Goal: Task Accomplishment & Management: Complete application form

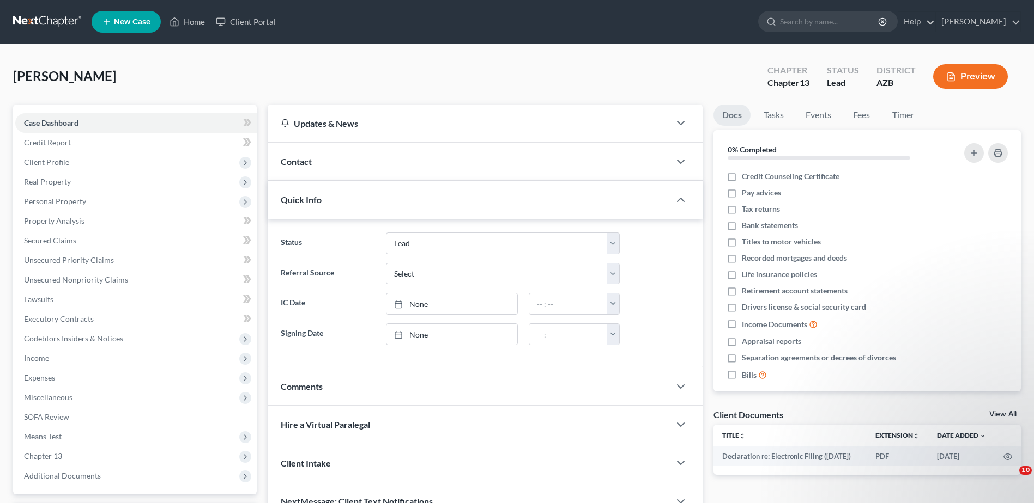
select select "10"
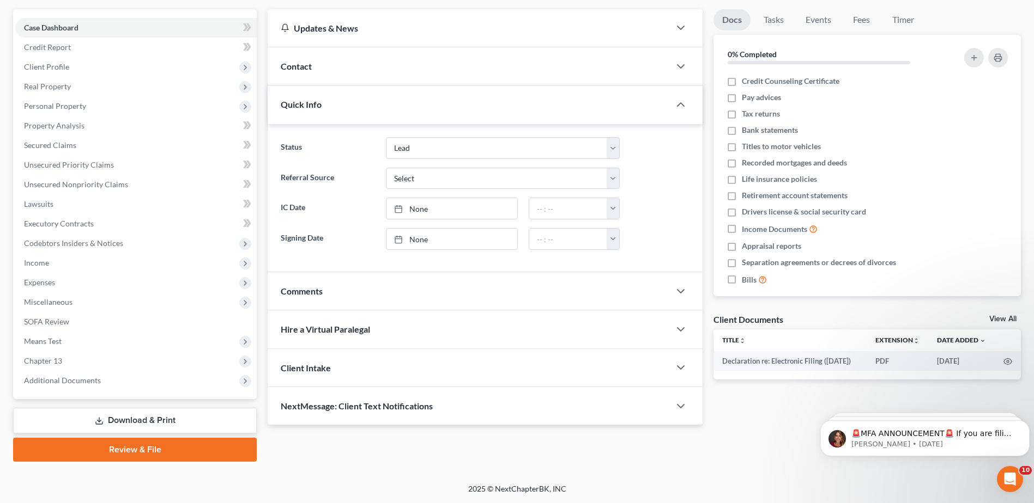
scroll to position [95, 0]
click at [51, 84] on span "Real Property" at bounding box center [47, 86] width 47 height 9
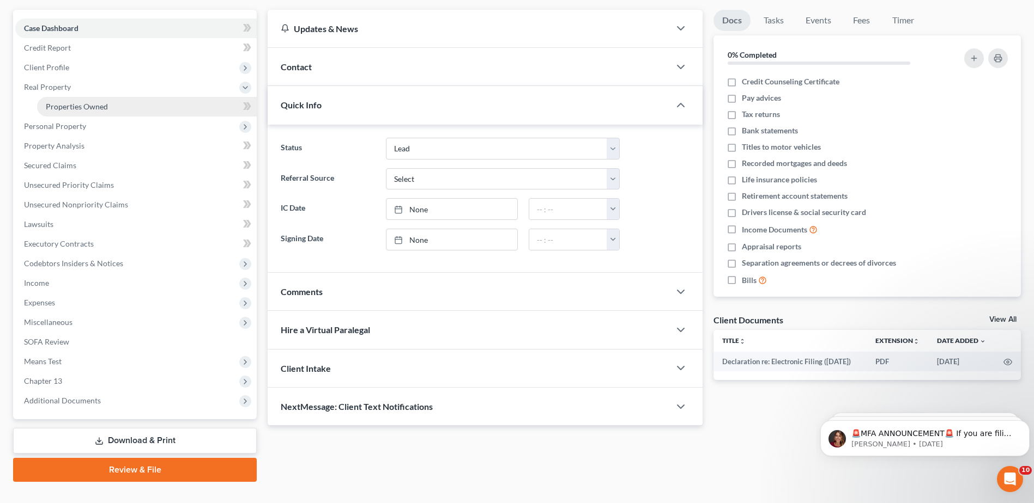
click at [88, 107] on span "Properties Owned" at bounding box center [77, 106] width 62 height 9
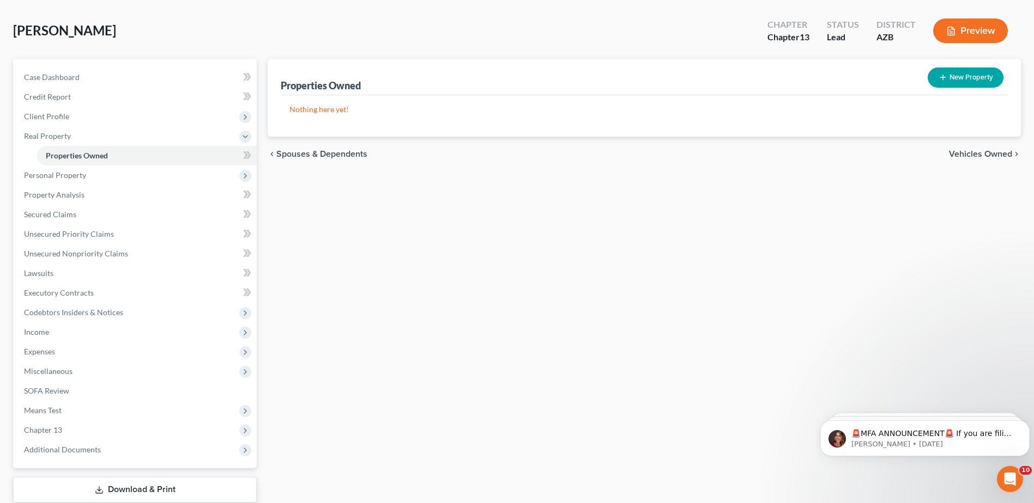
scroll to position [54, 0]
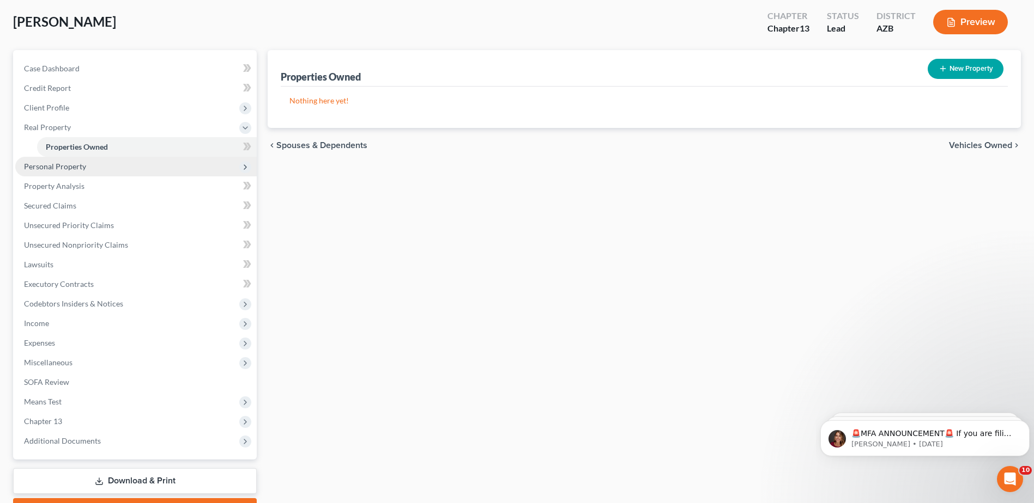
click at [44, 165] on span "Personal Property" at bounding box center [55, 166] width 62 height 9
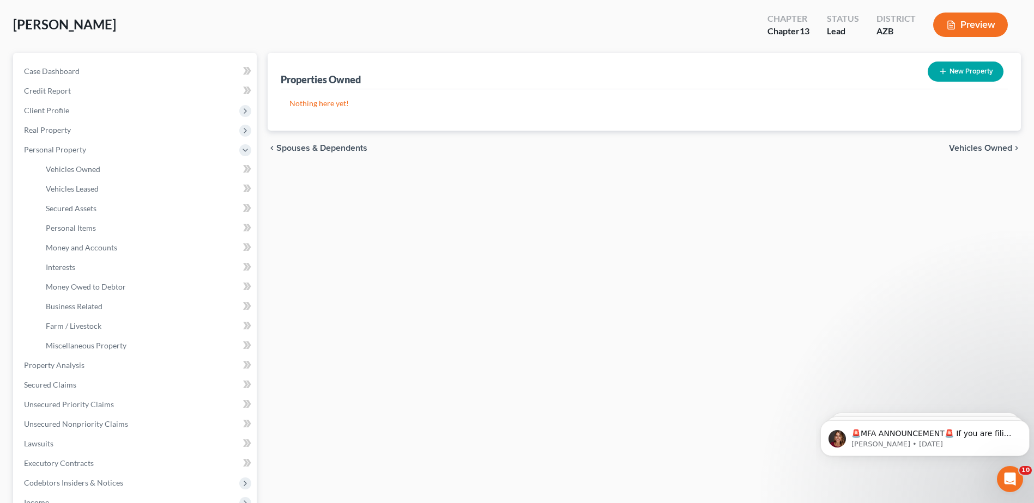
scroll to position [37, 0]
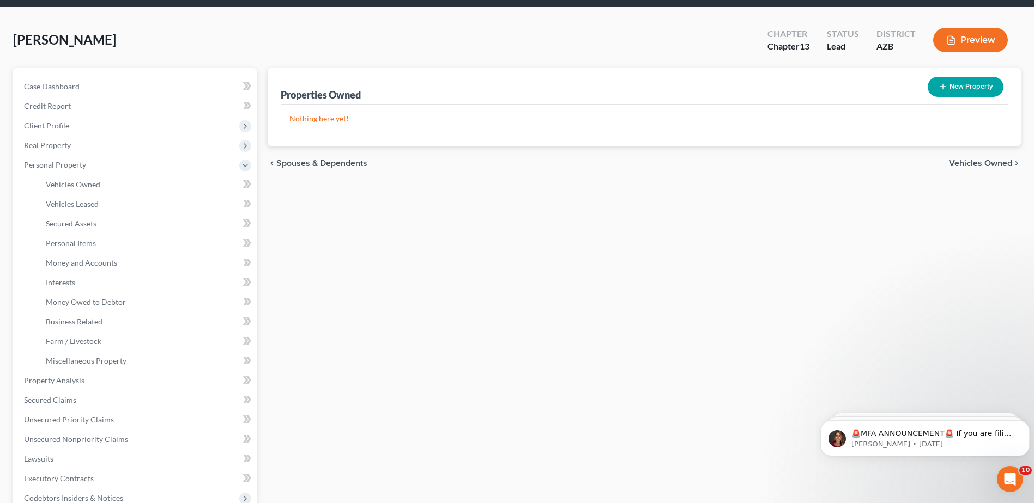
click at [954, 85] on button "New Property" at bounding box center [965, 87] width 76 height 20
select select "3"
select select "0"
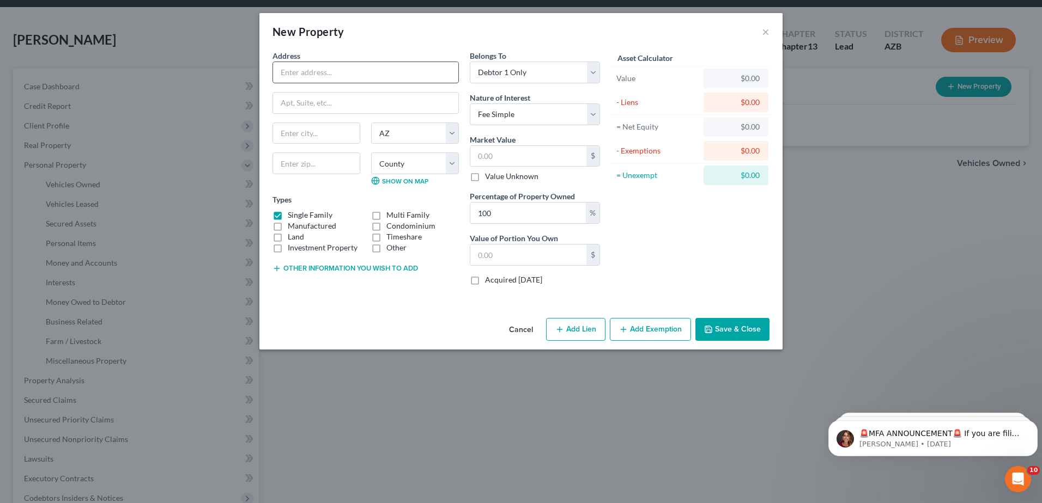
click at [281, 73] on input "text" at bounding box center [365, 72] width 185 height 21
click at [198, 159] on div "New Property × Address * State [US_STATE] AK [GEOGRAPHIC_DATA] [GEOGRAPHIC_DATA…" at bounding box center [521, 251] width 1042 height 503
click at [479, 154] on input "text" at bounding box center [528, 156] width 116 height 21
type input "2"
type input "2.00"
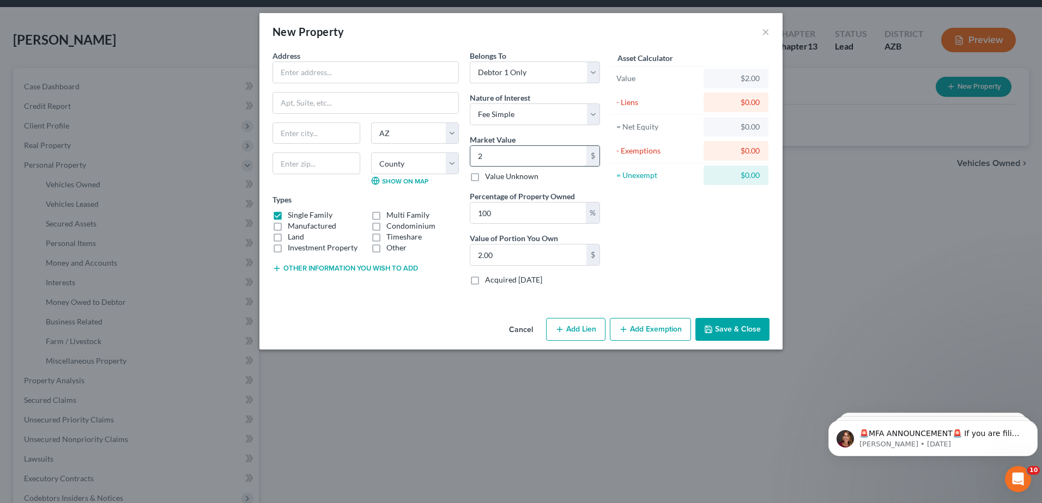
type input "25"
type input "25.00"
type input "250"
type input "250.00"
type input "2500"
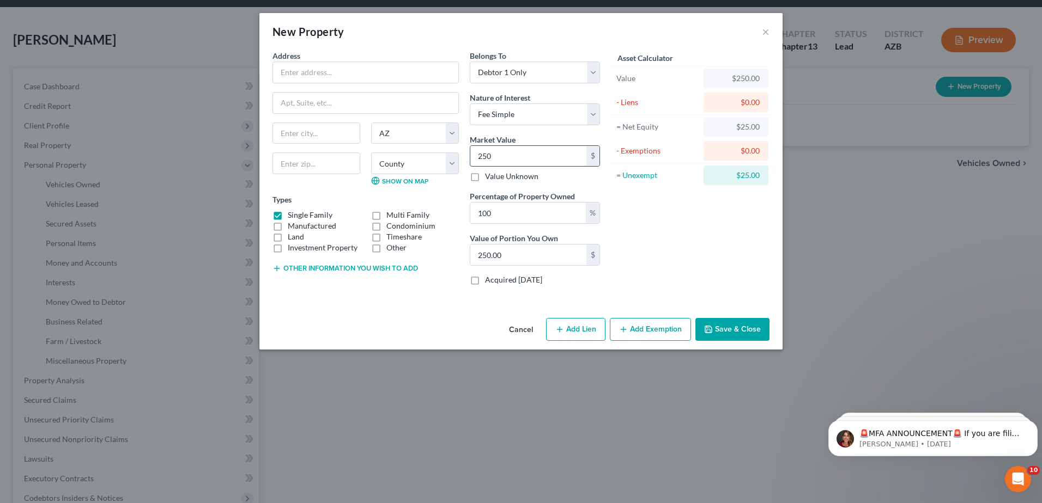
type input "2,500.00"
type input "2,500"
click at [593, 72] on select "Select Debtor 1 Only Debtor 2 Only Debtor 1 And Debtor 2 Only At Least One Of T…" at bounding box center [535, 73] width 130 height 22
click at [524, 323] on button "Cancel" at bounding box center [520, 330] width 41 height 22
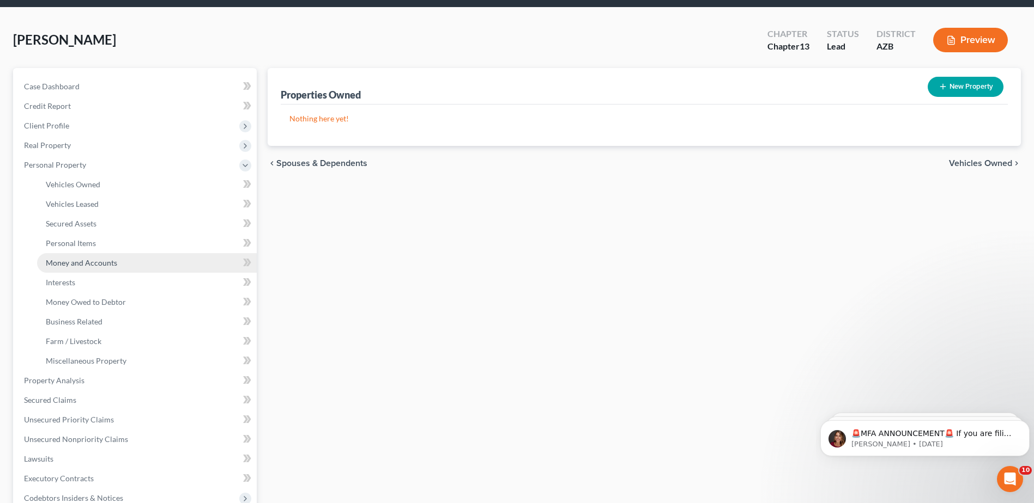
click at [92, 261] on span "Money and Accounts" at bounding box center [81, 262] width 71 height 9
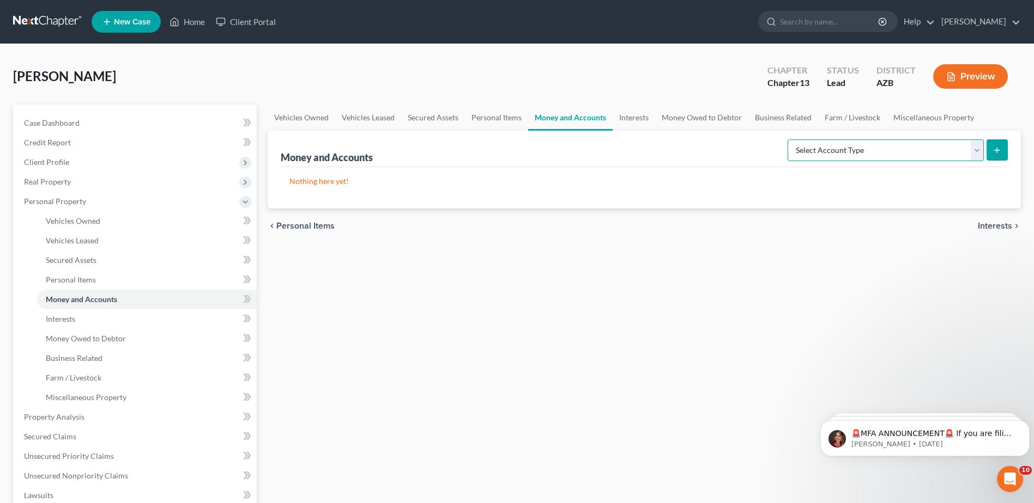
click at [976, 149] on select "Select Account Type Brokerage Cash on Hand Certificates of Deposit Checking Acc…" at bounding box center [885, 150] width 196 height 22
select select "checking"
click at [790, 139] on select "Select Account Type Brokerage Cash on Hand Certificates of Deposit Checking Acc…" at bounding box center [885, 150] width 196 height 22
click at [973, 148] on select "Select Account Type Brokerage Cash on Hand Certificates of Deposit Checking Acc…" at bounding box center [885, 150] width 196 height 22
click at [790, 139] on select "Select Account Type Brokerage Cash on Hand Certificates of Deposit Checking Acc…" at bounding box center [885, 150] width 196 height 22
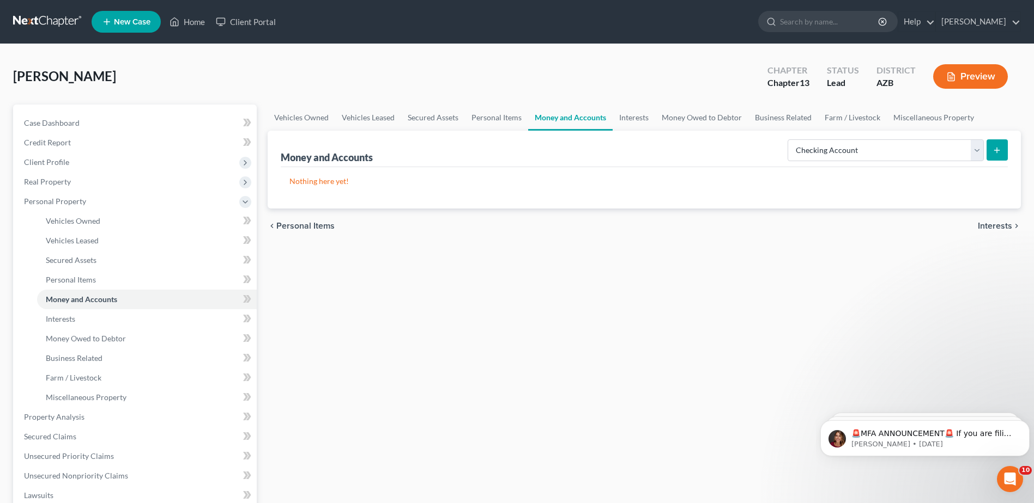
click at [1001, 225] on span "Interests" at bounding box center [995, 226] width 34 height 9
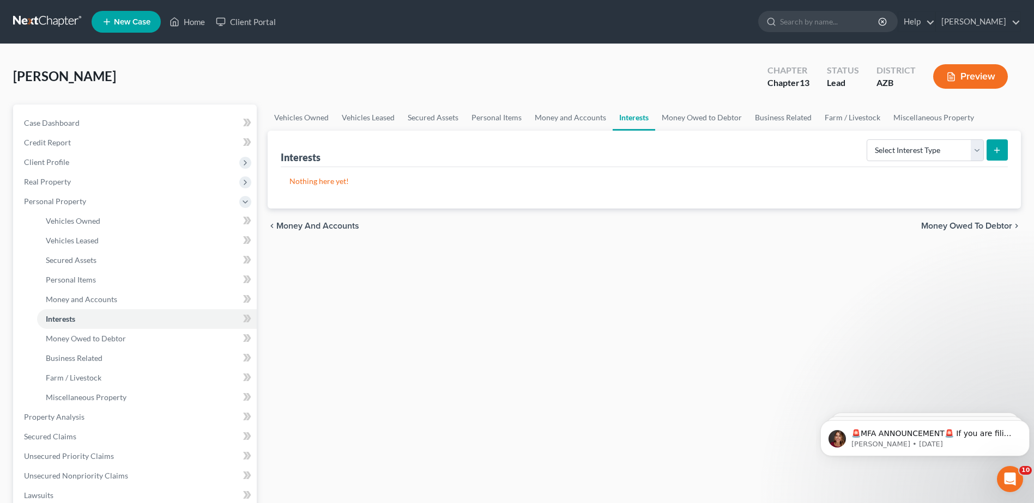
click at [344, 222] on span "Money and Accounts" at bounding box center [317, 226] width 83 height 9
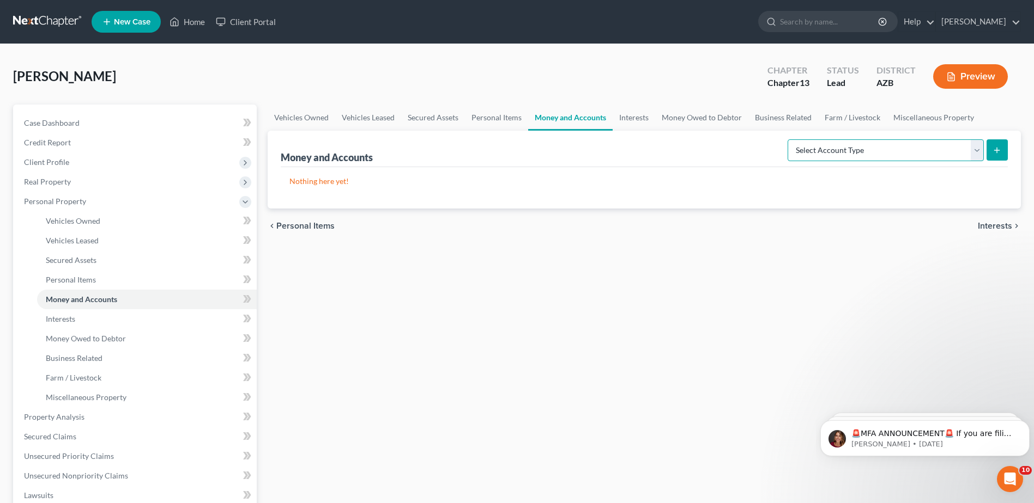
click at [976, 151] on select "Select Account Type Brokerage Cash on Hand Certificates of Deposit Checking Acc…" at bounding box center [885, 150] width 196 height 22
select select "checking"
click at [790, 139] on select "Select Account Type Brokerage Cash on Hand Certificates of Deposit Checking Acc…" at bounding box center [885, 150] width 196 height 22
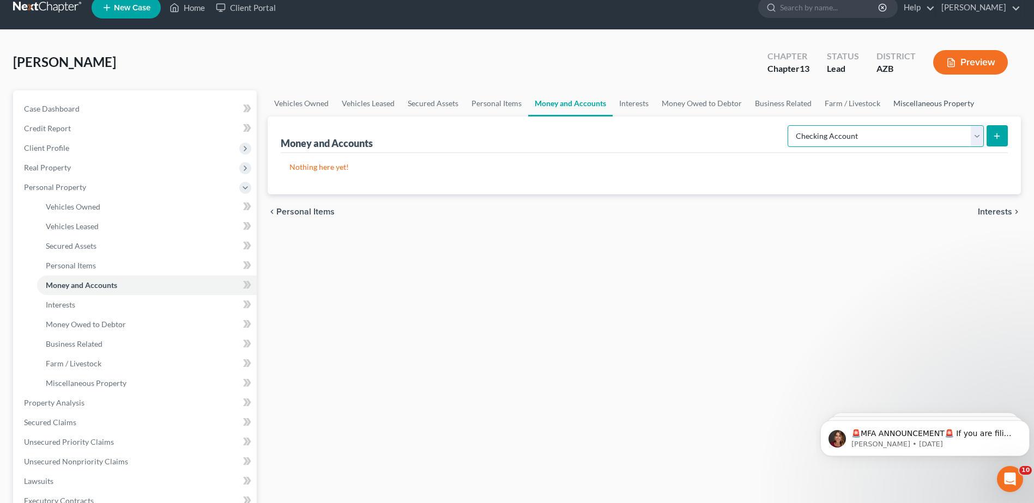
scroll to position [18, 0]
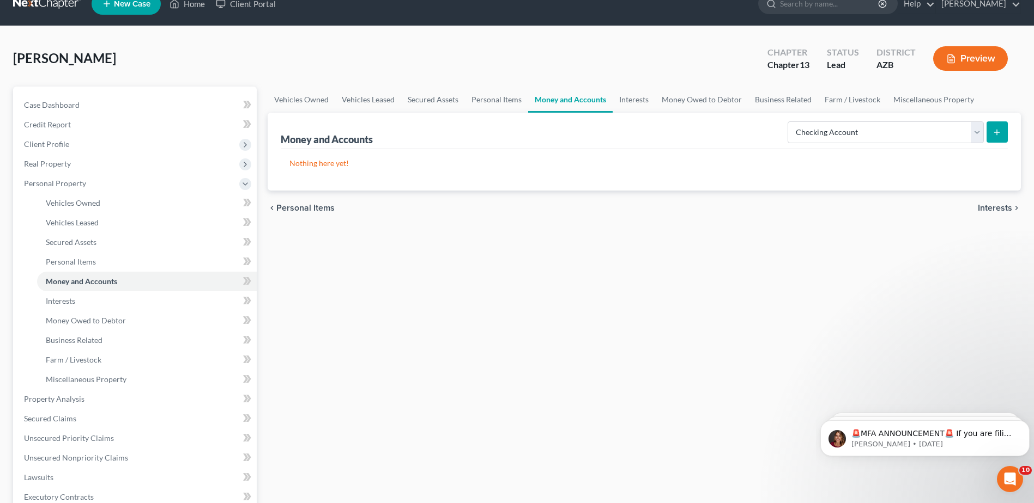
click at [579, 95] on link "Money and Accounts" at bounding box center [570, 100] width 84 height 26
click at [500, 96] on link "Personal Items" at bounding box center [496, 100] width 63 height 26
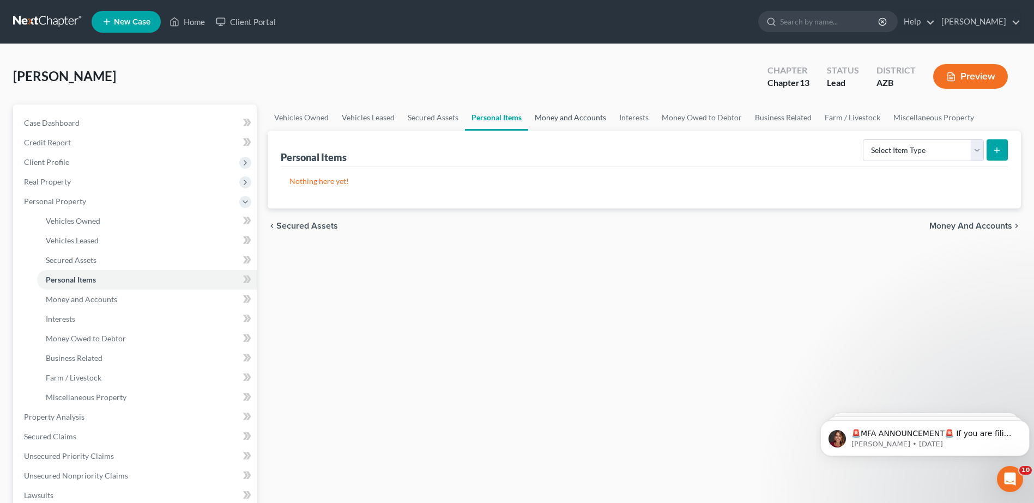
click at [567, 116] on link "Money and Accounts" at bounding box center [570, 118] width 84 height 26
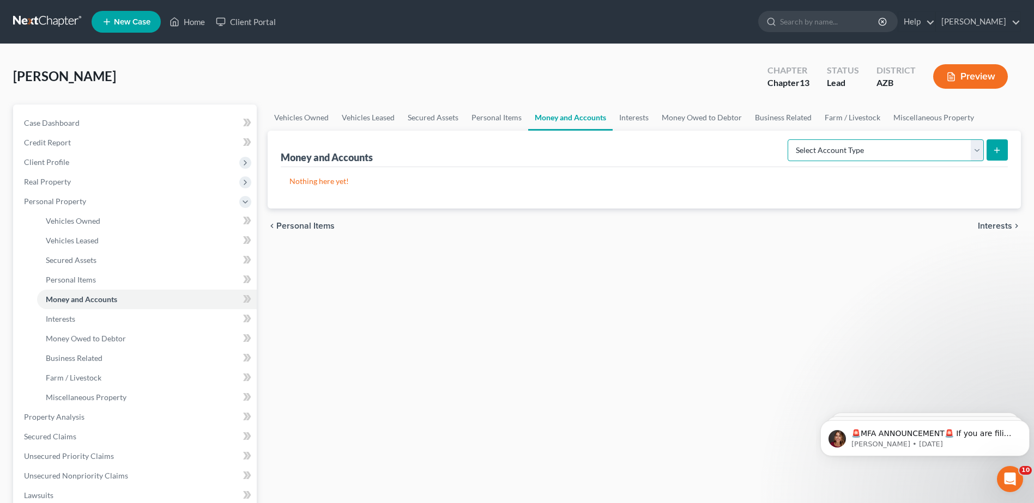
click at [978, 149] on select "Select Account Type Brokerage Cash on Hand Certificates of Deposit Checking Acc…" at bounding box center [885, 150] width 196 height 22
select select "checking"
click at [790, 139] on select "Select Account Type Brokerage Cash on Hand Certificates of Deposit Checking Acc…" at bounding box center [885, 150] width 196 height 22
click at [997, 146] on icon "submit" at bounding box center [996, 150] width 9 height 9
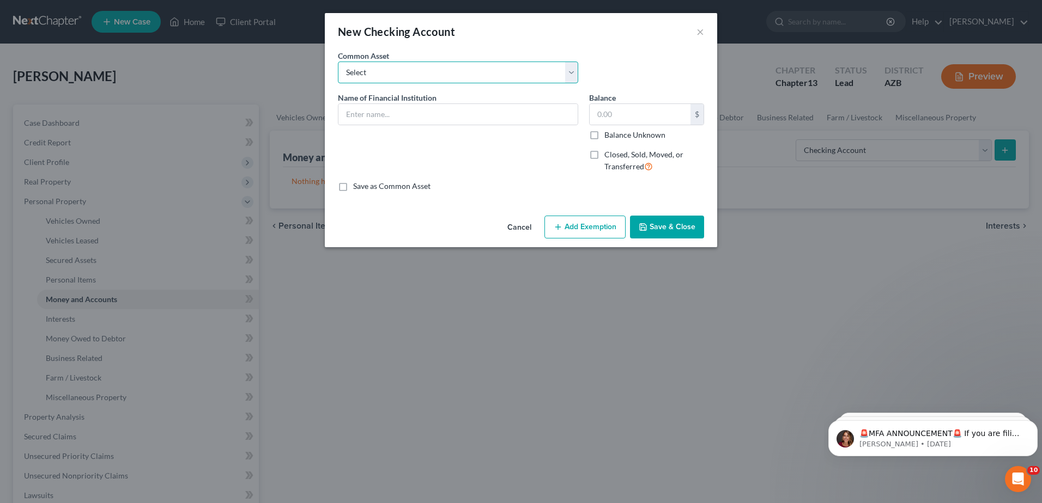
click at [574, 72] on select "Select [PERSON_NAME] Fargo Bank" at bounding box center [458, 73] width 240 height 22
click at [296, 73] on div "New Checking Account × An exemption set must first be selected from the Filing …" at bounding box center [521, 251] width 1042 height 503
click at [571, 67] on select "Select [PERSON_NAME] Fargo Bank" at bounding box center [458, 73] width 240 height 22
click at [338, 62] on select "Select [PERSON_NAME] Fargo Bank" at bounding box center [458, 73] width 240 height 22
click at [391, 115] on input "text" at bounding box center [457, 114] width 239 height 21
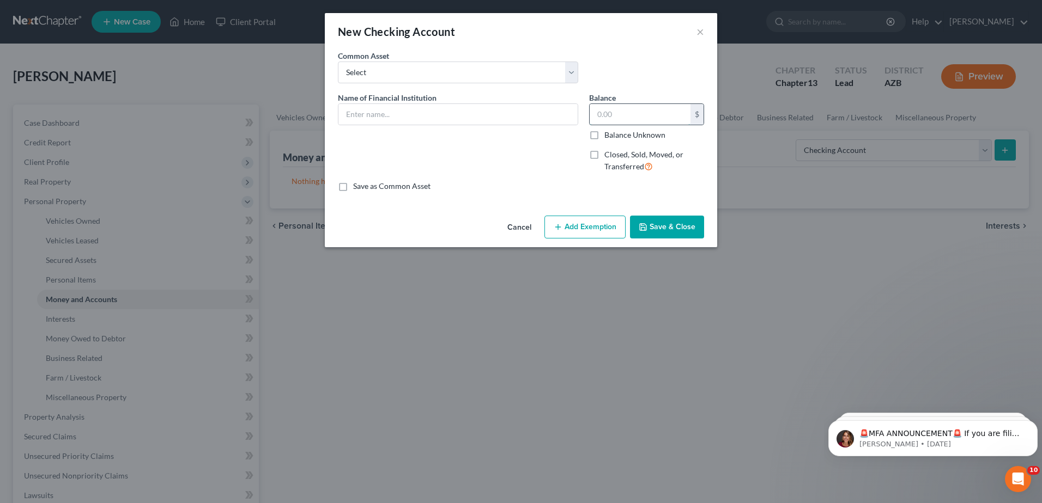
click at [598, 116] on input "text" at bounding box center [640, 114] width 101 height 21
type input "2,500"
click at [572, 167] on div "Name of Financial Institution *" at bounding box center [457, 136] width 251 height 89
click at [344, 113] on input "text" at bounding box center [457, 114] width 239 height 21
type input "BMO [PERSON_NAME]"
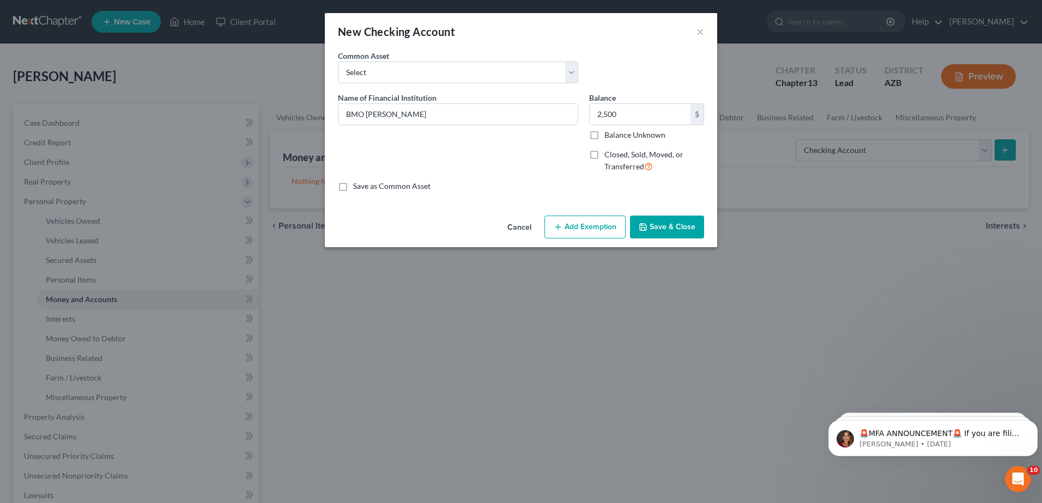
click at [392, 138] on div "Name of Financial Institution * BMO [PERSON_NAME]" at bounding box center [457, 136] width 251 height 89
click at [571, 74] on select "Select [PERSON_NAME] Fargo Bank" at bounding box center [458, 73] width 240 height 22
click at [521, 48] on div "New Checking Account ×" at bounding box center [521, 31] width 392 height 37
click at [347, 70] on select "Select [PERSON_NAME] Fargo Bank" at bounding box center [458, 73] width 240 height 22
click at [338, 62] on select "Select [PERSON_NAME] Fargo Bank" at bounding box center [458, 73] width 240 height 22
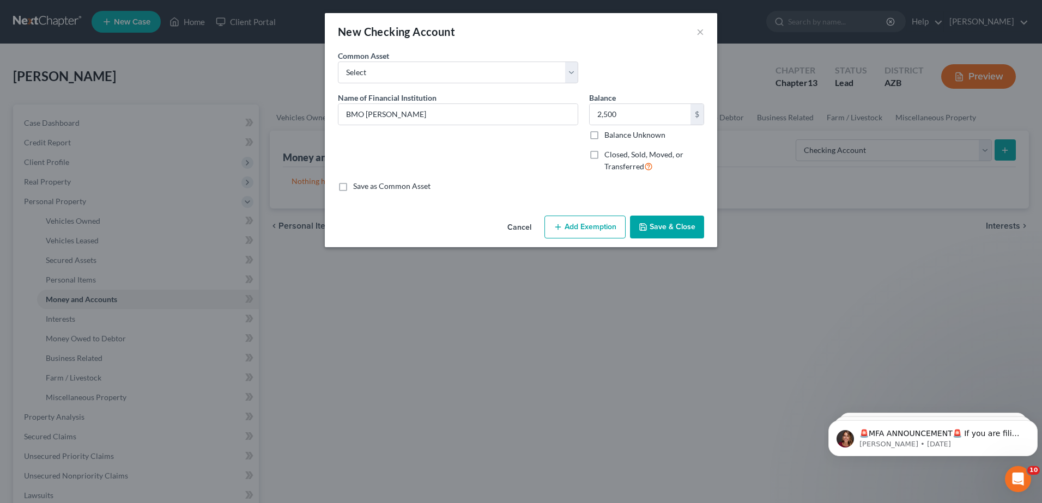
click at [353, 185] on label "Save as Common Asset" at bounding box center [391, 186] width 77 height 11
click at [357, 185] on input "Save as Common Asset" at bounding box center [360, 184] width 7 height 7
click at [366, 69] on select "Select [PERSON_NAME] Fargo Bank" at bounding box center [458, 73] width 240 height 22
click at [313, 71] on div "New Checking Account × An exemption set must first be selected from the Filing …" at bounding box center [521, 251] width 1042 height 503
click at [353, 186] on label "Save as Common Asset" at bounding box center [391, 186] width 77 height 11
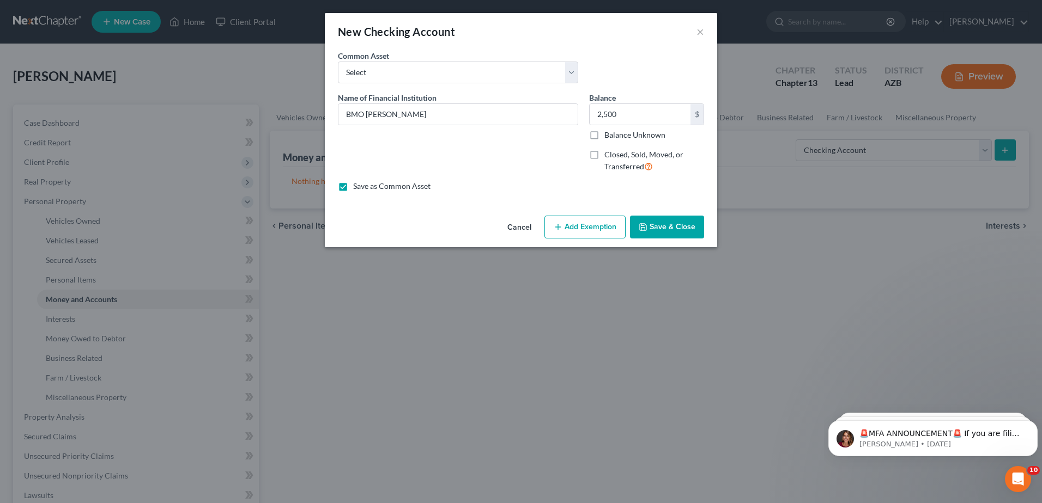
click at [357, 186] on input "Save as Common Asset" at bounding box center [360, 184] width 7 height 7
checkbox input "false"
click at [583, 224] on button "Add Exemption" at bounding box center [584, 227] width 81 height 23
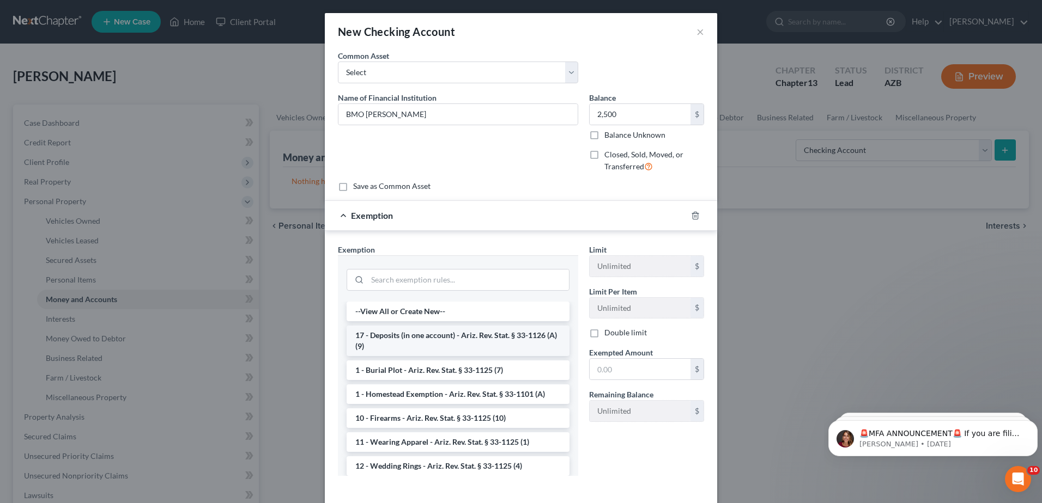
click at [405, 336] on li "17 - Deposits (in one account) - Ariz. Rev. Stat. § 33-1126 (A)(9)" at bounding box center [458, 341] width 223 height 31
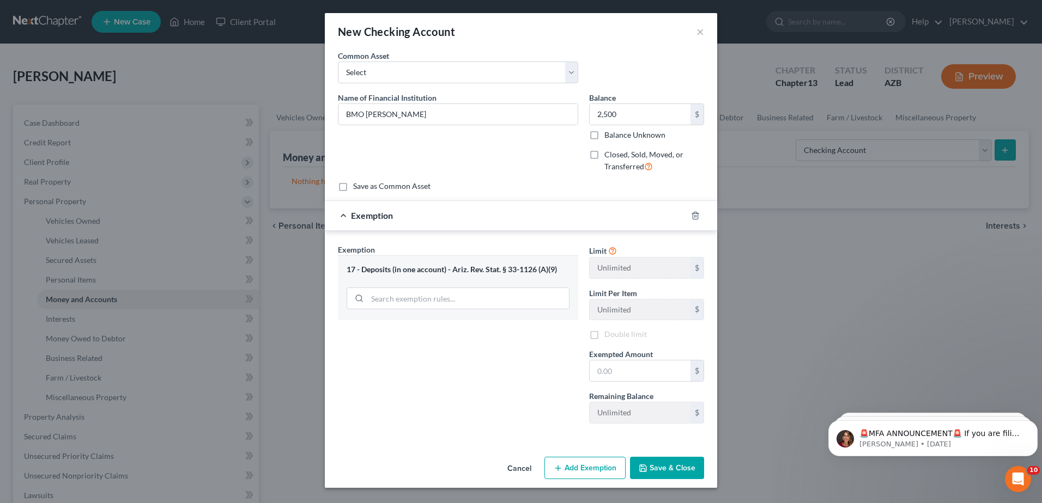
click at [405, 336] on div "Exemption Set must be selected for CA. Exemption * 17 - Deposits (in one accoun…" at bounding box center [457, 338] width 251 height 189
click at [587, 268] on div "Limit $5,200.00 $" at bounding box center [647, 261] width 126 height 35
drag, startPoint x: 587, startPoint y: 268, endPoint x: 549, endPoint y: 179, distance: 96.7
click at [549, 179] on div "Name of Financial Institution * BMO [PERSON_NAME]" at bounding box center [457, 136] width 251 height 89
click at [597, 371] on input "text" at bounding box center [640, 371] width 101 height 21
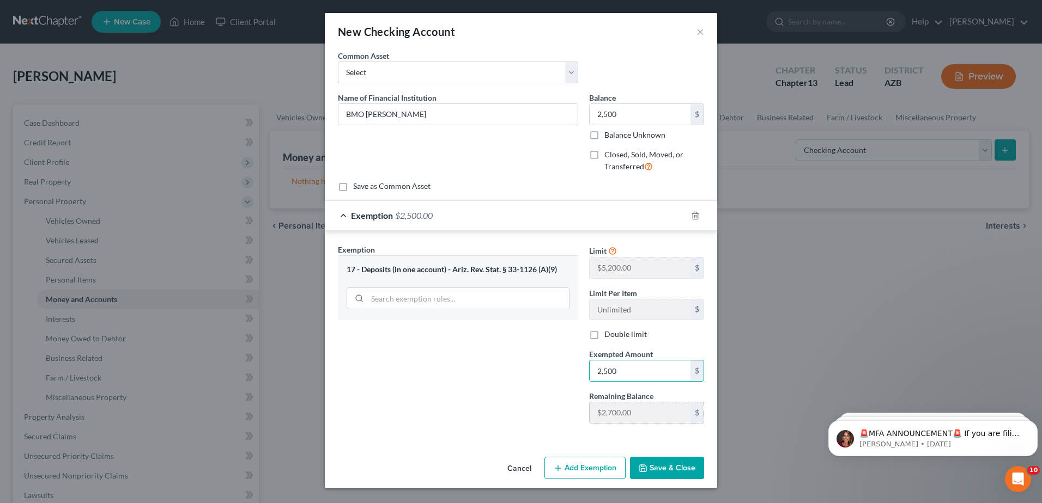
type input "2,500"
click at [630, 423] on div "$5,200.00 $" at bounding box center [646, 413] width 115 height 22
click at [627, 256] on div "Limit $5,200.00 $" at bounding box center [647, 261] width 126 height 35
click at [413, 212] on span "$2,500.00" at bounding box center [414, 215] width 38 height 10
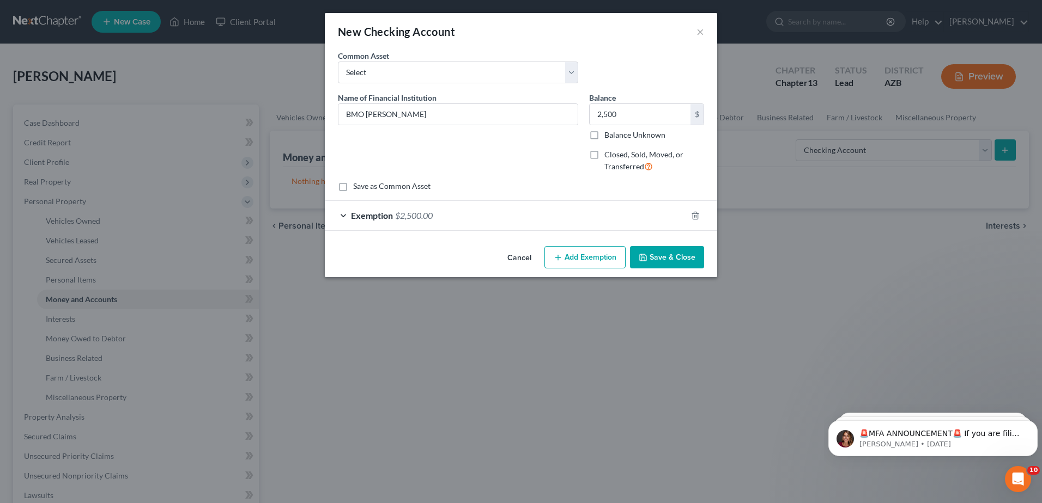
click at [423, 210] on span "$2,500.00" at bounding box center [414, 215] width 38 height 10
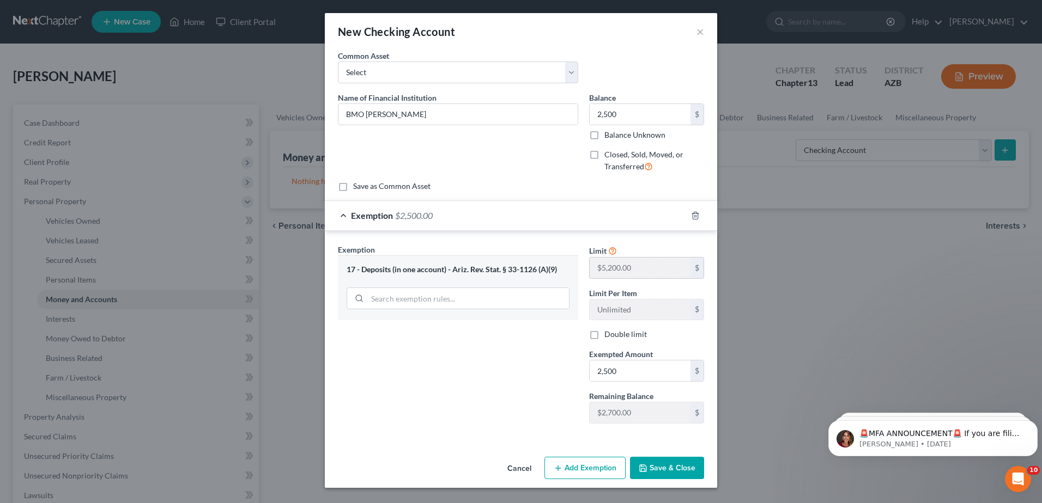
click at [699, 268] on div "$" at bounding box center [696, 268] width 13 height 21
click at [1033, 422] on icon "Dismiss notification" at bounding box center [1035, 424] width 6 height 6
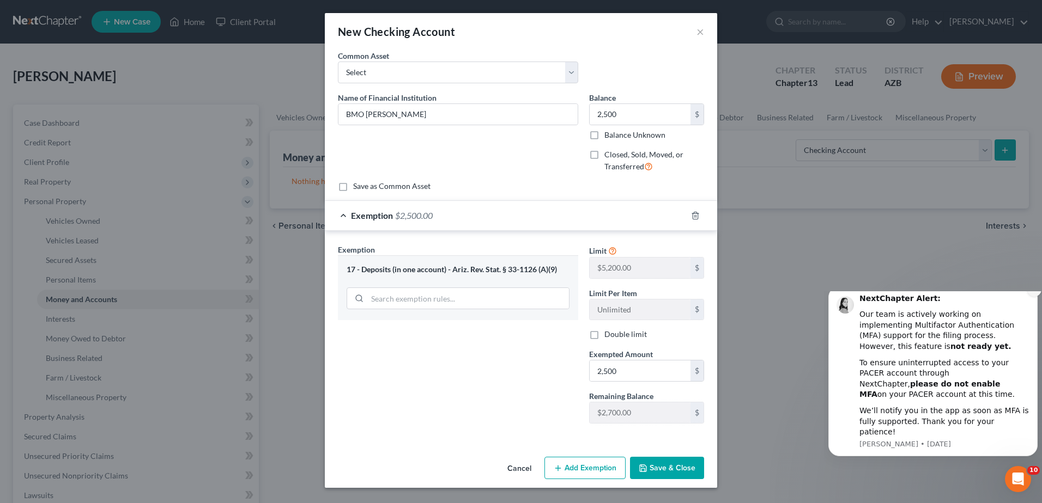
click at [1033, 293] on icon "Dismiss notification" at bounding box center [1035, 290] width 6 height 6
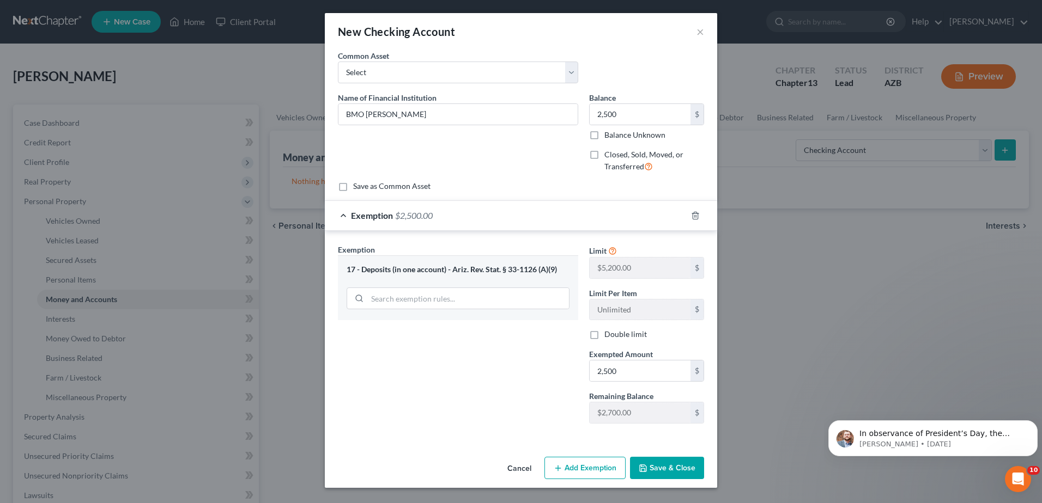
click at [671, 465] on button "Save & Close" at bounding box center [667, 468] width 74 height 23
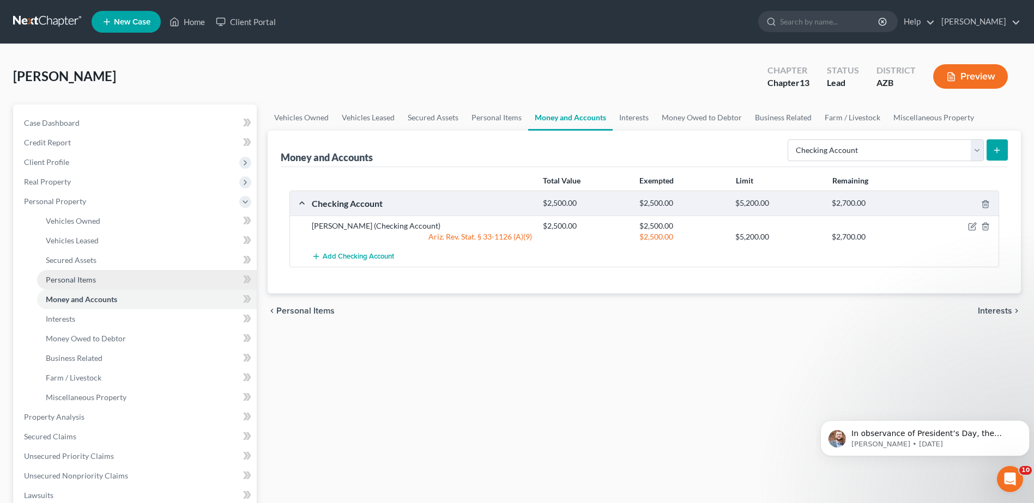
click at [83, 275] on span "Personal Items" at bounding box center [71, 279] width 50 height 9
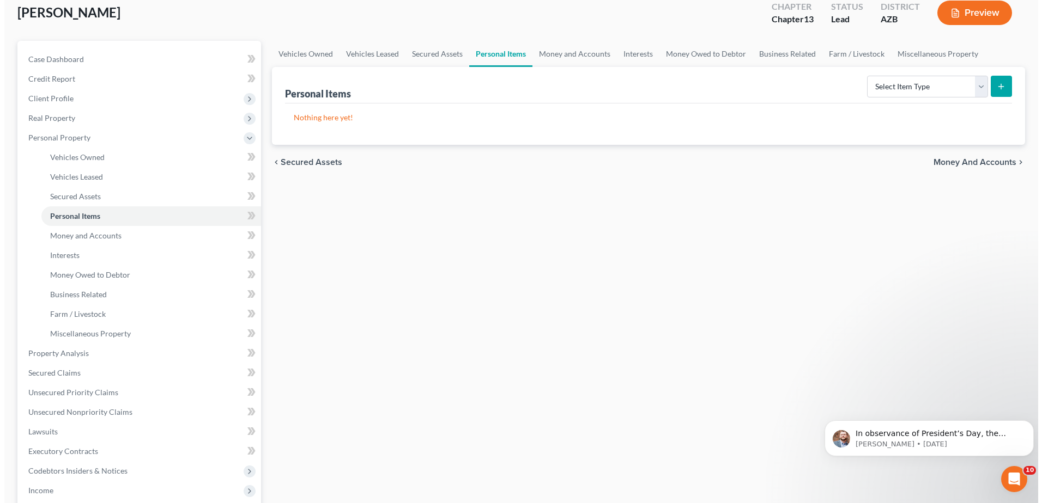
scroll to position [72, 0]
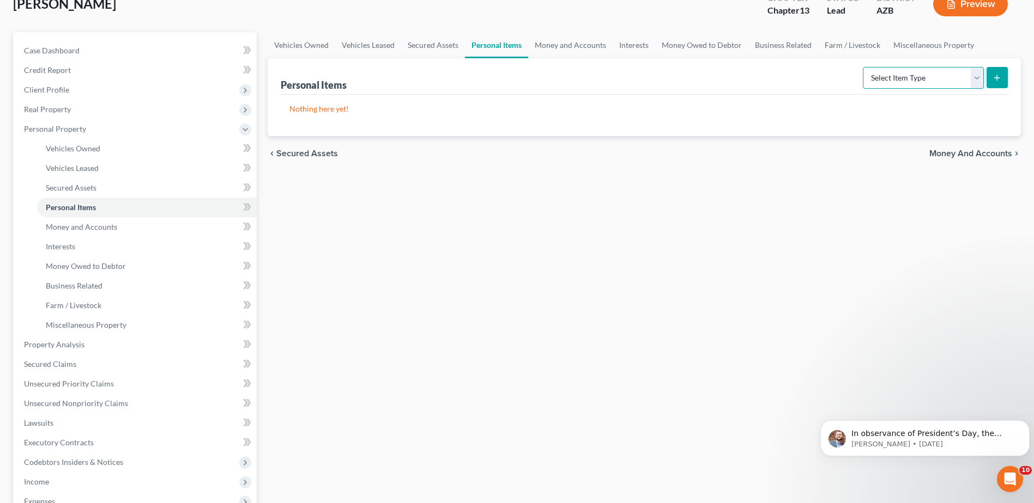
click at [977, 77] on select "Select Item Type Clothing Collectibles Of Value Electronics Firearms Household …" at bounding box center [923, 78] width 121 height 22
select select "household_goods"
click at [864, 67] on select "Select Item Type Clothing Collectibles Of Value Electronics Firearms Household …" at bounding box center [923, 78] width 121 height 22
click at [997, 77] on line "submit" at bounding box center [997, 77] width 0 height 5
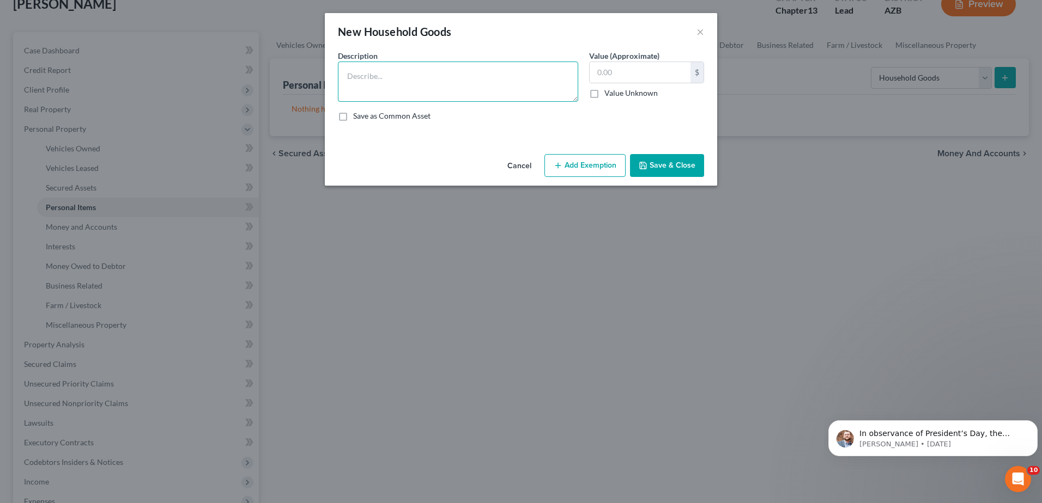
click at [342, 74] on textarea at bounding box center [458, 82] width 240 height 40
type textarea "Various household furniture, appliances and electronics"
click at [597, 74] on input "text" at bounding box center [640, 72] width 101 height 21
type input "1,500"
click at [353, 114] on label "Save as Common Asset" at bounding box center [391, 116] width 77 height 11
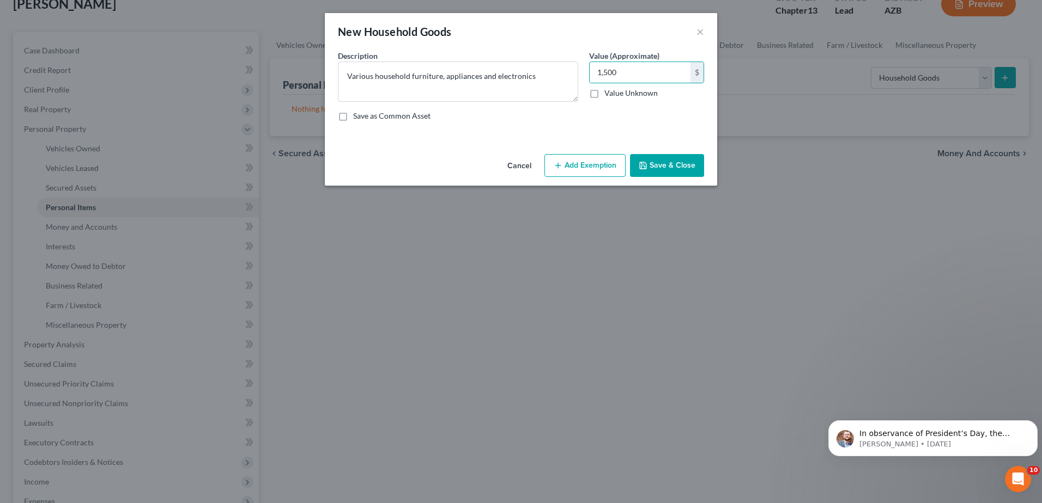
click at [357, 114] on input "Save as Common Asset" at bounding box center [360, 114] width 7 height 7
click at [353, 115] on label "Save as Common Asset" at bounding box center [391, 116] width 77 height 11
click at [357, 115] on input "Save as Common Asset" at bounding box center [360, 114] width 7 height 7
checkbox input "false"
click at [580, 164] on button "Add Exemption" at bounding box center [584, 165] width 81 height 23
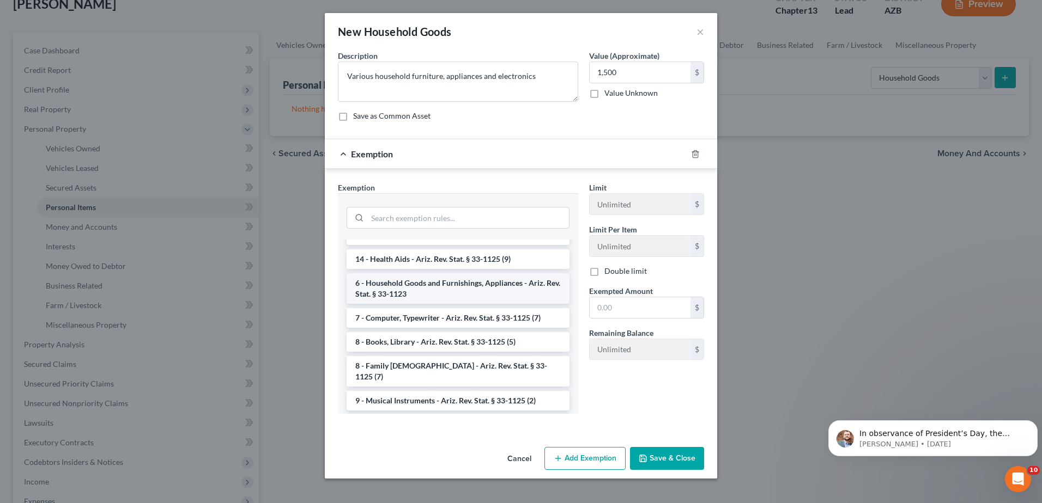
scroll to position [18, 0]
click at [503, 279] on li "6 - Household Goods and Furnishings, Appliances - Ariz. Rev. Stat. § 33-1123" at bounding box center [458, 285] width 223 height 31
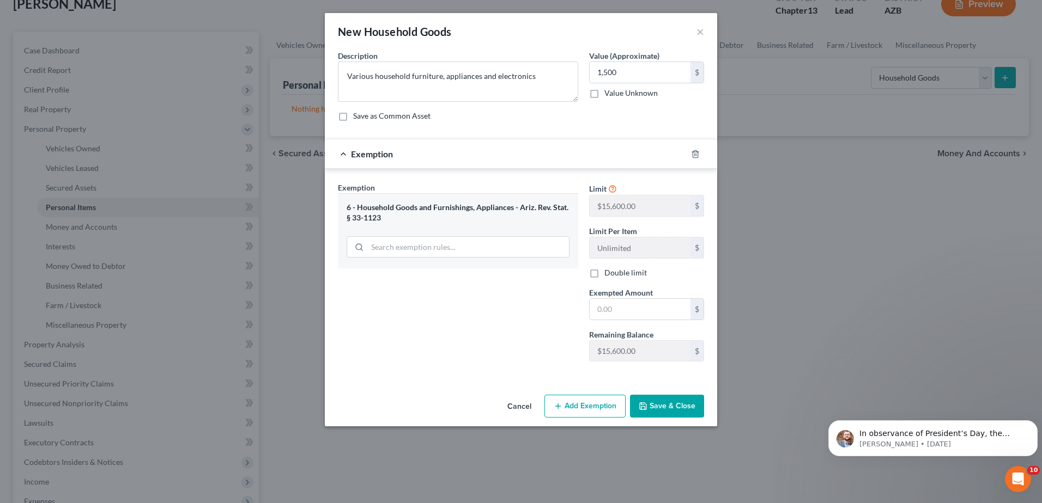
click at [671, 403] on button "Save & Close" at bounding box center [667, 406] width 74 height 23
click at [663, 404] on button "Save & Close" at bounding box center [667, 406] width 74 height 23
click at [767, 228] on div "New Household Goods × An exemption set must first be selected from the Filing I…" at bounding box center [521, 251] width 1042 height 503
click at [596, 308] on input "text" at bounding box center [640, 309] width 101 height 21
type input "1,500"
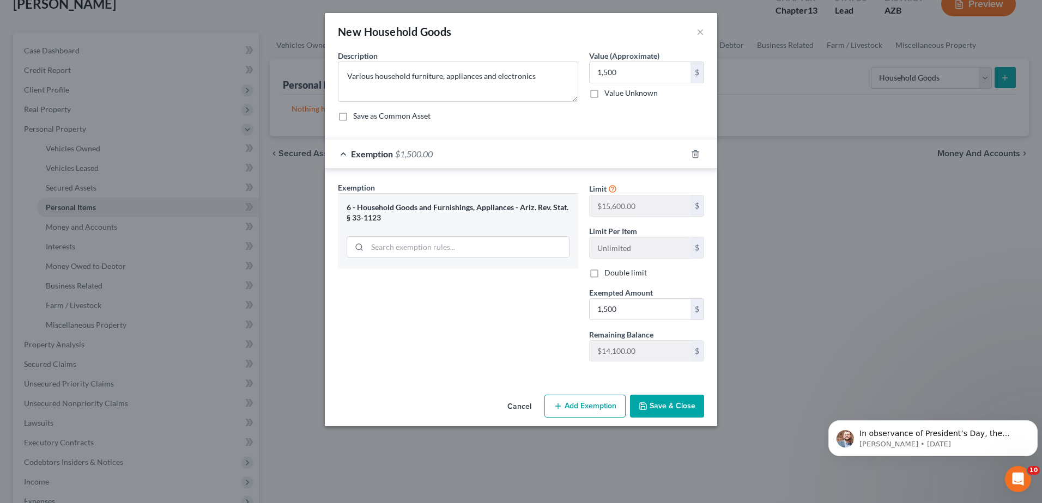
click at [659, 376] on div "Exemption Set must be selected for CA. Exemption * 6 - Household Goods and Furn…" at bounding box center [521, 274] width 392 height 211
click at [662, 404] on button "Save & Close" at bounding box center [667, 406] width 74 height 23
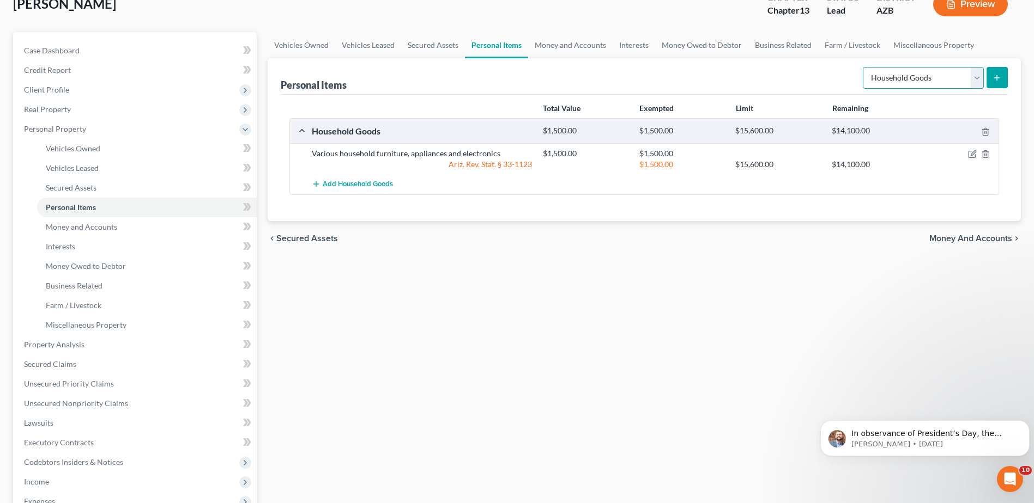
click at [976, 74] on select "Select Item Type Clothing Collectibles Of Value Electronics Firearms Household …" at bounding box center [923, 78] width 121 height 22
select select "other"
click at [864, 67] on select "Select Item Type Clothing Collectibles Of Value Electronics Firearms Household …" at bounding box center [923, 78] width 121 height 22
click at [998, 74] on icon "submit" at bounding box center [996, 78] width 9 height 9
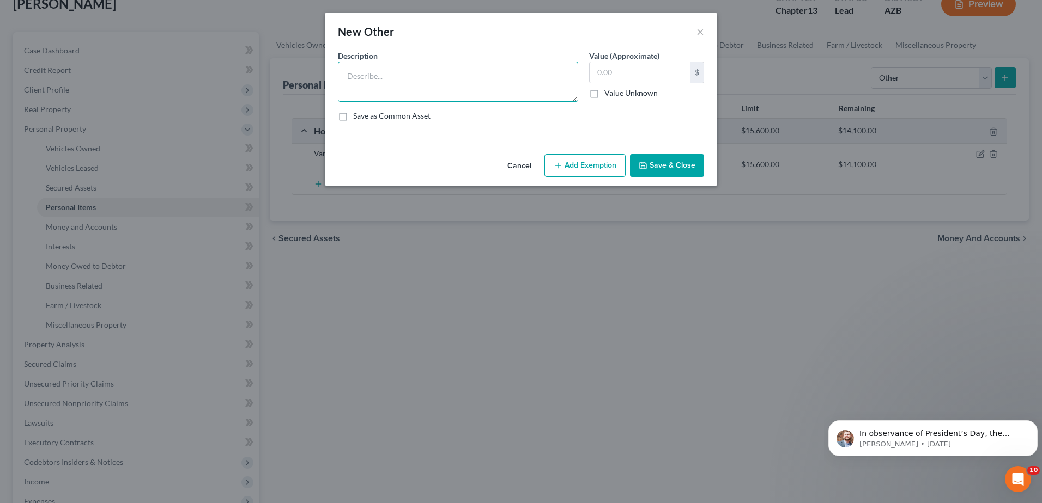
click at [349, 78] on textarea at bounding box center [458, 82] width 240 height 40
type textarea "Books"
click at [597, 73] on input "text" at bounding box center [640, 72] width 101 height 21
type input "100"
click at [590, 160] on button "Add Exemption" at bounding box center [584, 165] width 81 height 23
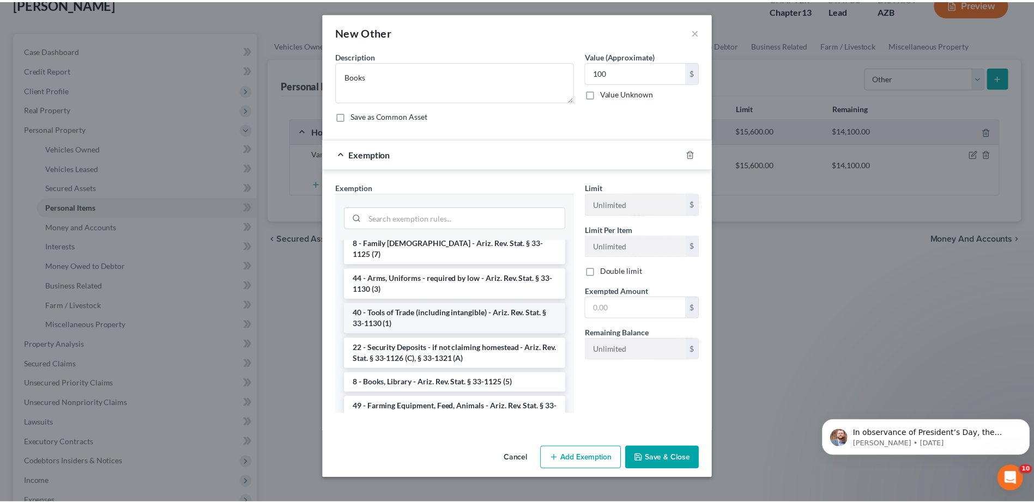
scroll to position [399, 0]
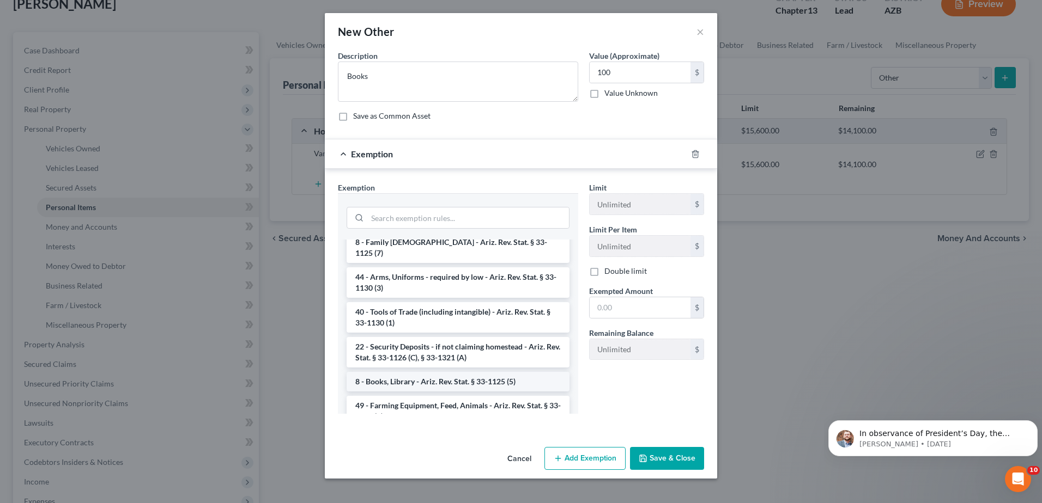
click at [449, 380] on li "8 - Books, Library - Ariz. Rev. Stat. § 33-1125 (5)" at bounding box center [458, 382] width 223 height 20
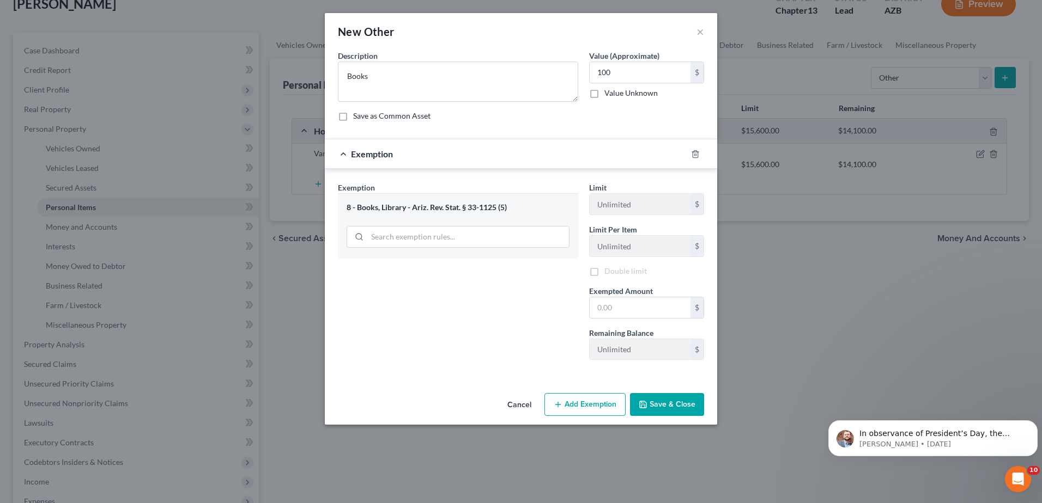
click at [449, 380] on div "An exemption set must first be selected from the Filing Information section. Co…" at bounding box center [521, 219] width 392 height 339
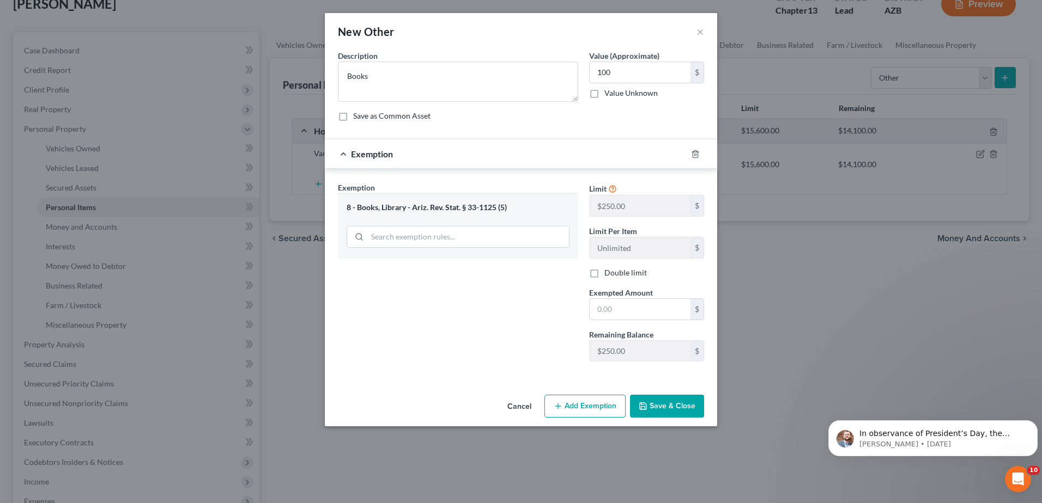
drag, startPoint x: 594, startPoint y: 308, endPoint x: 843, endPoint y: 335, distance: 249.9
click at [843, 335] on div "New Other × An exemption set must first be selected from the Filing Information…" at bounding box center [521, 251] width 1042 height 503
click at [594, 307] on input "text" at bounding box center [640, 309] width 101 height 21
type input "100"
click at [668, 398] on button "Save & Close" at bounding box center [667, 406] width 74 height 23
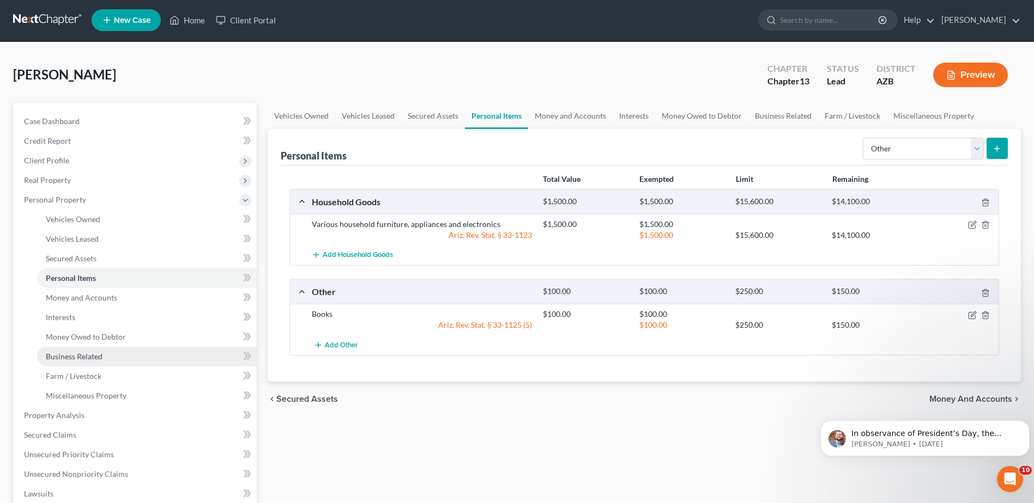
scroll to position [0, 0]
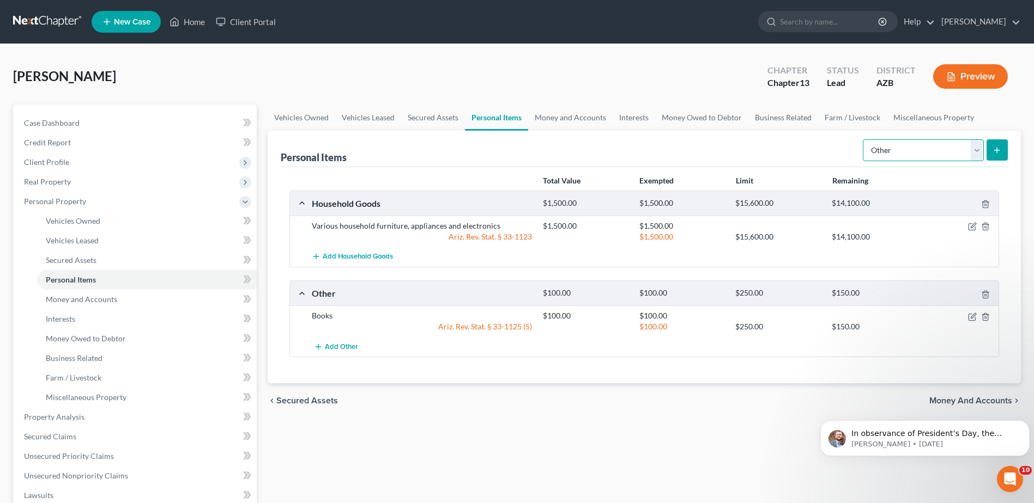
click at [974, 151] on select "Select Item Type Clothing Collectibles Of Value Electronics Firearms Household …" at bounding box center [923, 150] width 121 height 22
select select "clothing"
click at [864, 139] on select "Select Item Type Clothing Collectibles Of Value Electronics Firearms Household …" at bounding box center [923, 150] width 121 height 22
click at [999, 146] on icon "submit" at bounding box center [996, 150] width 9 height 9
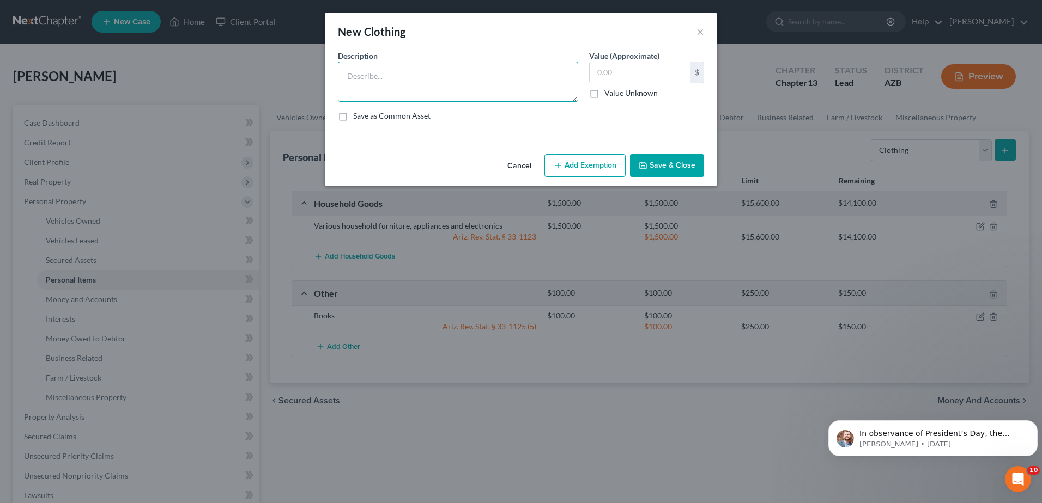
click at [348, 77] on textarea at bounding box center [458, 82] width 240 height 40
type textarea "V"
type textarea "All articles of clothing"
click at [599, 70] on input "text" at bounding box center [640, 72] width 101 height 21
type input "1,000"
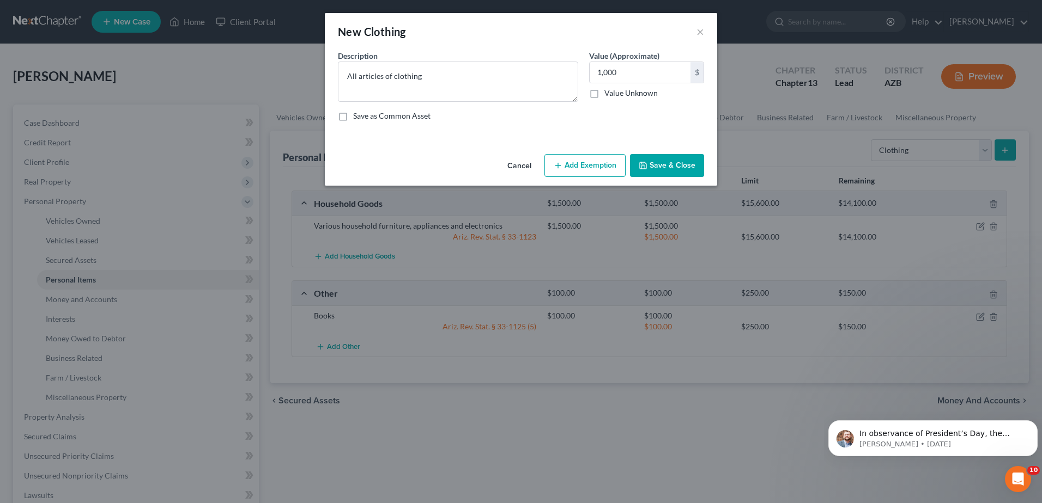
click at [587, 164] on button "Add Exemption" at bounding box center [584, 165] width 81 height 23
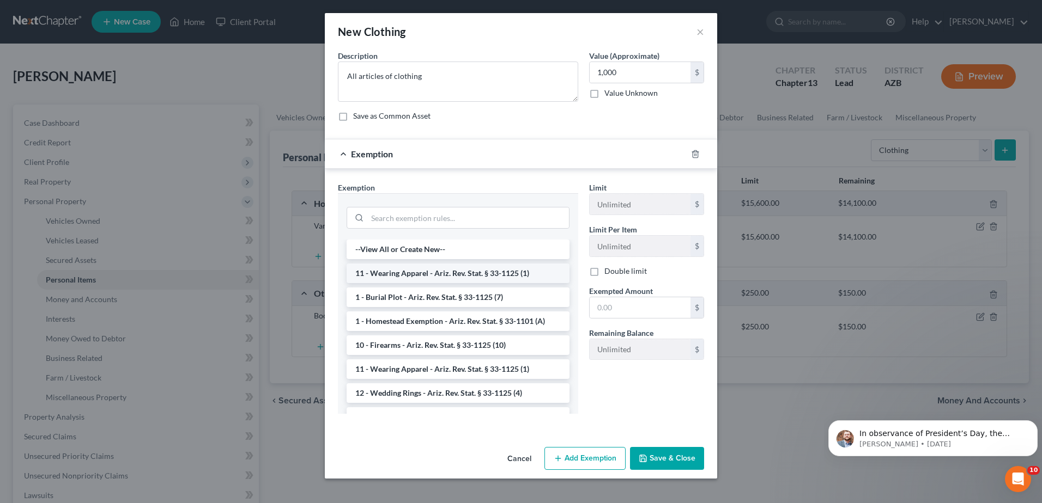
click at [447, 275] on li "11 - Wearing Apparel - Ariz. Rev. Stat. § 33-1125 (1)" at bounding box center [458, 274] width 223 height 20
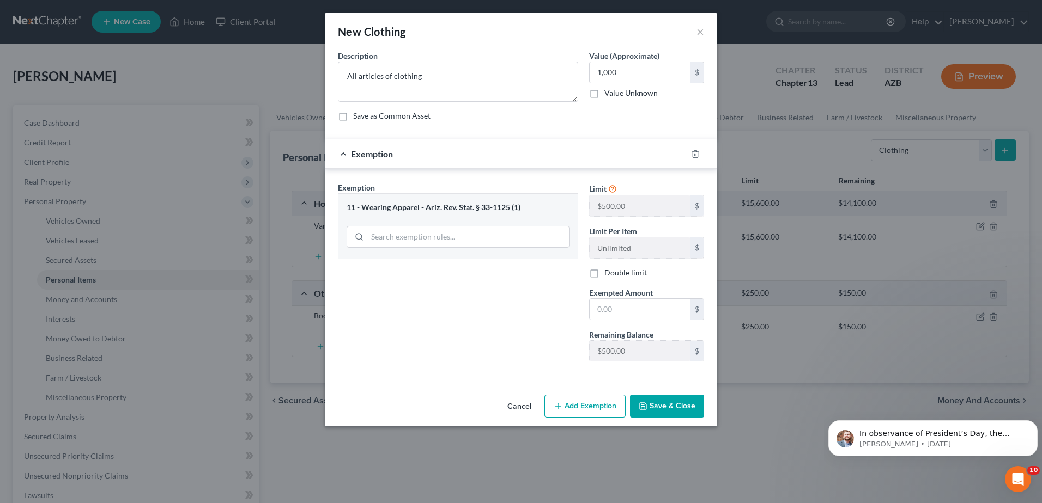
click at [604, 270] on label "Double limit" at bounding box center [625, 273] width 43 height 11
click at [609, 270] on input "Double limit" at bounding box center [612, 271] width 7 height 7
checkbox input "true"
click at [599, 310] on input "text" at bounding box center [640, 309] width 101 height 21
type input "1,000"
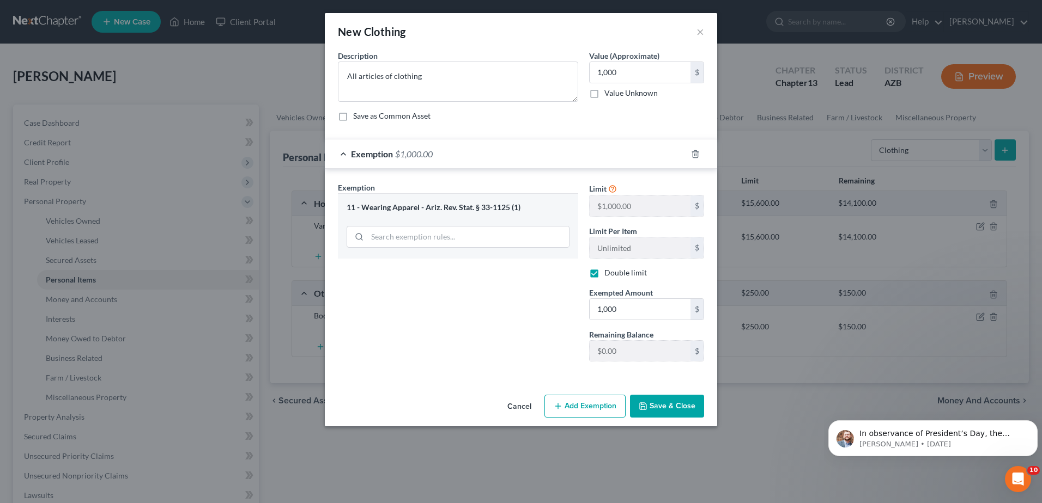
click at [657, 401] on button "Save & Close" at bounding box center [667, 406] width 74 height 23
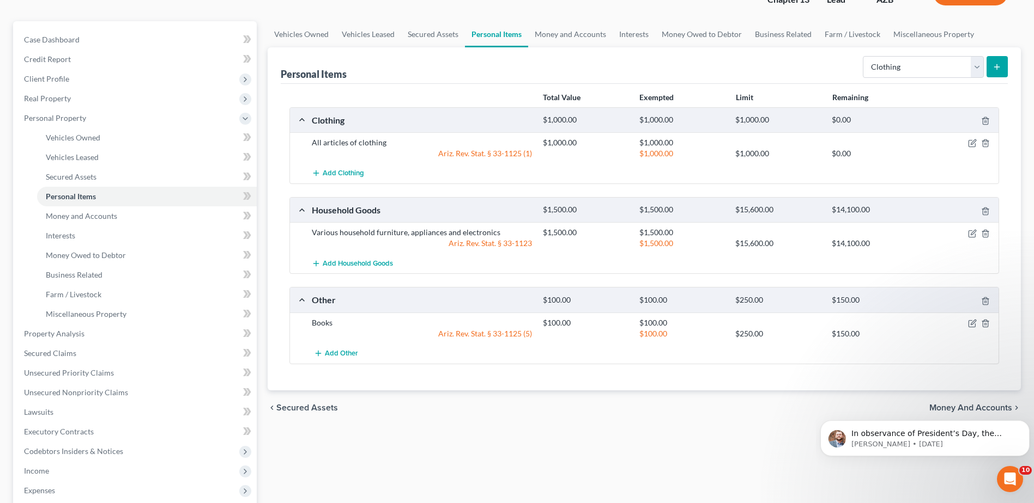
scroll to position [72, 0]
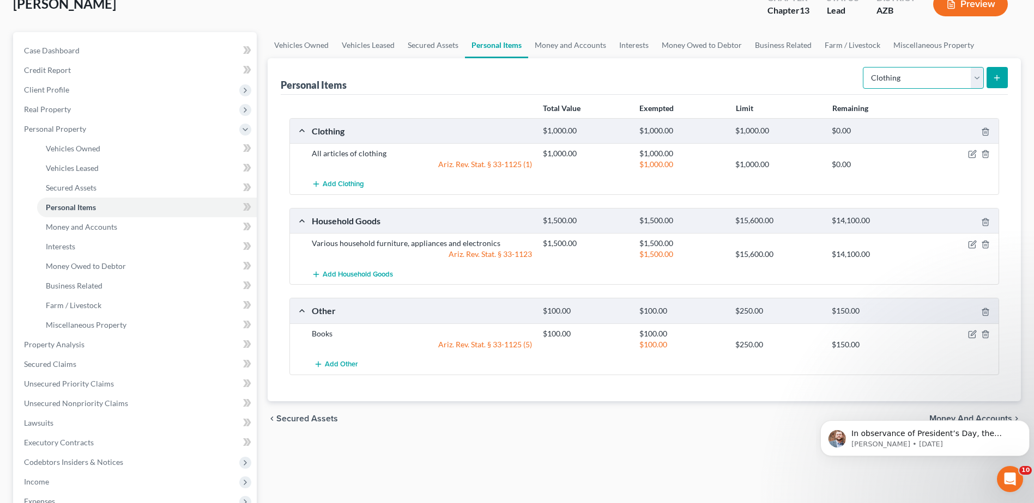
click at [976, 76] on select "Select Item Type Clothing Collectibles Of Value Electronics Firearms Household …" at bounding box center [923, 78] width 121 height 22
select select "firearms"
click at [864, 67] on select "Select Item Type Clothing Collectibles Of Value Electronics Firearms Household …" at bounding box center [923, 78] width 121 height 22
click at [999, 76] on icon "submit" at bounding box center [996, 78] width 9 height 9
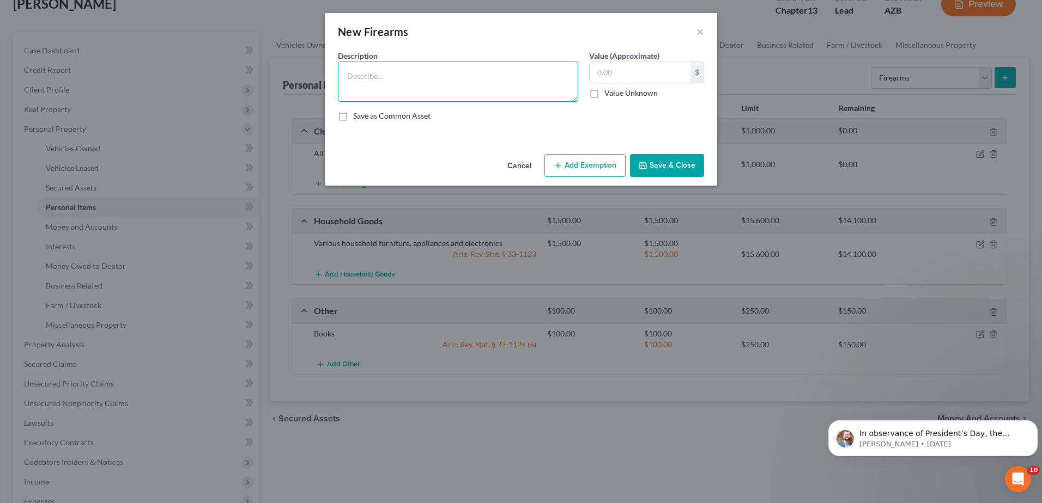
click at [350, 74] on textarea at bounding box center [458, 82] width 240 height 40
type textarea "2 Rifles, 2 shotguns and 3 pistols"
click at [599, 70] on input "text" at bounding box center [640, 72] width 101 height 21
type input "500"
click at [585, 165] on button "Add Exemption" at bounding box center [584, 165] width 81 height 23
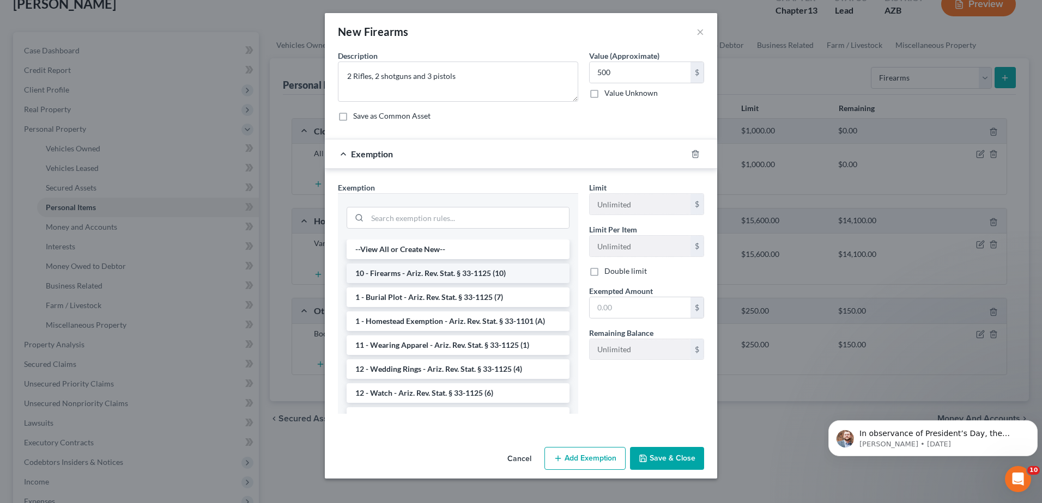
click at [455, 271] on li "10 - Firearms - Ariz. Rev. Stat. § 33-1125 (10)" at bounding box center [458, 274] width 223 height 20
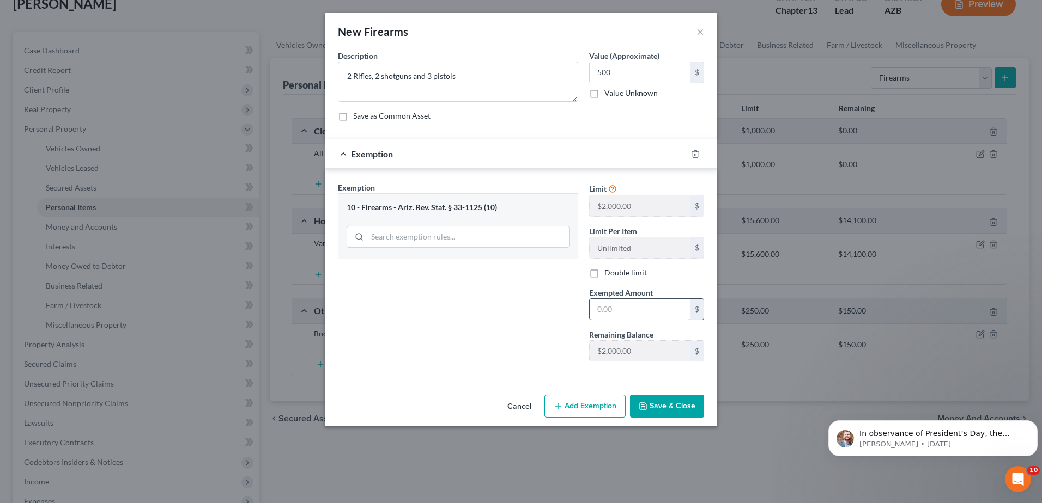
click at [597, 311] on input "text" at bounding box center [640, 309] width 101 height 21
type input "500"
click at [659, 399] on button "Save & Close" at bounding box center [667, 406] width 74 height 23
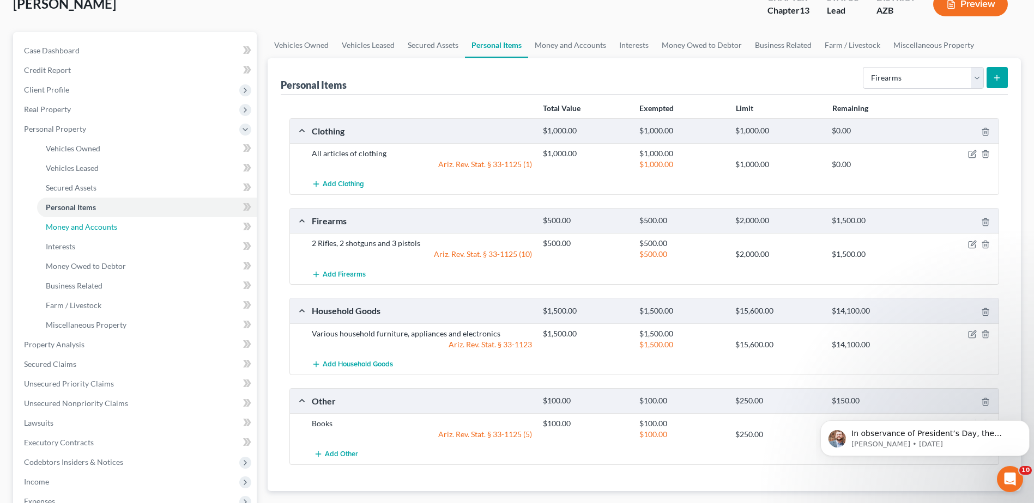
drag, startPoint x: 75, startPoint y: 229, endPoint x: 262, endPoint y: 252, distance: 187.8
drag, startPoint x: 262, startPoint y: 252, endPoint x: 167, endPoint y: 245, distance: 94.5
click at [167, 245] on link "Interests" at bounding box center [147, 247] width 220 height 20
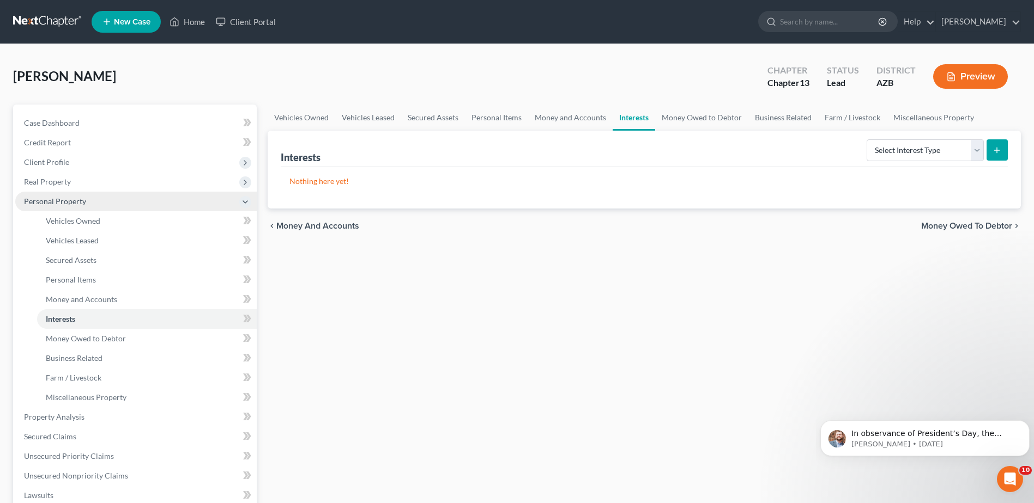
click at [72, 197] on span "Personal Property" at bounding box center [55, 201] width 62 height 9
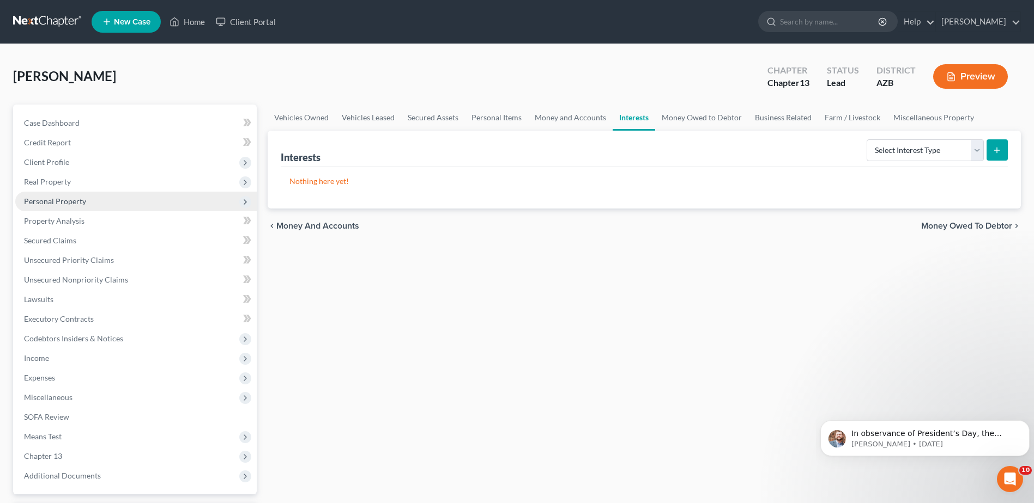
click at [69, 202] on span "Personal Property" at bounding box center [55, 201] width 62 height 9
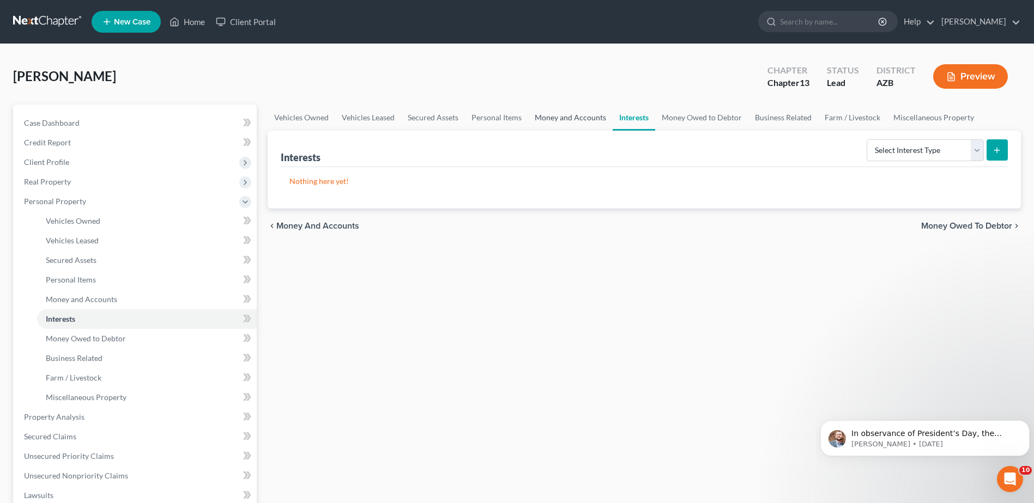
click at [575, 117] on link "Money and Accounts" at bounding box center [570, 118] width 84 height 26
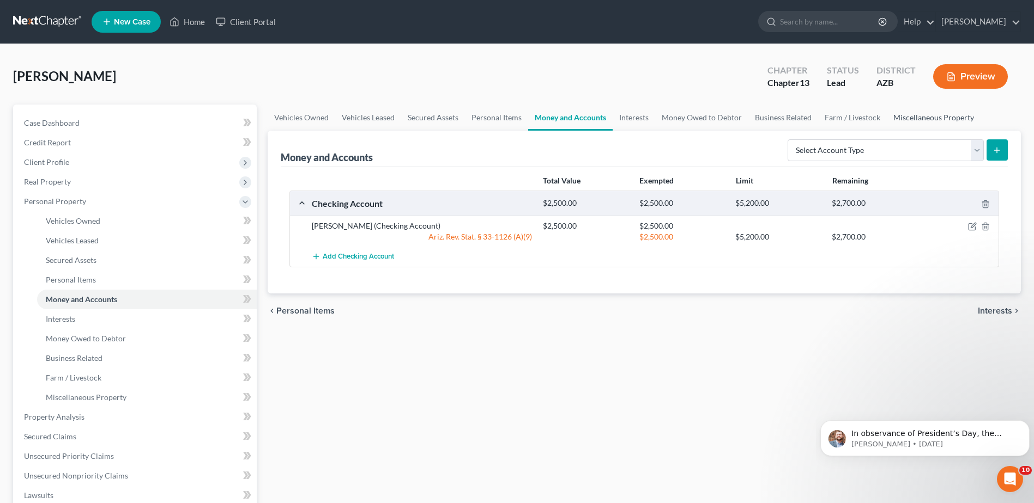
click at [930, 114] on link "Miscellaneous Property" at bounding box center [934, 118] width 94 height 26
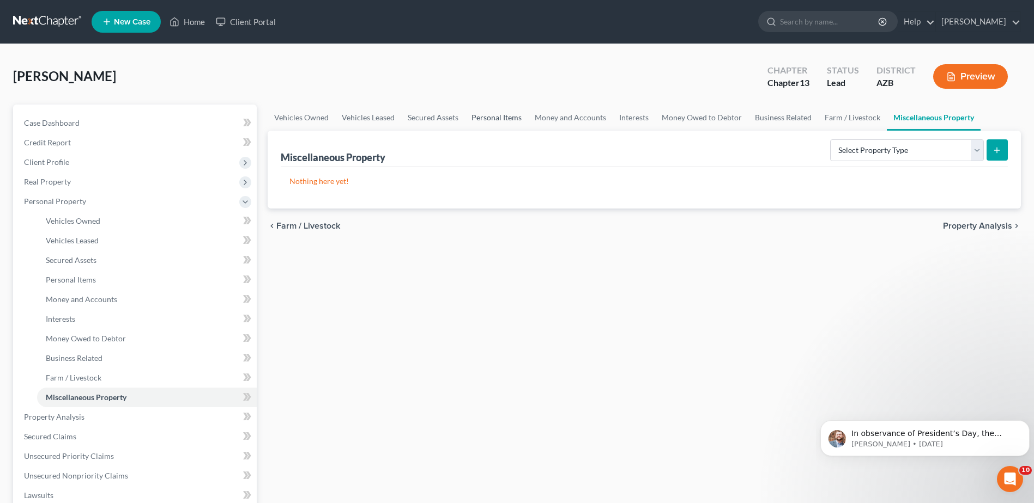
click at [501, 117] on link "Personal Items" at bounding box center [496, 118] width 63 height 26
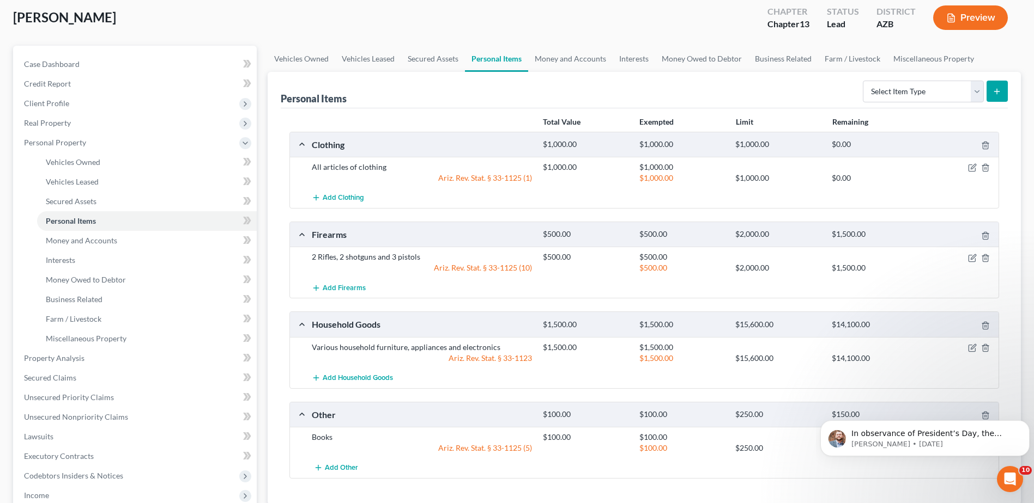
scroll to position [18, 0]
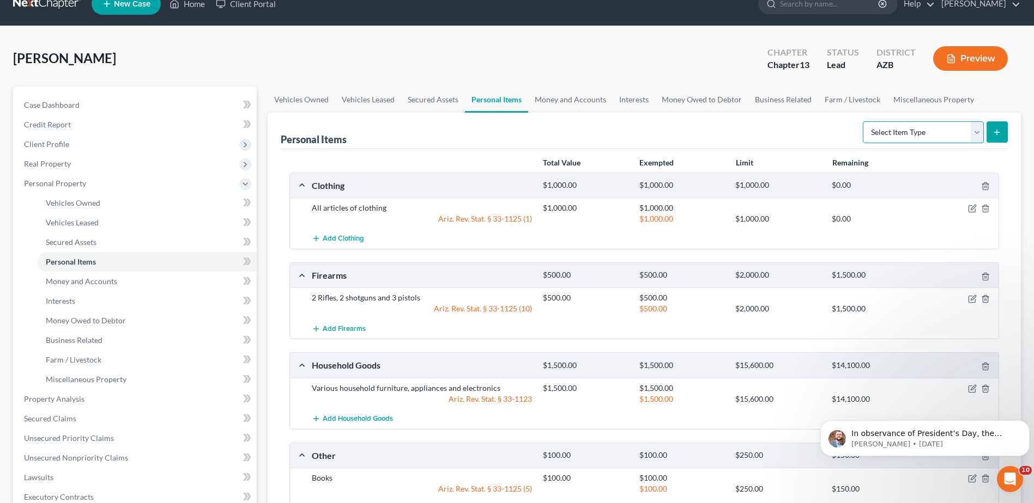
click at [979, 132] on select "Select Item Type Clothing Collectibles Of Value Electronics Firearms Household …" at bounding box center [923, 133] width 121 height 22
click at [822, 236] on div "Add Clothing" at bounding box center [652, 239] width 693 height 20
click at [703, 95] on link "Money Owed to Debtor" at bounding box center [701, 100] width 93 height 26
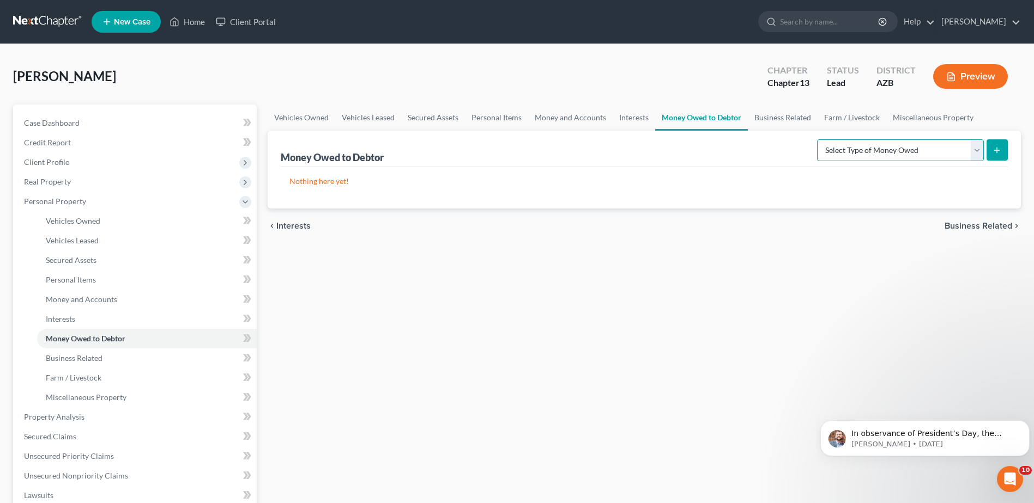
click at [976, 151] on select "Select Type of Money Owed Accounts Receivable Alimony Child Support Claims Agai…" at bounding box center [900, 150] width 167 height 22
select select "social_security_benefits"
click at [818, 139] on select "Select Type of Money Owed Accounts Receivable Alimony Child Support Claims Agai…" at bounding box center [900, 150] width 167 height 22
click at [977, 148] on select "Select Type of Money Owed Accounts Receivable Alimony Child Support Claims Agai…" at bounding box center [900, 150] width 167 height 22
click at [925, 118] on link "Miscellaneous Property" at bounding box center [933, 118] width 94 height 26
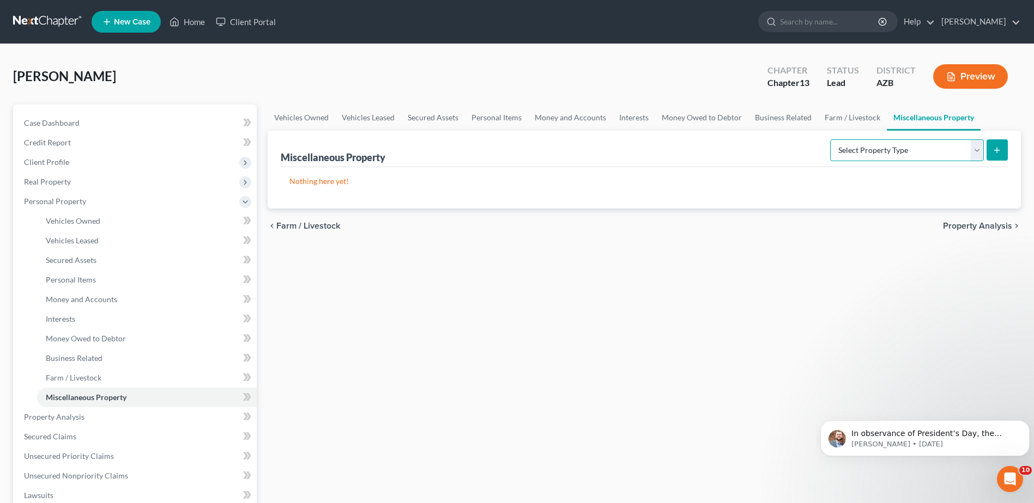
click at [976, 147] on select "Select Property Type Assigned for Creditor Benefit [DATE] Holding for Another N…" at bounding box center [907, 150] width 154 height 22
click at [847, 264] on div "Vehicles Owned Vehicles Leased Secured Assets Personal Items Money and Accounts…" at bounding box center [644, 429] width 764 height 649
click at [709, 118] on link "Money Owed to Debtor" at bounding box center [701, 118] width 93 height 26
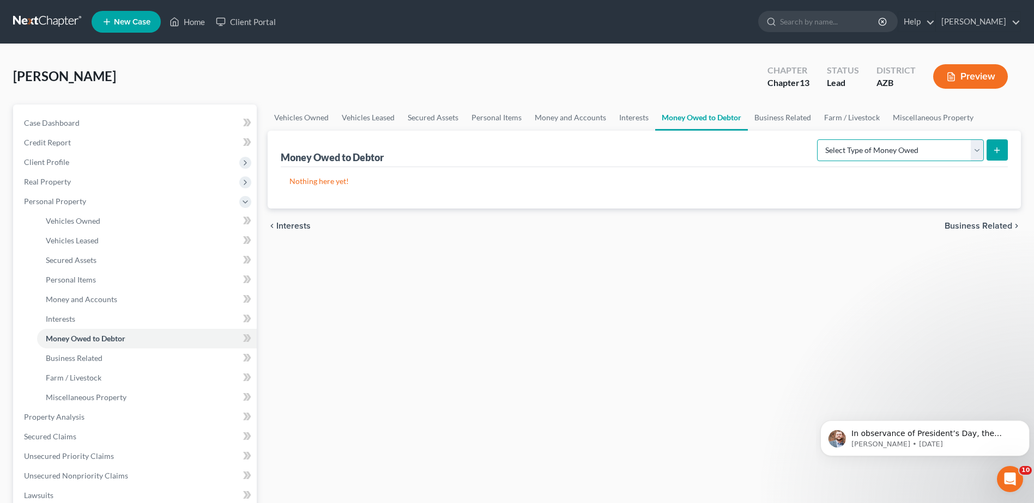
click at [952, 153] on select "Select Type of Money Owed Accounts Receivable Alimony Child Support Claims Agai…" at bounding box center [900, 150] width 167 height 22
select select "financial_assets_not_yet_listed"
click at [818, 139] on select "Select Type of Money Owed Accounts Receivable Alimony Child Support Claims Agai…" at bounding box center [900, 150] width 167 height 22
click at [994, 148] on icon "submit" at bounding box center [996, 150] width 9 height 9
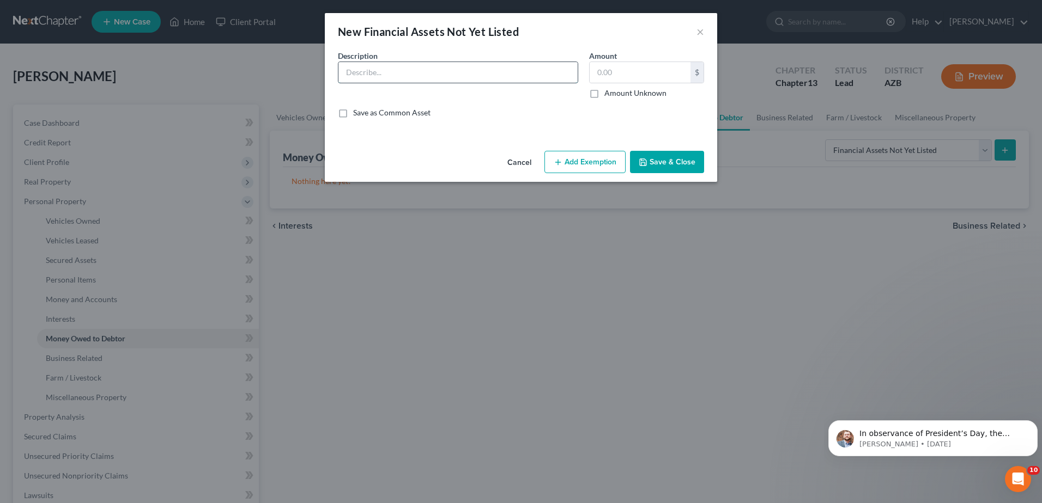
click at [351, 72] on input "text" at bounding box center [457, 72] width 239 height 21
type input "Stock"
click at [599, 72] on input "text" at bounding box center [640, 72] width 101 height 21
type input "250"
click at [353, 113] on label "Save as Common Asset" at bounding box center [391, 112] width 77 height 11
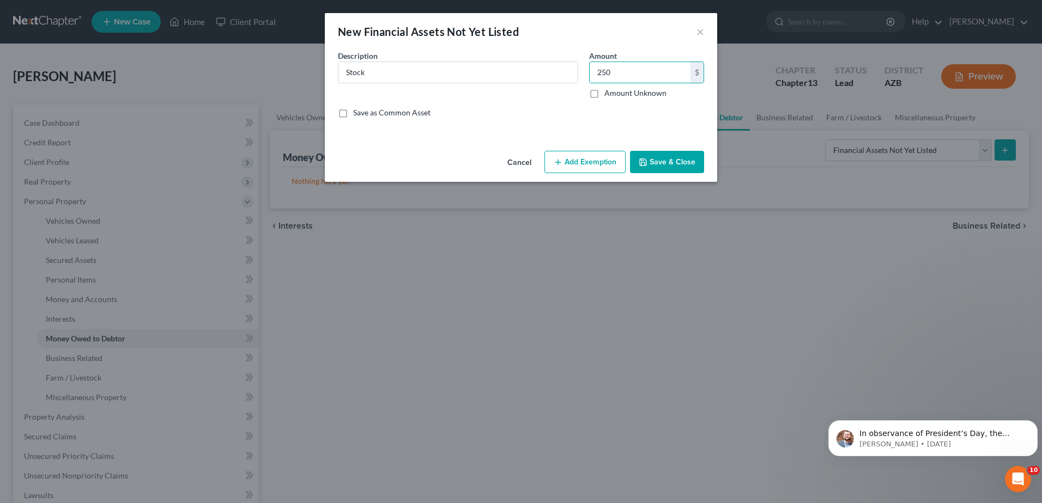
click at [357, 113] on input "Save as Common Asset" at bounding box center [360, 110] width 7 height 7
checkbox input "true"
drag, startPoint x: 316, startPoint y: 144, endPoint x: 347, endPoint y: 107, distance: 48.3
click at [337, 122] on div "New Financial Assets Not Yet Listed × An exemption set must first be selected f…" at bounding box center [521, 251] width 1042 height 503
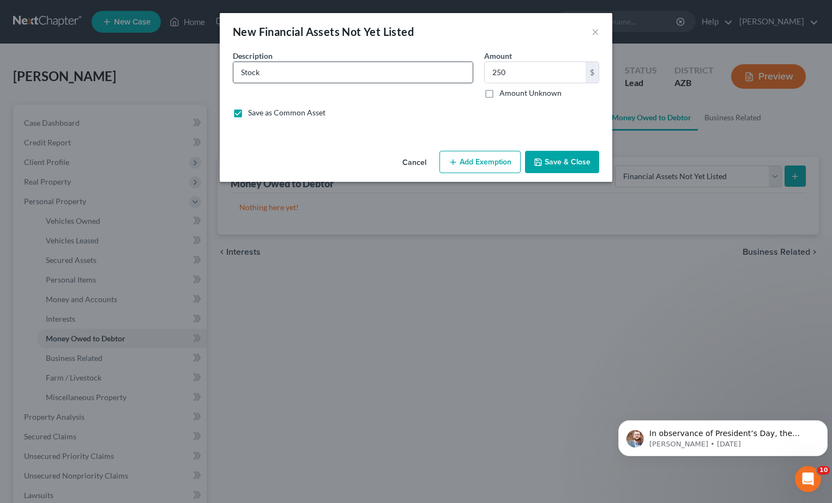
click at [264, 74] on input "Stock" at bounding box center [352, 72] width 239 height 21
paste input "eTrade account, 6 shares IONQ @ ~$38.14/sh and $20 cash, net ~$250"
type input "Stock: eTrade account, 6 shares IONQ @ ~$38.14/sh and $20 cash, net ~$250"
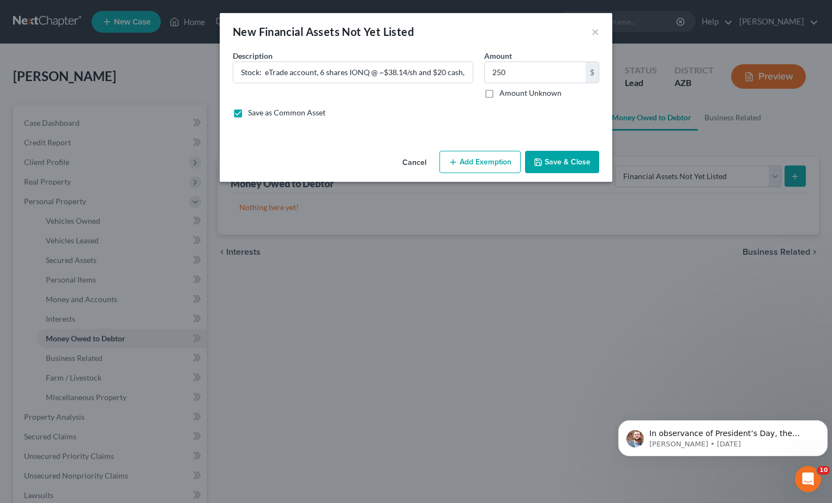
click at [477, 157] on button "Add Exemption" at bounding box center [479, 162] width 81 height 23
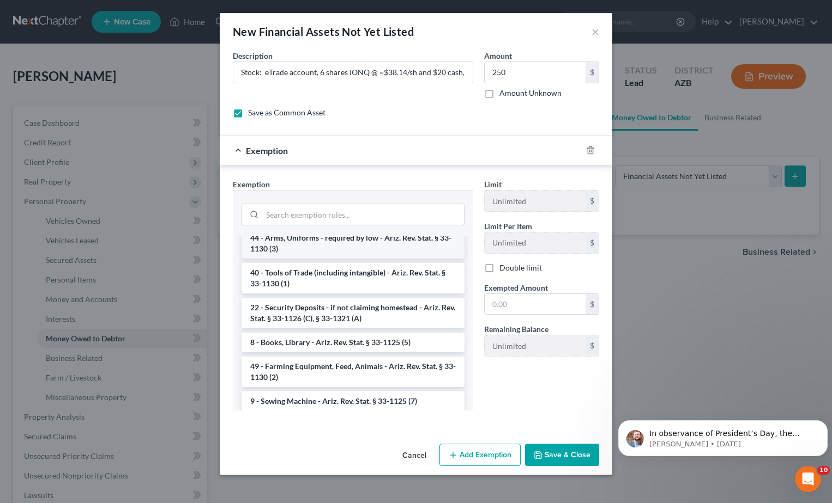
scroll to position [436, 0]
click at [239, 147] on div "Exemption" at bounding box center [401, 150] width 362 height 29
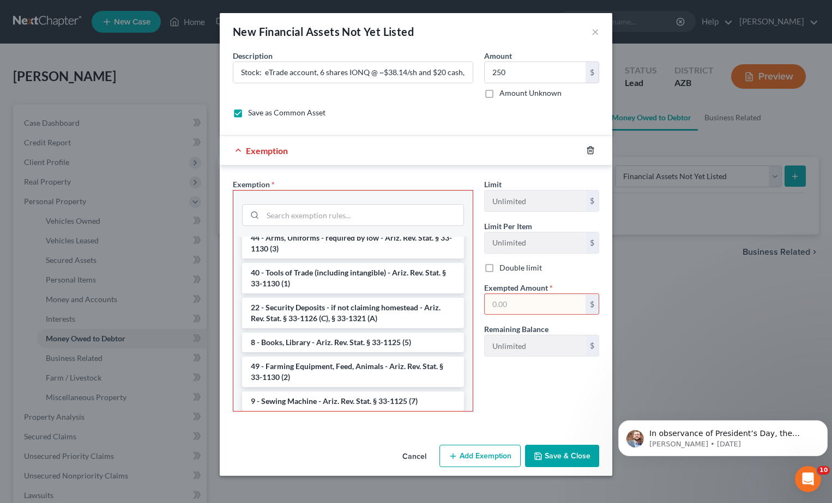
click at [592, 147] on icon "button" at bounding box center [590, 150] width 9 height 9
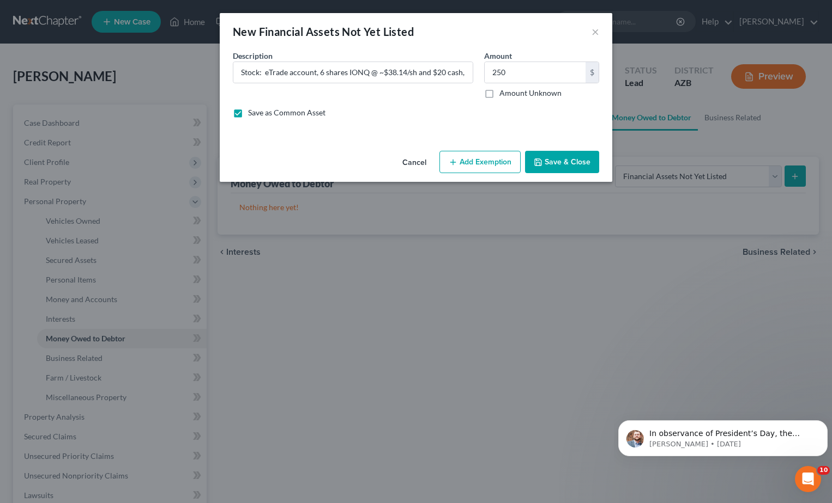
click at [583, 298] on div "New Financial Assets Not Yet Listed × An exemption set must first be selected f…" at bounding box center [416, 251] width 832 height 503
click at [71, 219] on div "New Financial Assets Not Yet Listed × An exemption set must first be selected f…" at bounding box center [416, 251] width 832 height 503
click at [84, 216] on div "New Financial Assets Not Yet Listed × An exemption set must first be selected f…" at bounding box center [416, 251] width 832 height 503
click at [248, 110] on label "Save as Common Asset" at bounding box center [286, 112] width 77 height 11
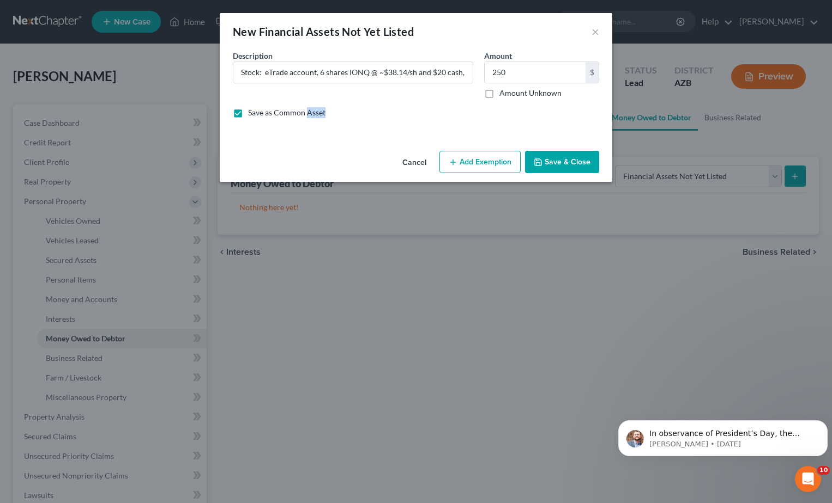
click at [252, 110] on input "Save as Common Asset" at bounding box center [255, 110] width 7 height 7
checkbox input "false"
click at [561, 155] on button "Save & Close" at bounding box center [562, 162] width 74 height 23
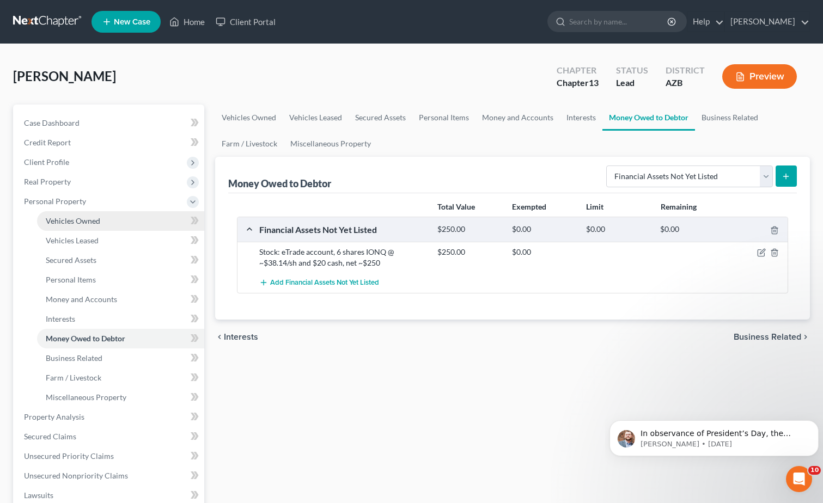
click at [83, 221] on span "Vehicles Owned" at bounding box center [73, 220] width 54 height 9
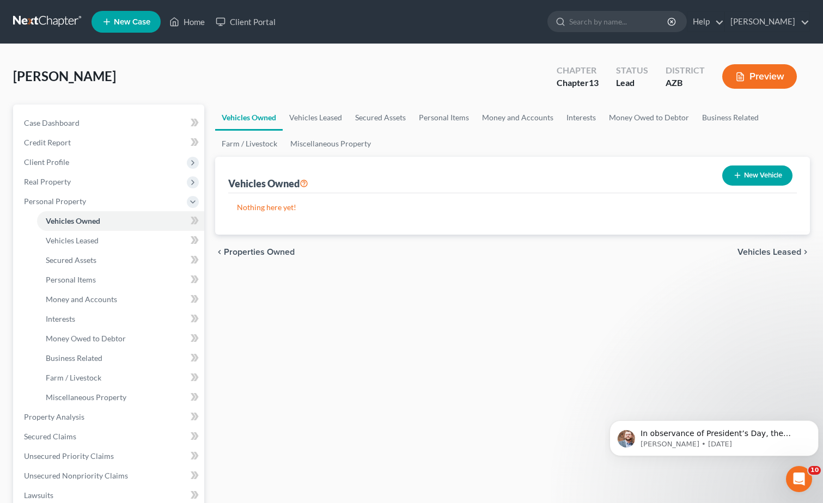
click at [755, 174] on button "New Vehicle" at bounding box center [758, 176] width 70 height 20
select select "0"
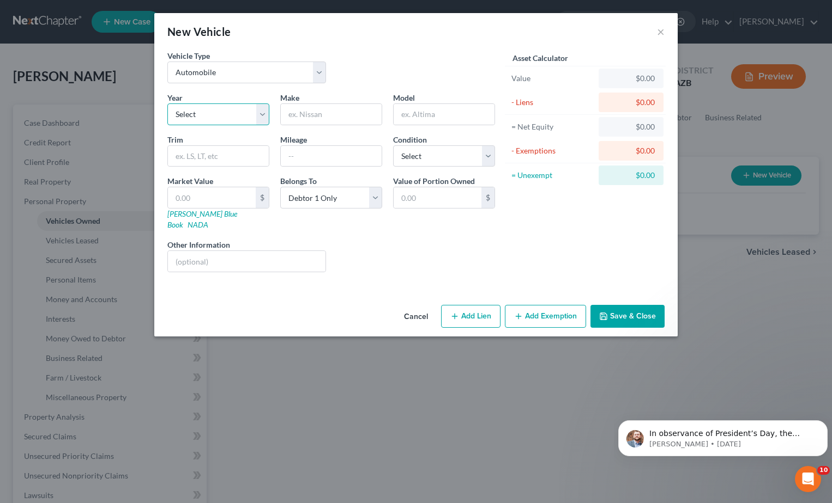
click at [262, 108] on select "Select 2026 2025 2024 2023 2022 2021 2020 2019 2018 2017 2016 2015 2014 2013 20…" at bounding box center [218, 115] width 102 height 22
select select "10"
click at [167, 104] on select "Select 2026 2025 2024 2023 2022 2021 2020 2019 2018 2017 2016 2015 2014 2013 20…" at bounding box center [218, 115] width 102 height 22
click at [332, 117] on input "text" at bounding box center [331, 114] width 101 height 21
type input "Honda"
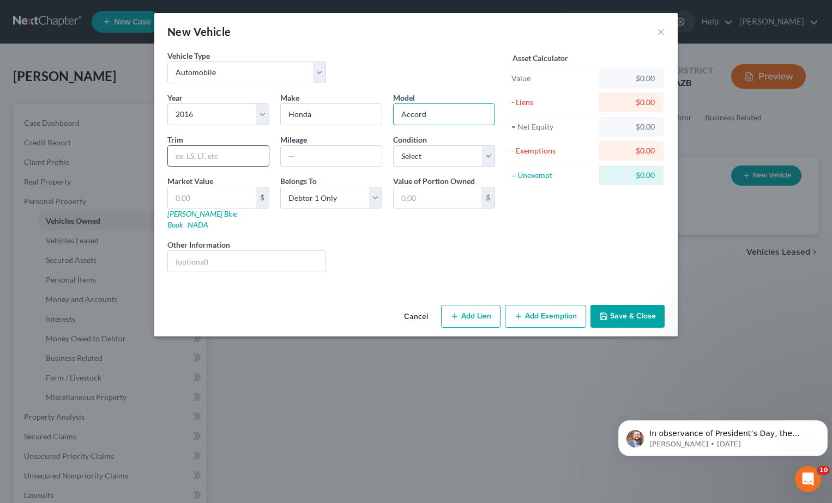
type input "Accord"
drag, startPoint x: 173, startPoint y: 158, endPoint x: 228, endPoint y: 163, distance: 54.8
click at [228, 163] on input "text" at bounding box center [218, 156] width 101 height 21
click at [226, 156] on input "text" at bounding box center [218, 156] width 101 height 21
click at [490, 157] on select "Select Excellent Very Good Good Fair Poor" at bounding box center [444, 156] width 102 height 22
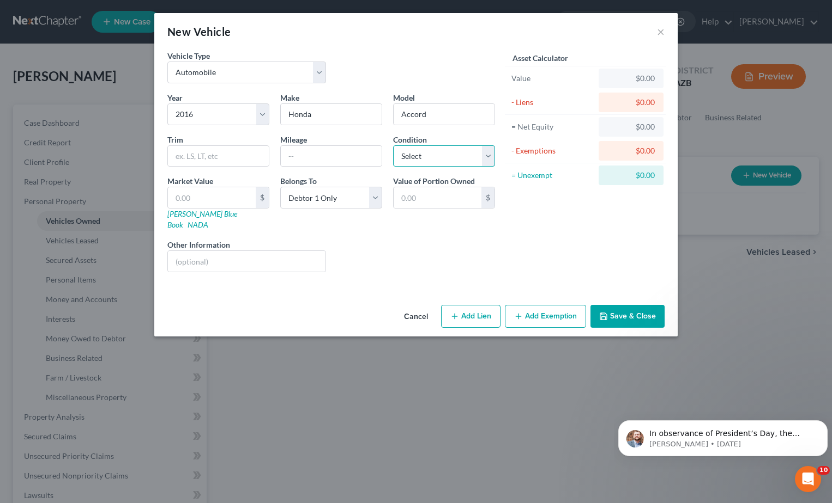
select select "2"
click at [393, 145] on select "Select Excellent Very Good Good Fair Poor" at bounding box center [444, 156] width 102 height 22
click at [403, 199] on input "text" at bounding box center [437, 197] width 88 height 21
type input "7,500"
click at [377, 199] on select "Select Debtor 1 Only Debtor 2 Only Debtor 1 And Debtor 2 Only At Least One Of T…" at bounding box center [331, 198] width 102 height 22
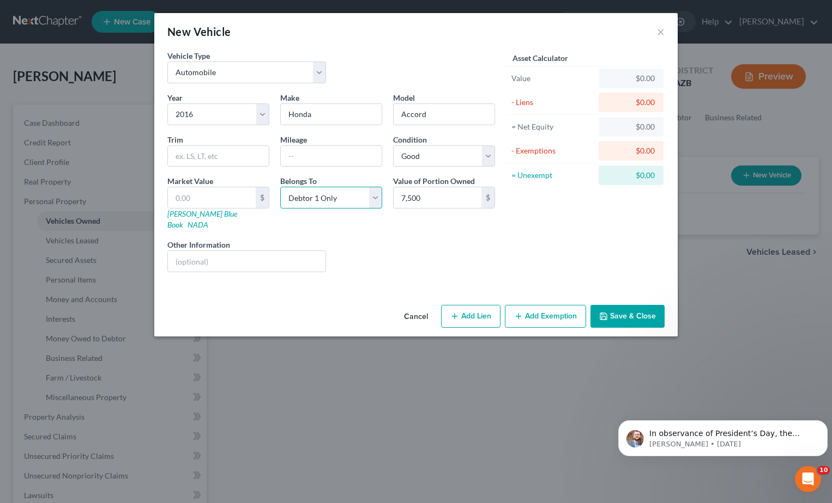
click at [280, 187] on select "Select Debtor 1 Only Debtor 2 Only Debtor 1 And Debtor 2 Only At Least One Of T…" at bounding box center [331, 198] width 102 height 22
click at [178, 198] on input "text" at bounding box center [212, 197] width 88 height 21
type input "7"
type input "7.00"
type input "75"
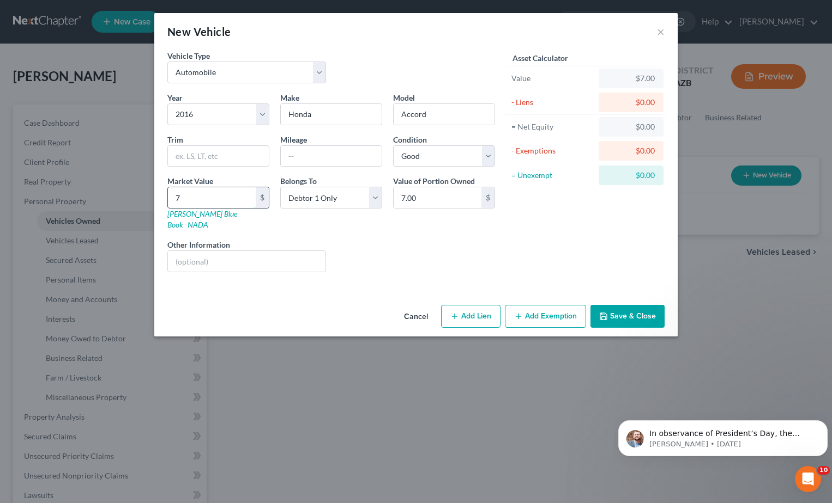
type input "75.00"
type input "750"
type input "750.00"
type input "7500"
type input "7,500.00"
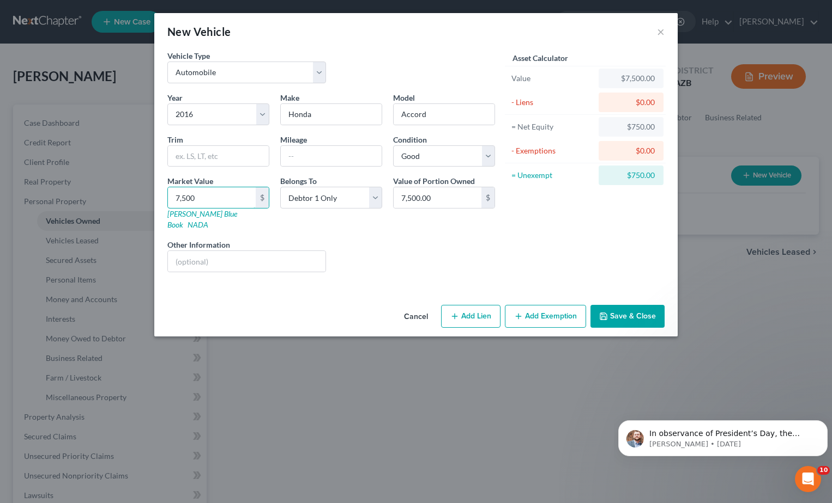
type input "7,500"
click at [551, 305] on button "Add Exemption" at bounding box center [545, 316] width 81 height 23
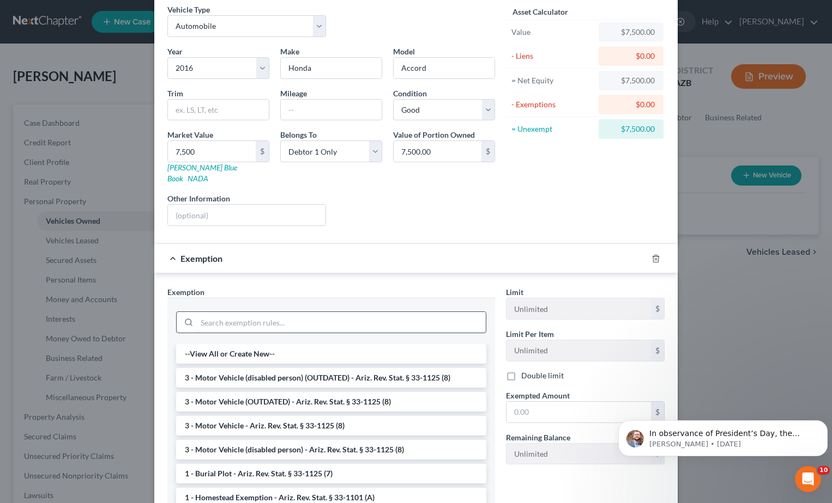
scroll to position [91, 0]
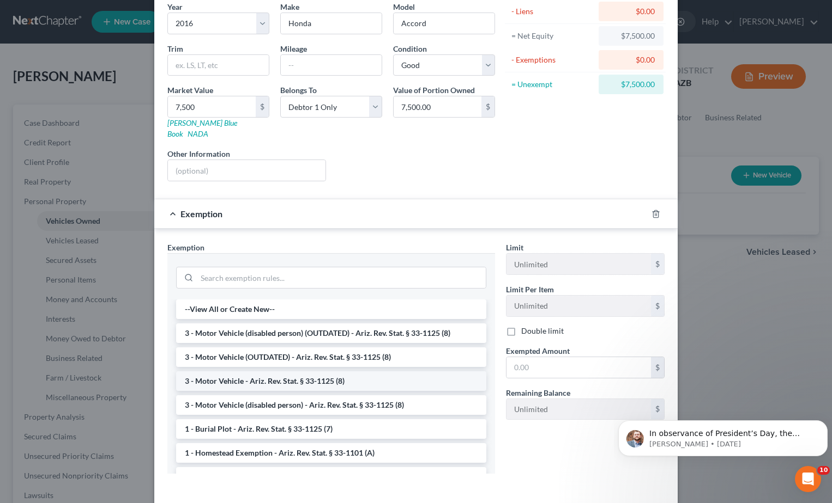
click at [263, 372] on li "3 - Motor Vehicle - Ariz. Rev. Stat. § 33-1125 (8)" at bounding box center [331, 382] width 310 height 20
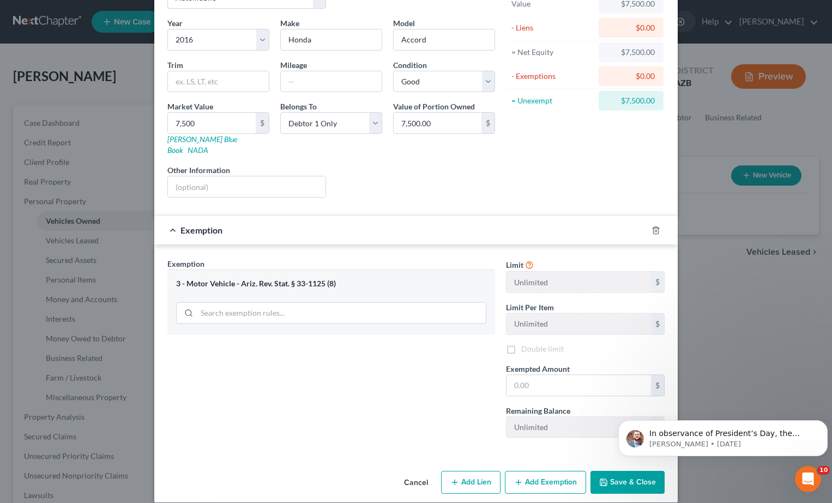
scroll to position [76, 0]
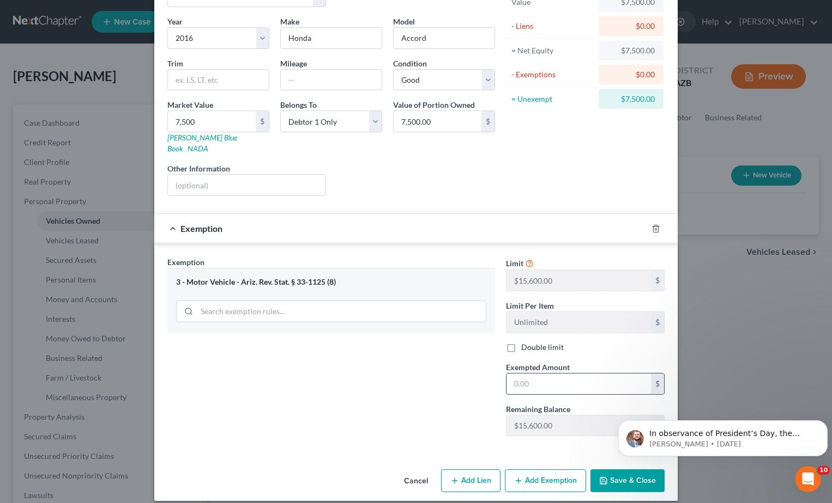
click at [509, 374] on input "text" at bounding box center [578, 384] width 144 height 21
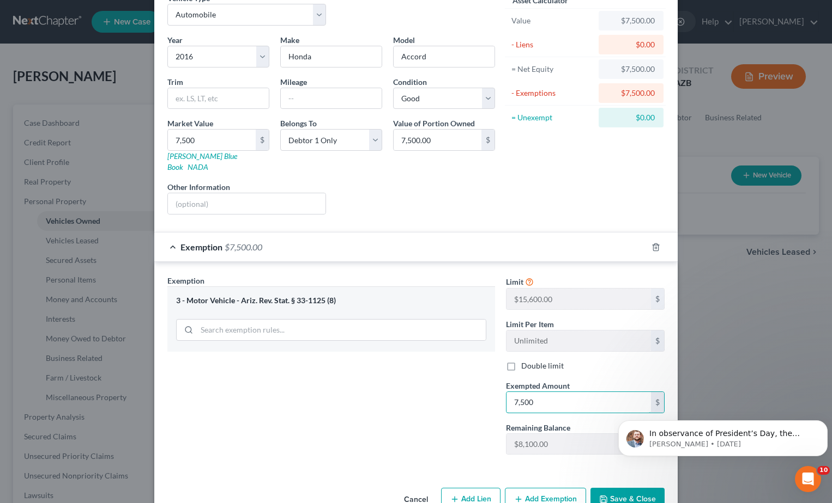
type input "7,500"
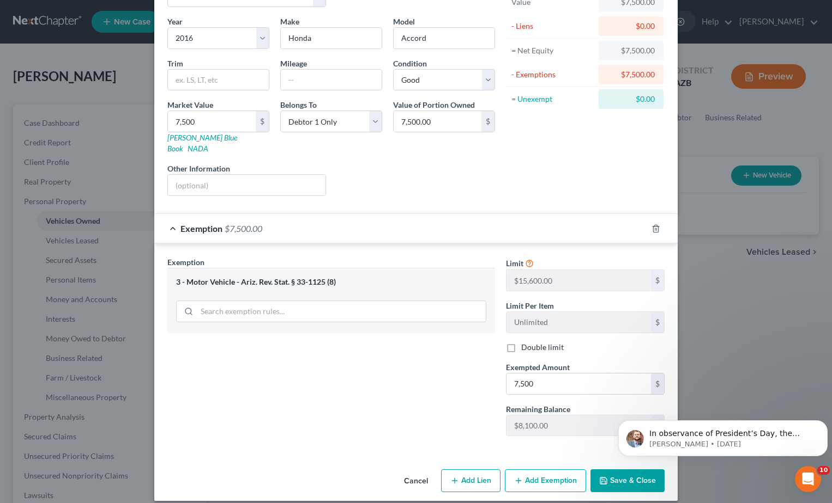
click at [618, 465] on body "In observance of President’s Day, the NextChapter team will be out of office [D…" at bounding box center [722, 436] width 209 height 68
click html "In observance of President’s Day, the NextChapter team will be out of office [D…"
click at [822, 424] on icon "Dismiss notification" at bounding box center [824, 424] width 6 height 6
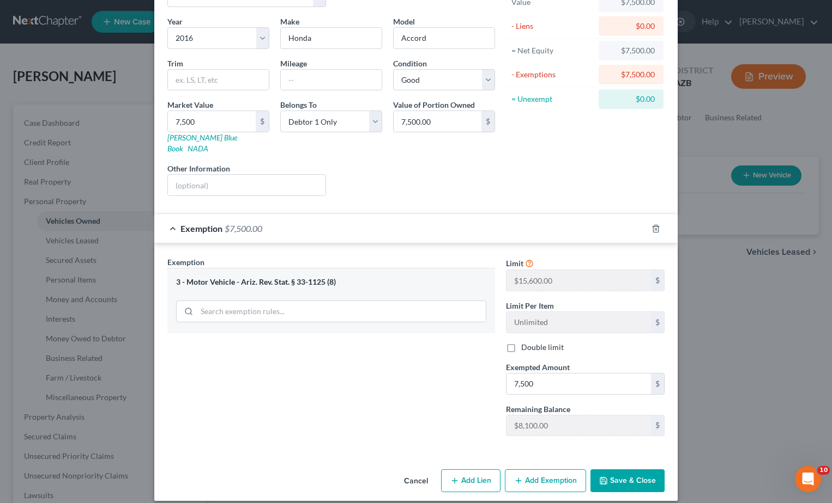
click at [610, 470] on button "Save & Close" at bounding box center [627, 481] width 74 height 23
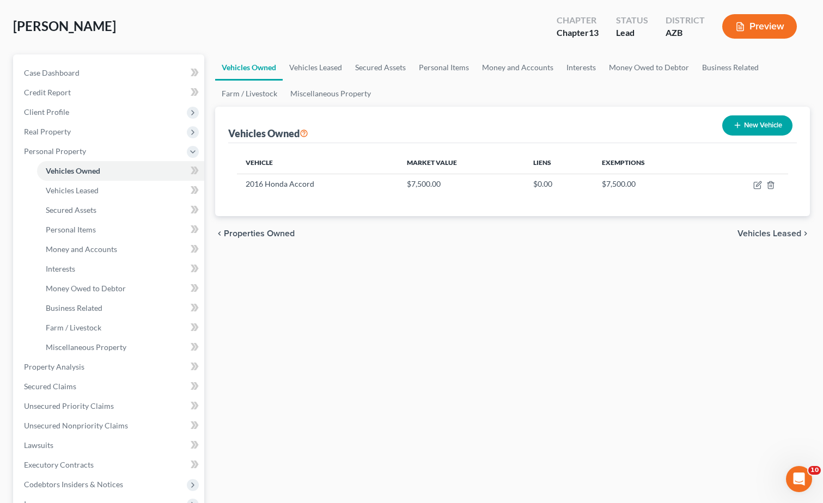
scroll to position [54, 0]
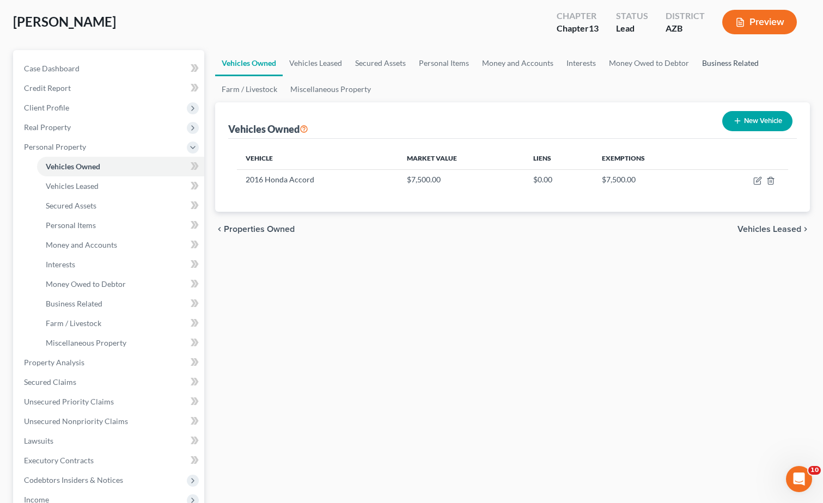
click at [733, 60] on link "Business Related" at bounding box center [731, 63] width 70 height 26
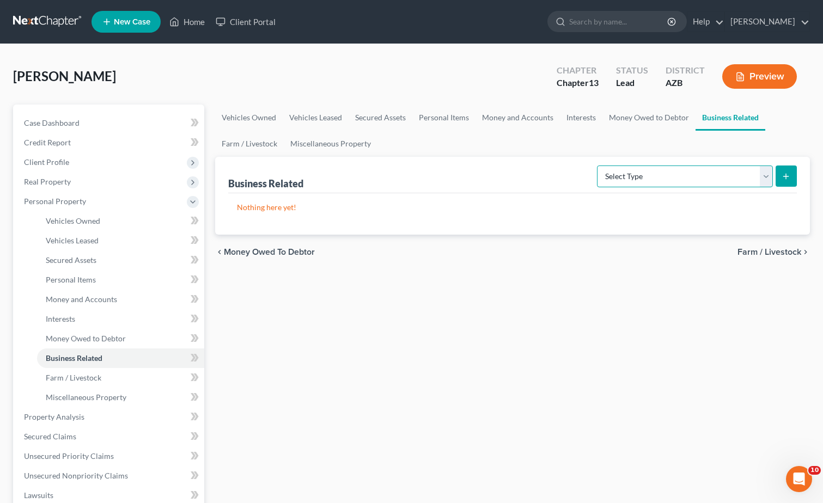
click at [766, 175] on select "Select Type Customer Lists Franchises Inventory Licenses Machinery Office Equip…" at bounding box center [685, 177] width 176 height 22
select select "office_equipment"
click at [598, 166] on select "Select Type Customer Lists Franchises Inventory Licenses Machinery Office Equip…" at bounding box center [685, 177] width 176 height 22
click at [786, 175] on icon "submit" at bounding box center [786, 176] width 9 height 9
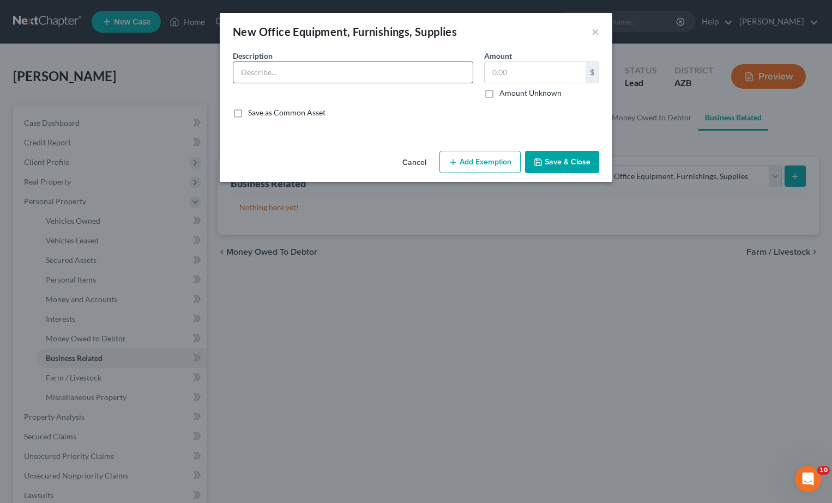
click at [240, 70] on input "text" at bounding box center [352, 72] width 239 height 21
type input "Computers and related equipment"
click at [492, 75] on input "text" at bounding box center [534, 72] width 101 height 21
type input "400"
drag, startPoint x: 483, startPoint y: 155, endPoint x: 396, endPoint y: 210, distance: 102.6
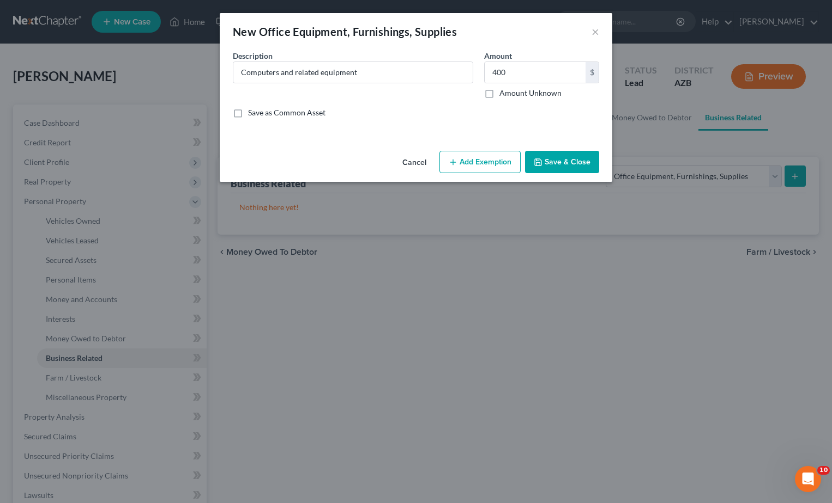
click at [396, 210] on div "New Office Equipment, Furnishings, Supplies × An exemption set must first be se…" at bounding box center [416, 251] width 832 height 503
click at [483, 157] on button "Add Exemption" at bounding box center [479, 162] width 81 height 23
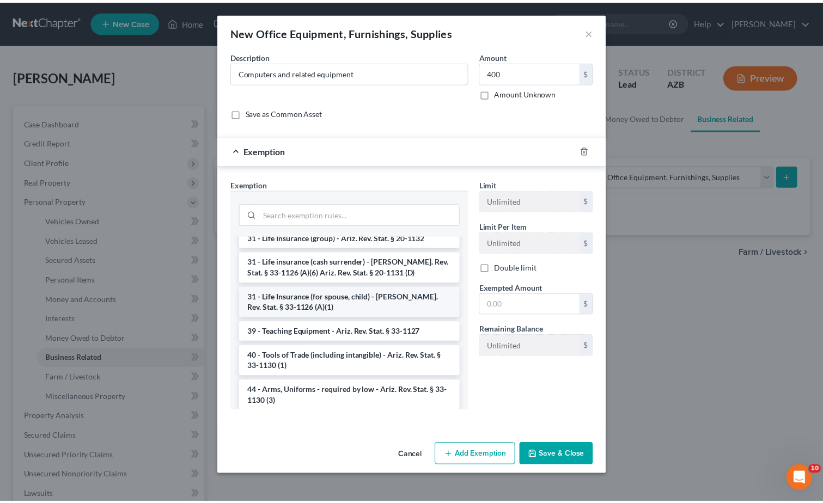
scroll to position [1053, 0]
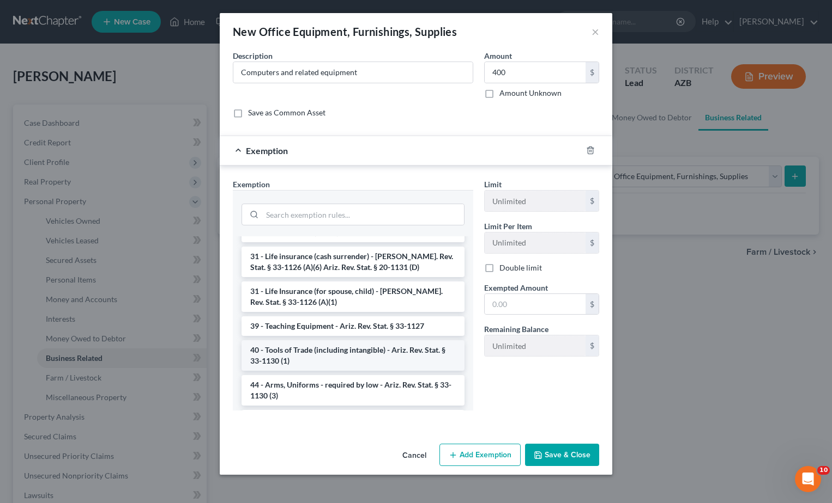
click at [330, 358] on li "40 - Tools of Trade (including intangible) - Ariz. Rev. Stat. § 33-1130 (1)" at bounding box center [352, 356] width 223 height 31
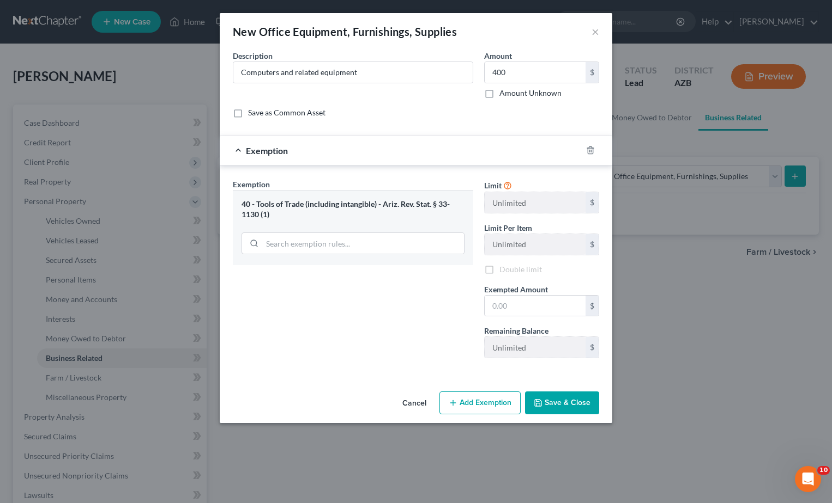
click at [330, 358] on div "Exemption Set must be selected for CA. Exemption * 40 - Tools of Trade (includi…" at bounding box center [352, 273] width 251 height 189
click at [493, 306] on input "text" at bounding box center [534, 306] width 101 height 21
type input "400"
click at [454, 314] on div "Exemption Set must be selected for CA. Exemption * 40 - Tools of Trade (includi…" at bounding box center [352, 273] width 251 height 189
click at [563, 397] on button "Save & Close" at bounding box center [562, 403] width 74 height 23
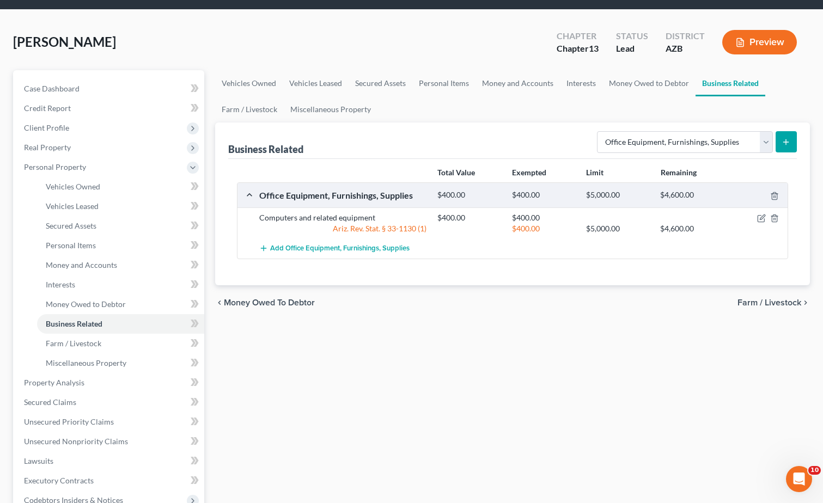
scroll to position [37, 0]
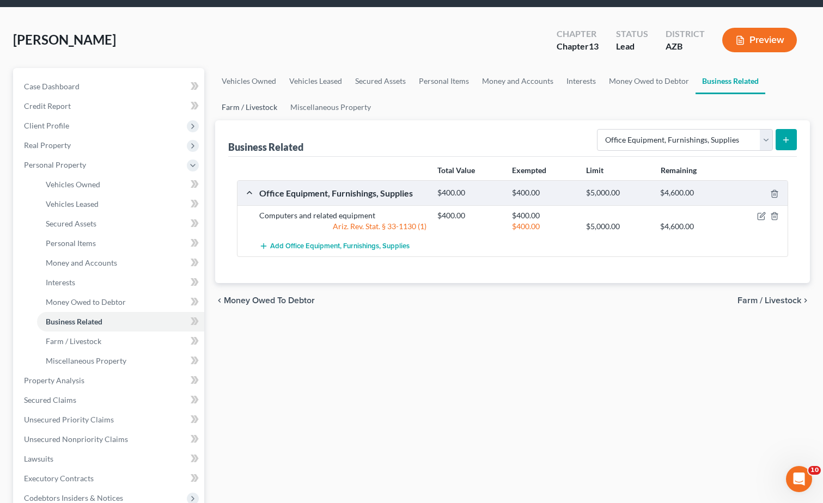
click at [246, 104] on link "Farm / Livestock" at bounding box center [249, 107] width 69 height 26
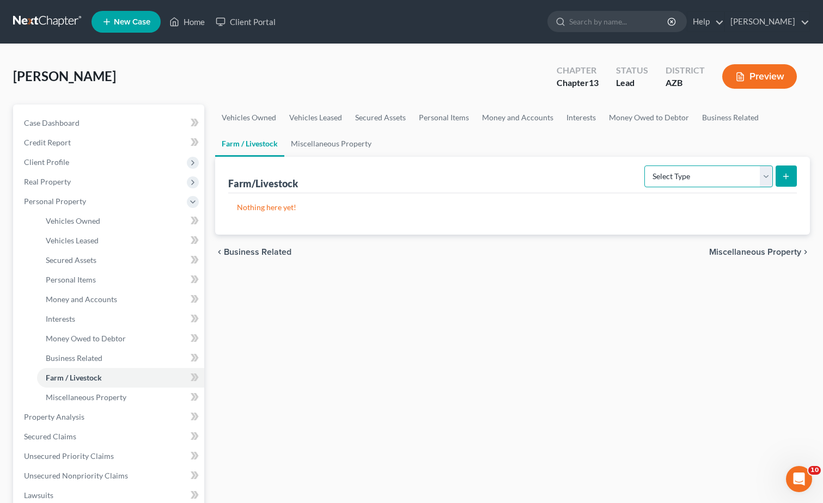
click at [764, 174] on select "Select Type Animals & Livestock Crops: Growing or Harvested Farming Equipment F…" at bounding box center [709, 177] width 129 height 22
select select "animals"
click at [646, 166] on select "Select Type Animals & Livestock Crops: Growing or Harvested Farming Equipment F…" at bounding box center [709, 177] width 129 height 22
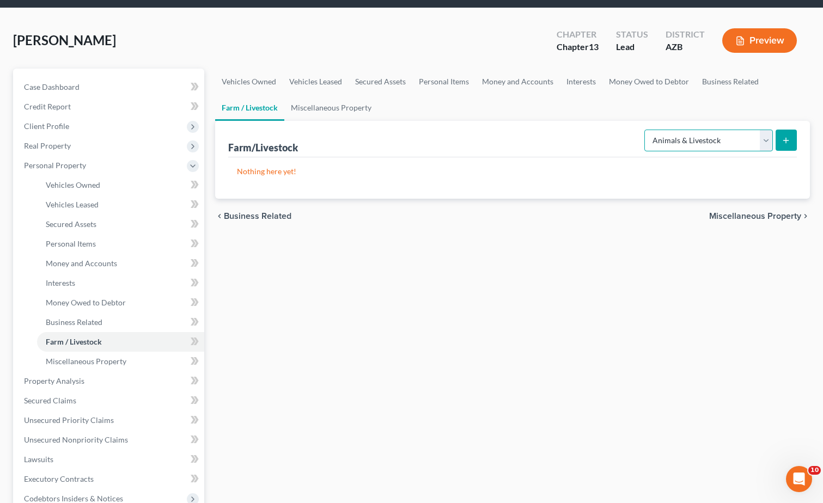
scroll to position [37, 0]
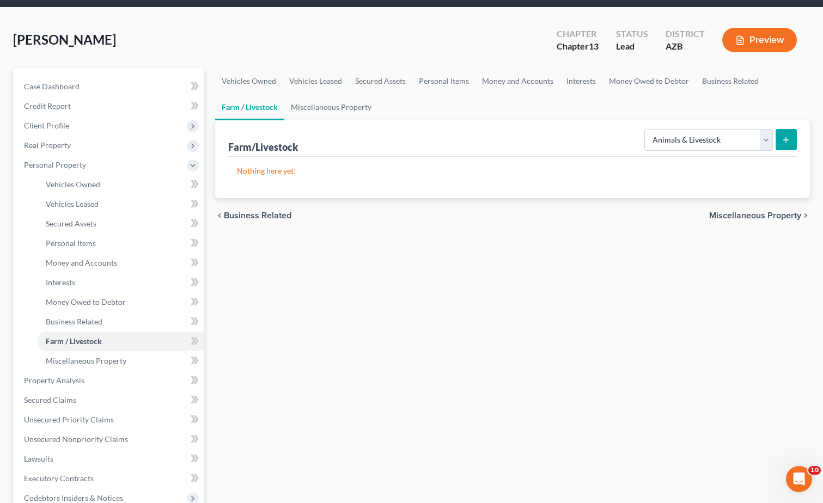
click at [785, 141] on icon "submit" at bounding box center [786, 140] width 9 height 9
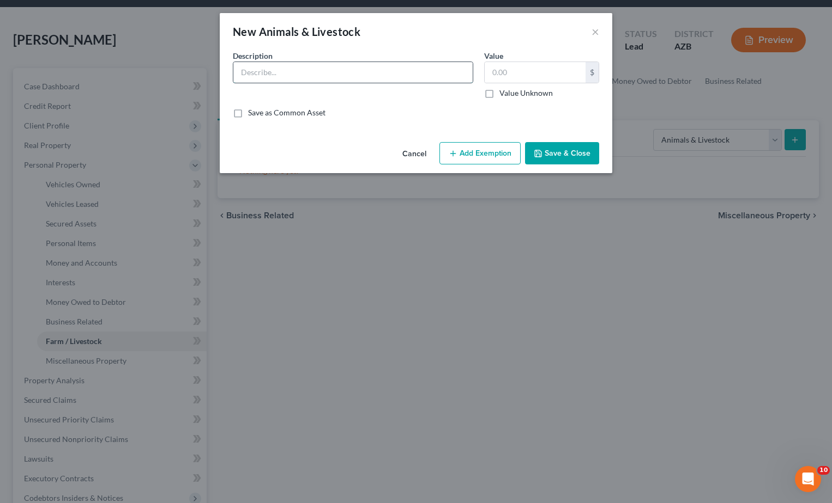
click at [243, 74] on input "text" at bounding box center [352, 72] width 239 height 21
type input "Pets, 1 dog and 1 cat"
click at [490, 71] on input "text" at bounding box center [534, 72] width 101 height 21
type input "0"
click at [485, 150] on button "Add Exemption" at bounding box center [479, 153] width 81 height 23
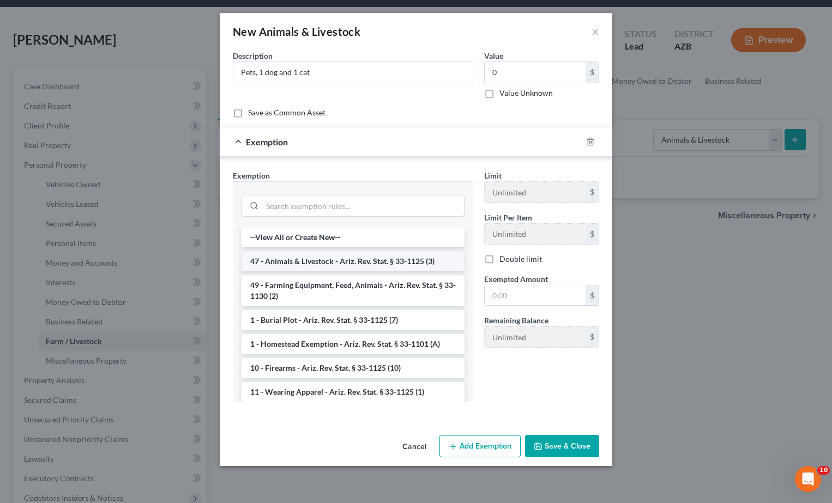
click at [340, 259] on li "47 - Animals & Livestock - Ariz. Rev. Stat. § 33-1125 (3)" at bounding box center [352, 262] width 223 height 20
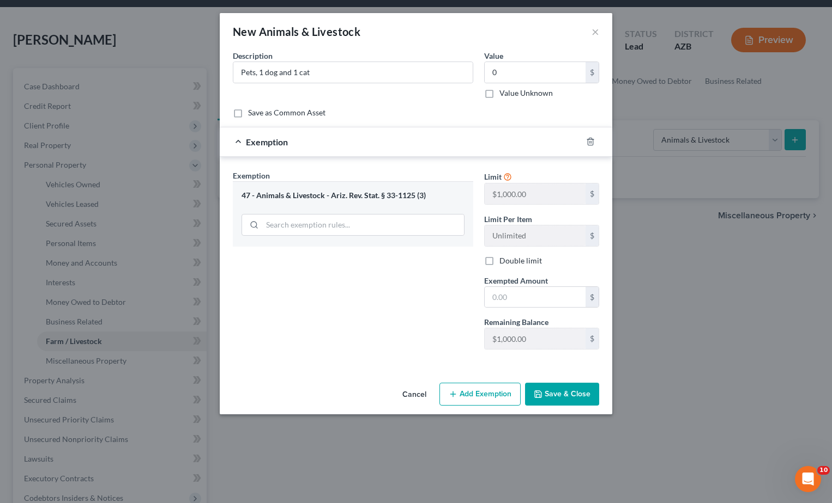
click at [549, 392] on button "Save & Close" at bounding box center [562, 394] width 74 height 23
click at [556, 392] on button "Save & Close" at bounding box center [562, 394] width 74 height 23
click at [501, 70] on input "0" at bounding box center [534, 72] width 101 height 21
type input "0"
click at [440, 113] on div "Save as Common Asset" at bounding box center [416, 112] width 366 height 11
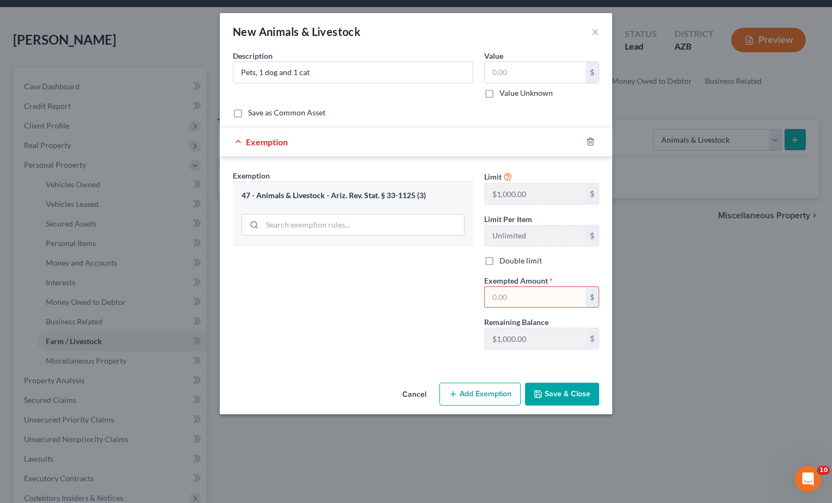
click at [248, 111] on label "Save as Common Asset" at bounding box center [286, 112] width 77 height 11
click at [252, 111] on input "Save as Common Asset" at bounding box center [255, 110] width 7 height 7
checkbox input "true"
click at [563, 393] on button "Save & Close" at bounding box center [562, 394] width 74 height 23
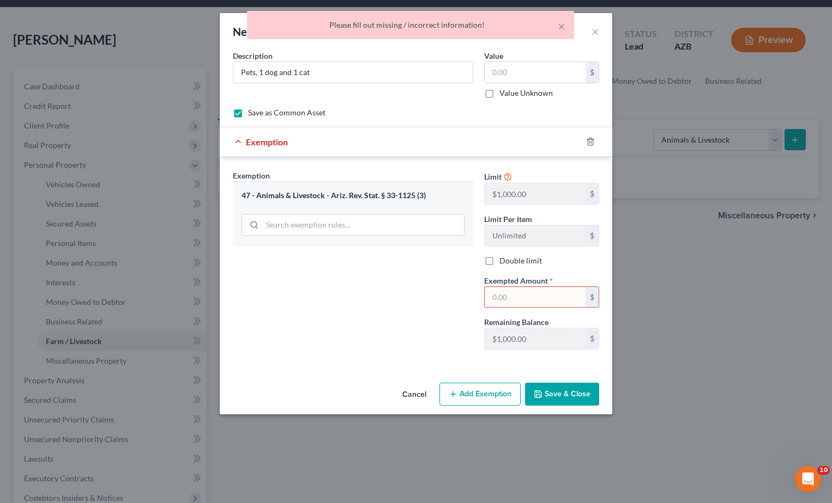
click at [563, 393] on button "Save & Close" at bounding box center [562, 394] width 74 height 23
click at [561, 25] on button "×" at bounding box center [561, 26] width 8 height 13
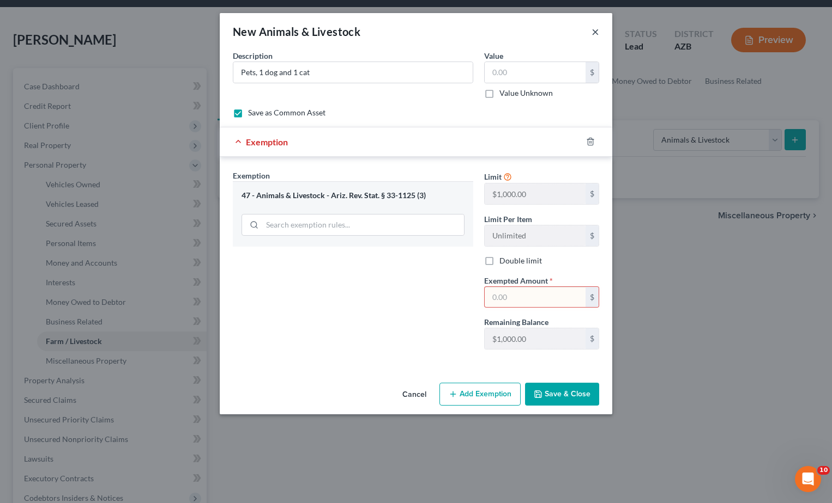
click at [594, 29] on button "×" at bounding box center [595, 31] width 8 height 13
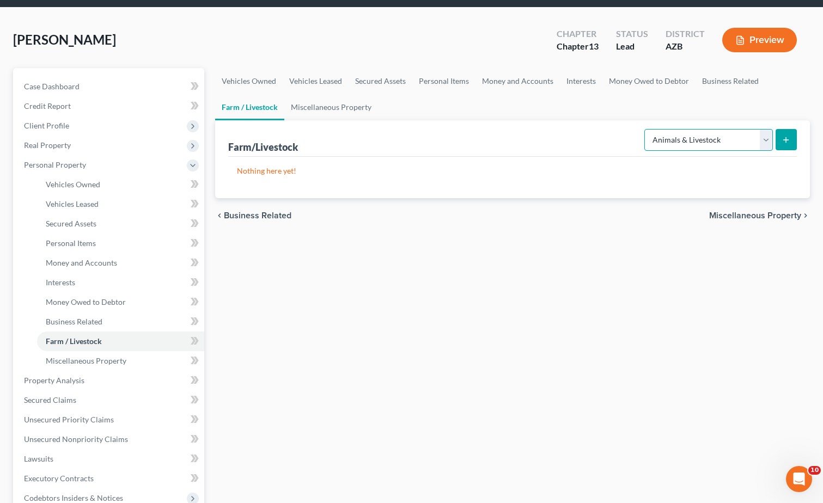
click at [767, 140] on select "Select Type Animals & Livestock Crops: Growing or Harvested Farming Equipment F…" at bounding box center [709, 140] width 129 height 22
click at [646, 129] on select "Select Type Animals & Livestock Crops: Growing or Harvested Farming Equipment F…" at bounding box center [709, 140] width 129 height 22
click at [788, 137] on icon "submit" at bounding box center [786, 140] width 9 height 9
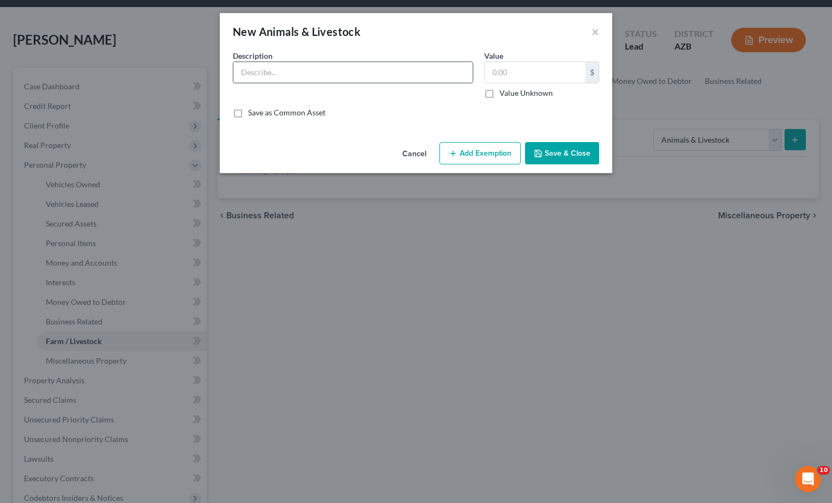
click at [242, 74] on input "text" at bounding box center [352, 72] width 239 height 21
type input "Dog and cat"
click at [570, 144] on button "Save & Close" at bounding box center [562, 153] width 74 height 23
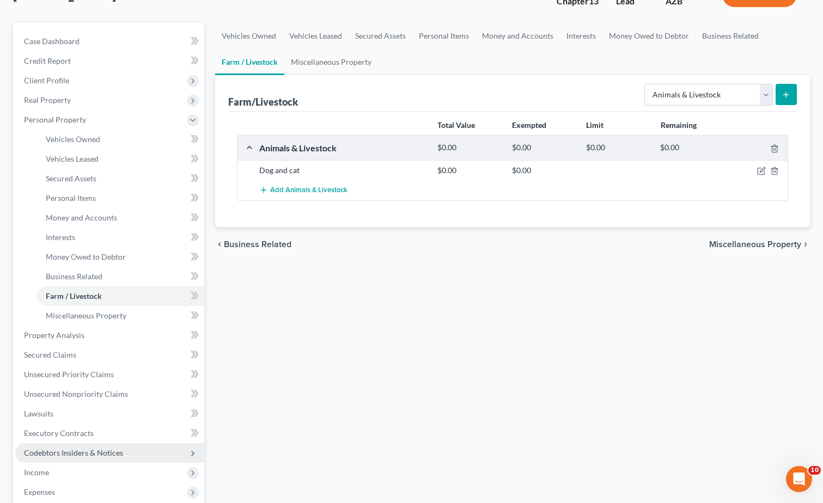
scroll to position [72, 0]
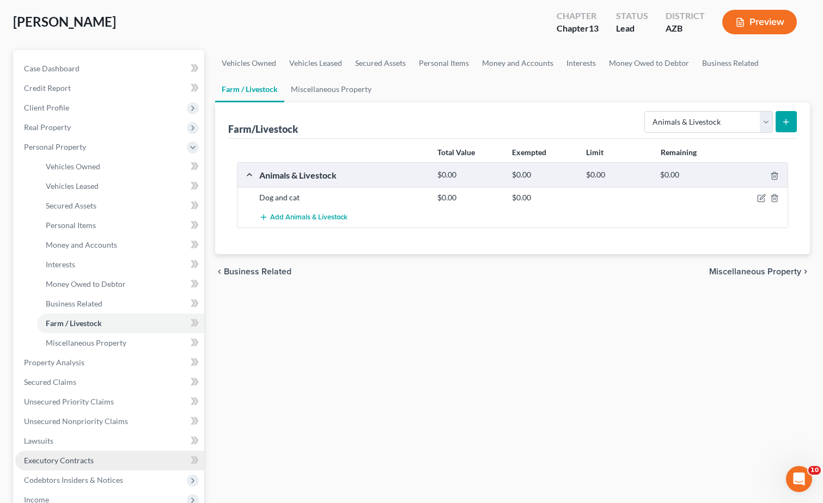
click at [71, 457] on span "Executory Contracts" at bounding box center [59, 460] width 70 height 9
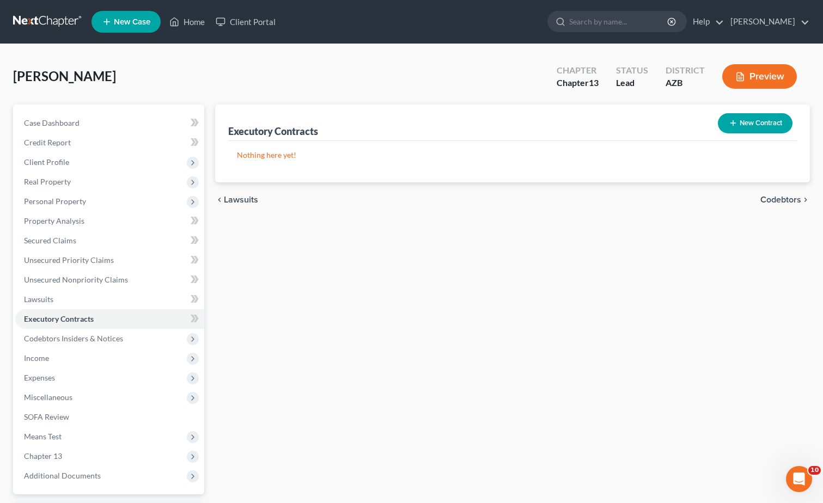
click at [755, 119] on button "New Contract" at bounding box center [755, 123] width 75 height 20
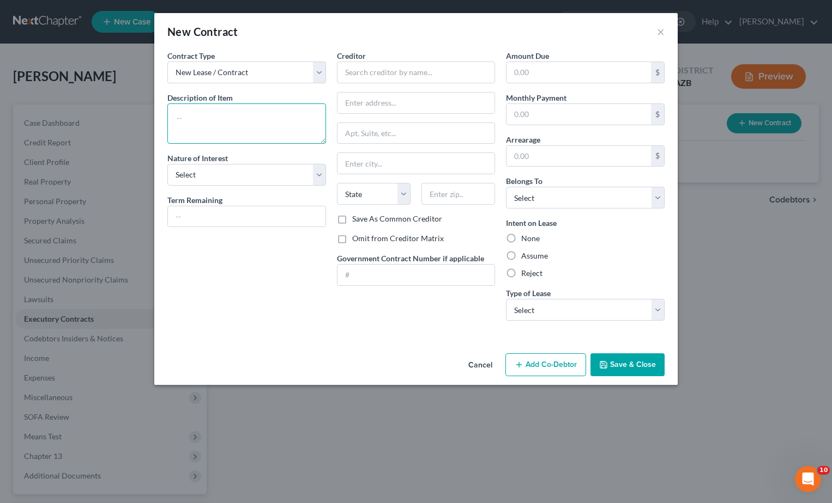
click at [187, 117] on textarea at bounding box center [246, 124] width 159 height 40
type textarea "Apartment Lease"
click at [201, 174] on select "Select Purchaser Agent Lessor Lessee" at bounding box center [246, 175] width 159 height 22
select select "2"
click at [167, 164] on select "Select Purchaser Agent Lessor Lessee" at bounding box center [246, 175] width 159 height 22
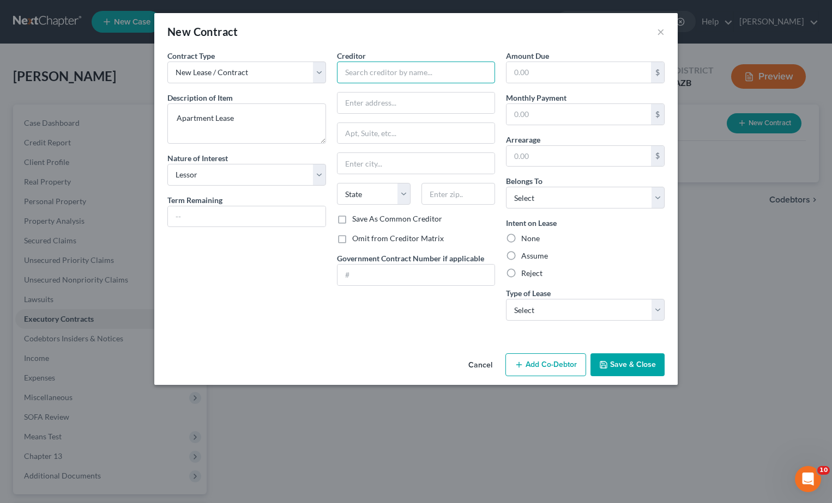
click at [345, 73] on input "text" at bounding box center [416, 73] width 159 height 22
type input "Leiber [US_STATE] LLC"
click at [349, 104] on input "text" at bounding box center [415, 103] width 157 height 21
type input "1959 [GEOGRAPHIC_DATA]"
click at [348, 164] on input "text" at bounding box center [415, 163] width 157 height 21
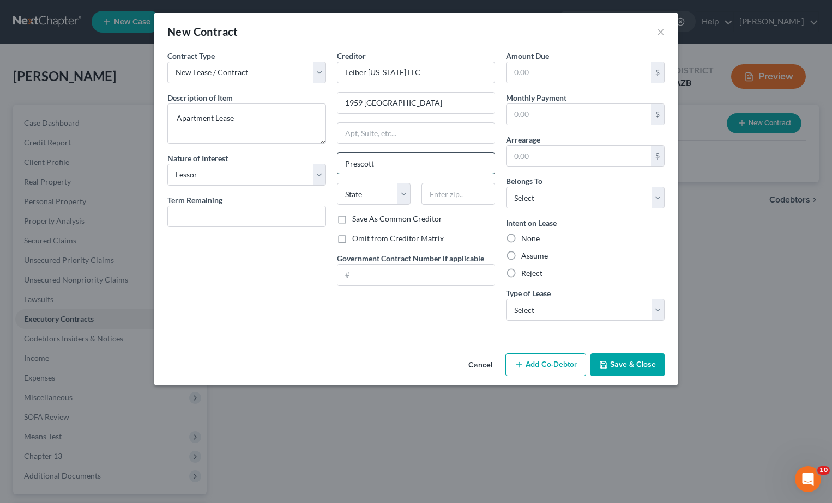
type input "Prescott"
click at [403, 197] on select "State [US_STATE] AK AR AZ CA CO CT DE DC [GEOGRAPHIC_DATA] [GEOGRAPHIC_DATA] GU…" at bounding box center [374, 194] width 74 height 22
select select "3"
click at [337, 183] on select "State [US_STATE] AK AR AZ CA CO CT DE DC [GEOGRAPHIC_DATA] [GEOGRAPHIC_DATA] GU…" at bounding box center [374, 194] width 74 height 22
click at [432, 197] on input "text" at bounding box center [458, 194] width 74 height 22
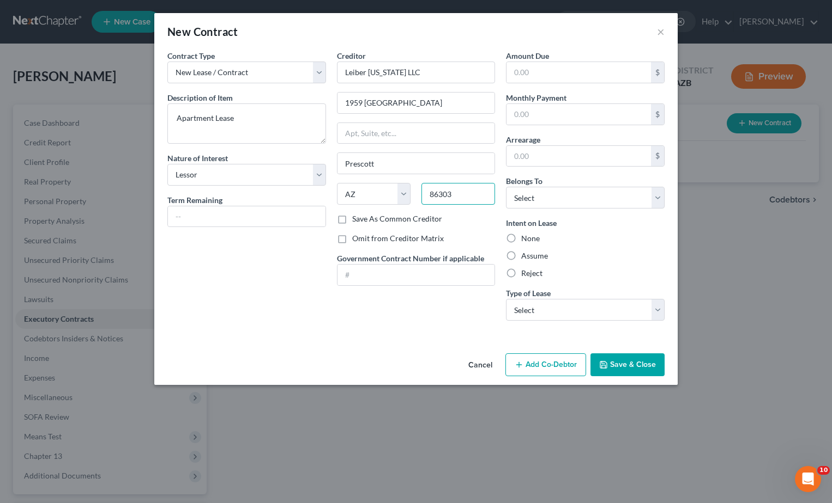
type input "86303"
click at [521, 253] on label "Assume" at bounding box center [534, 256] width 27 height 11
click at [525, 253] on input "Assume" at bounding box center [528, 254] width 7 height 7
radio input "true"
click at [520, 307] on select "Select Real Estate Car Other" at bounding box center [585, 310] width 159 height 22
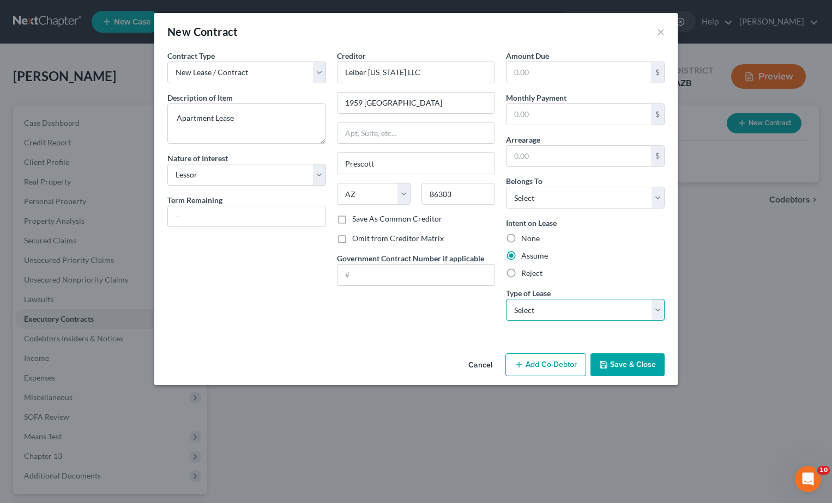
select select "0"
click at [506, 299] on select "Select Real Estate Car Other" at bounding box center [585, 310] width 159 height 22
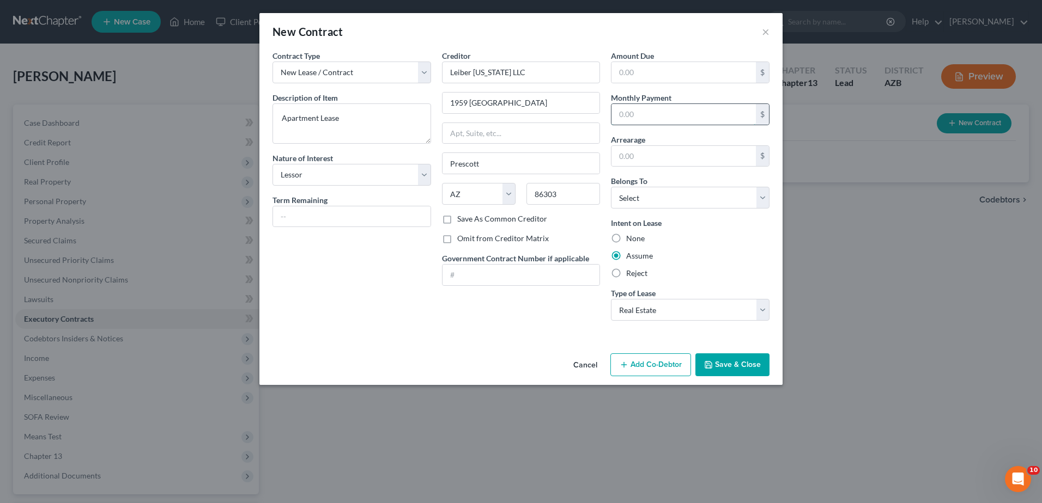
click at [617, 113] on input "text" at bounding box center [683, 114] width 144 height 21
type input "875"
click at [762, 190] on select "Select Debtor 1 Only Debtor 2 Only Debtor 1 And Debtor 2 Only At Least One Of T…" at bounding box center [690, 198] width 159 height 22
click at [611, 187] on select "Select Debtor 1 Only Debtor 2 Only Debtor 1 And Debtor 2 Only At Least One Of T…" at bounding box center [690, 198] width 159 height 22
click at [693, 229] on div "Intent on Lease None Assume Reject" at bounding box center [690, 248] width 159 height 62
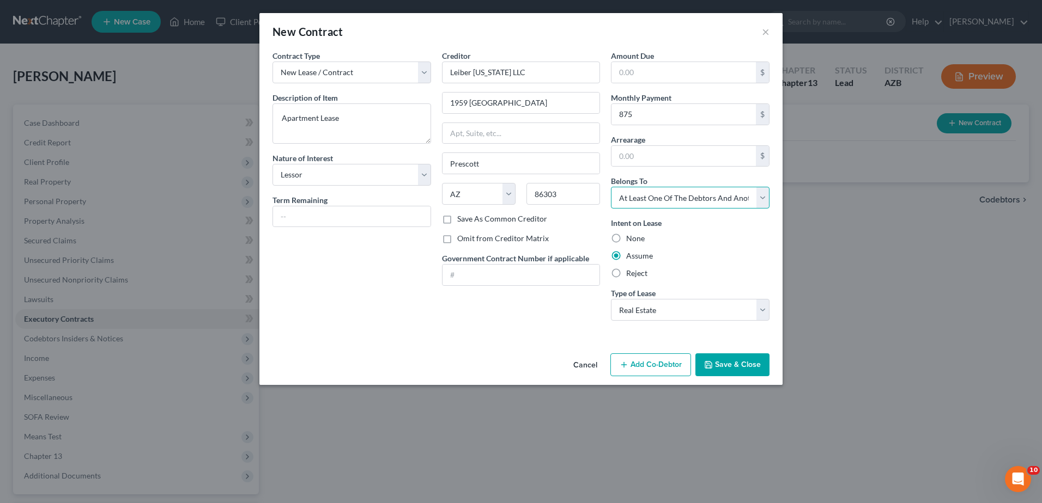
click at [761, 196] on select "Select Debtor 1 Only Debtor 2 Only Debtor 1 And Debtor 2 Only At Least One Of T…" at bounding box center [690, 198] width 159 height 22
select select "4"
click at [611, 187] on select "Select Debtor 1 Only Debtor 2 Only Debtor 1 And Debtor 2 Only At Least One Of T…" at bounding box center [690, 198] width 159 height 22
click at [742, 365] on button "Save & Close" at bounding box center [732, 365] width 74 height 23
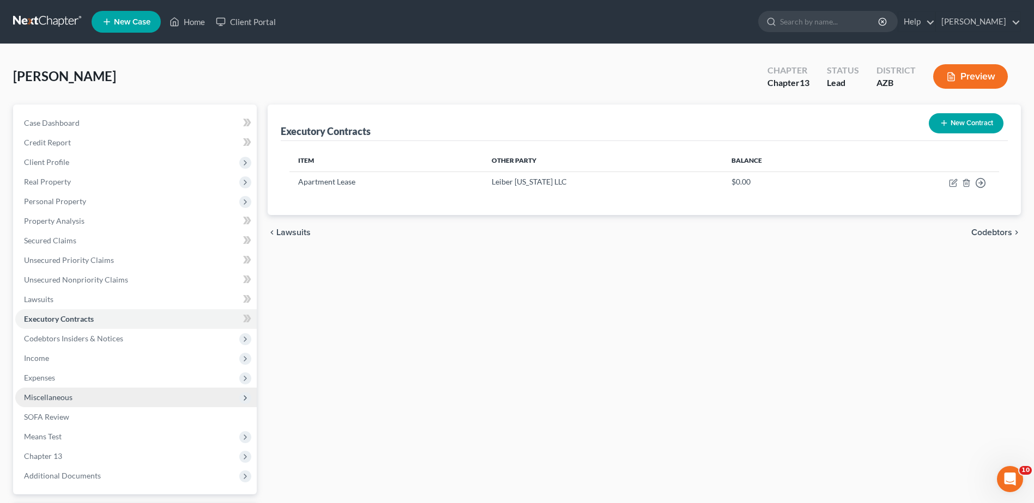
click at [44, 391] on span "Miscellaneous" at bounding box center [135, 398] width 241 height 20
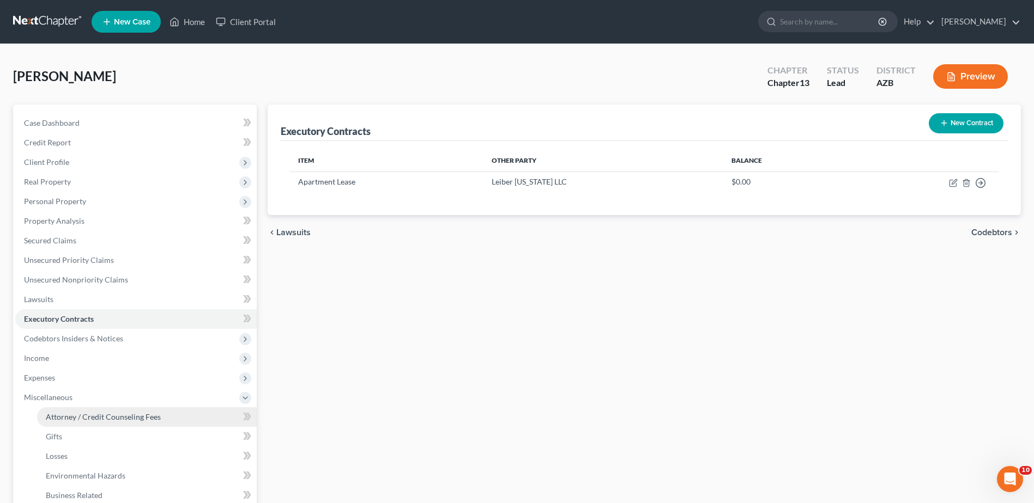
click at [69, 415] on span "Attorney / Credit Counseling Fees" at bounding box center [103, 416] width 115 height 9
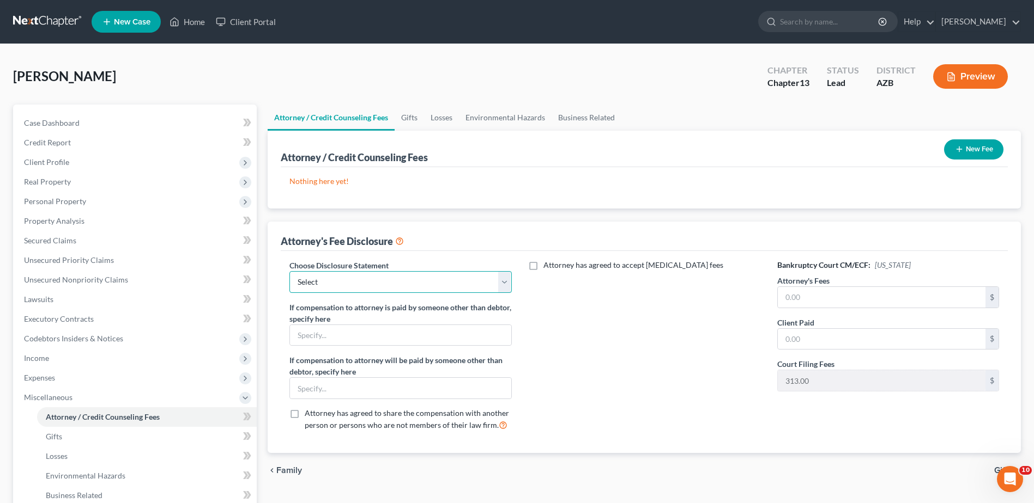
click at [501, 278] on select "Select [PERSON_NAME], attorney" at bounding box center [400, 282] width 222 height 22
select select "0"
click at [289, 271] on select "Select [PERSON_NAME], attorney" at bounding box center [400, 282] width 222 height 22
click at [787, 294] on input "text" at bounding box center [882, 297] width 208 height 21
type input "4,500"
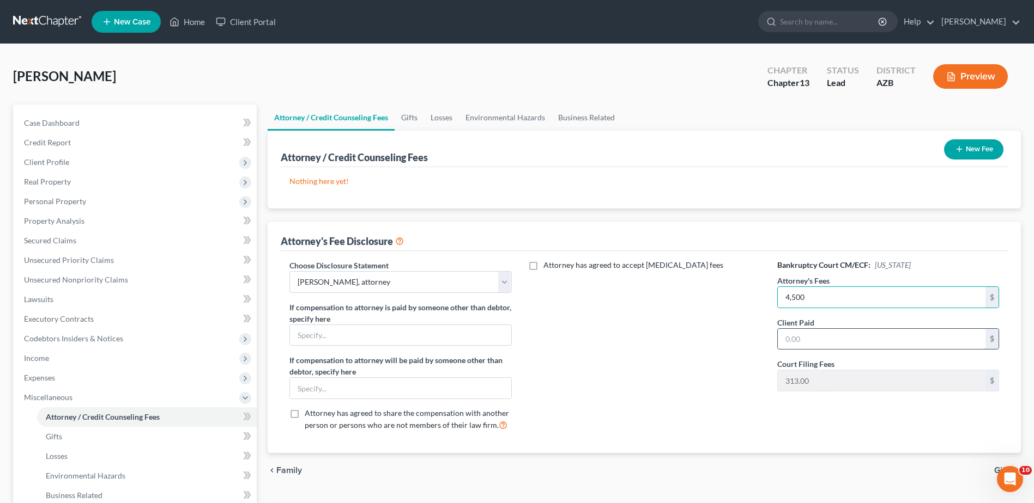
click at [802, 337] on input "text" at bounding box center [882, 339] width 208 height 21
click at [809, 338] on input "1,800" at bounding box center [882, 339] width 208 height 21
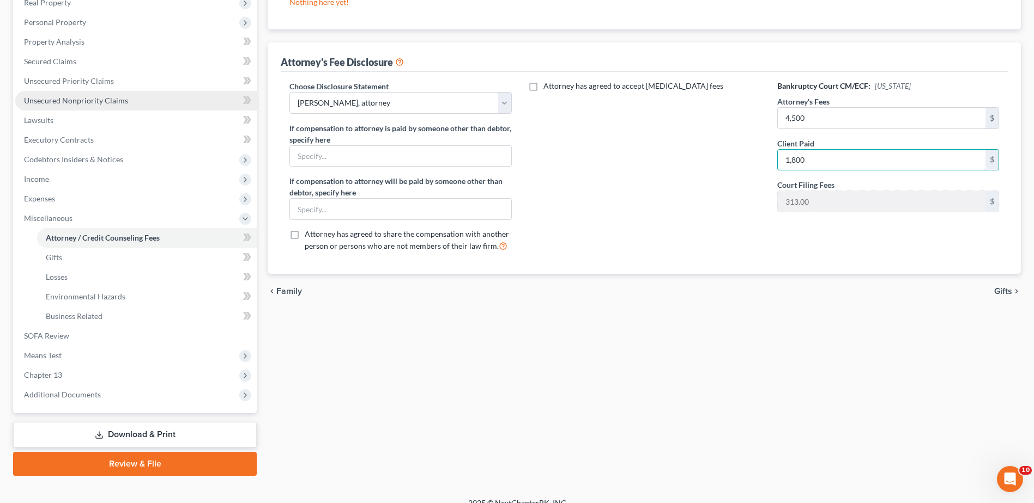
scroll to position [175, 0]
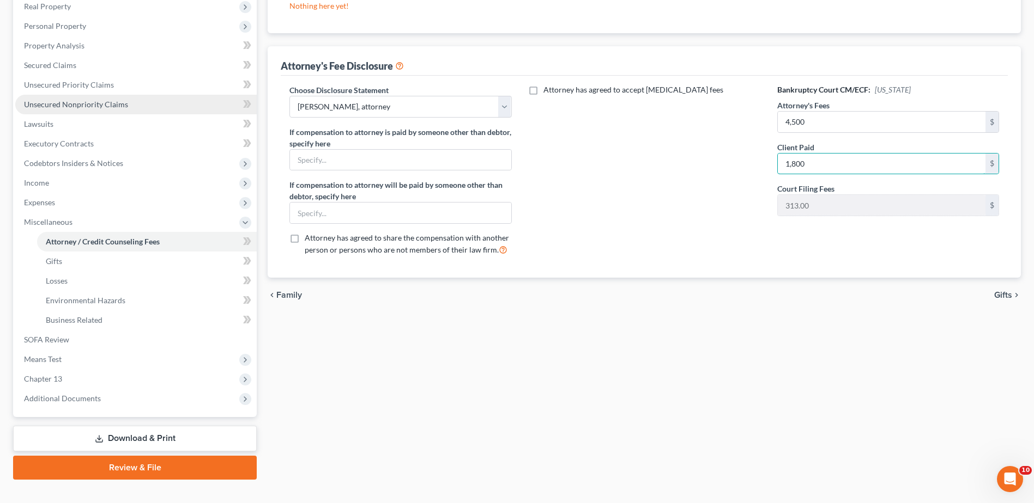
type input "1,800"
click at [66, 101] on span "Unsecured Nonpriority Claims" at bounding box center [76, 104] width 104 height 9
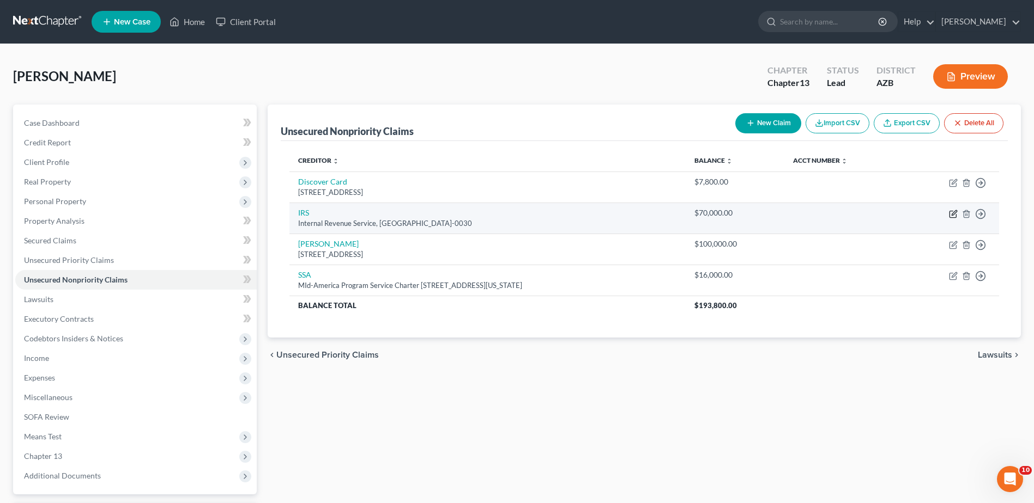
click at [950, 212] on icon "button" at bounding box center [953, 214] width 9 height 9
select select "45"
select select "0"
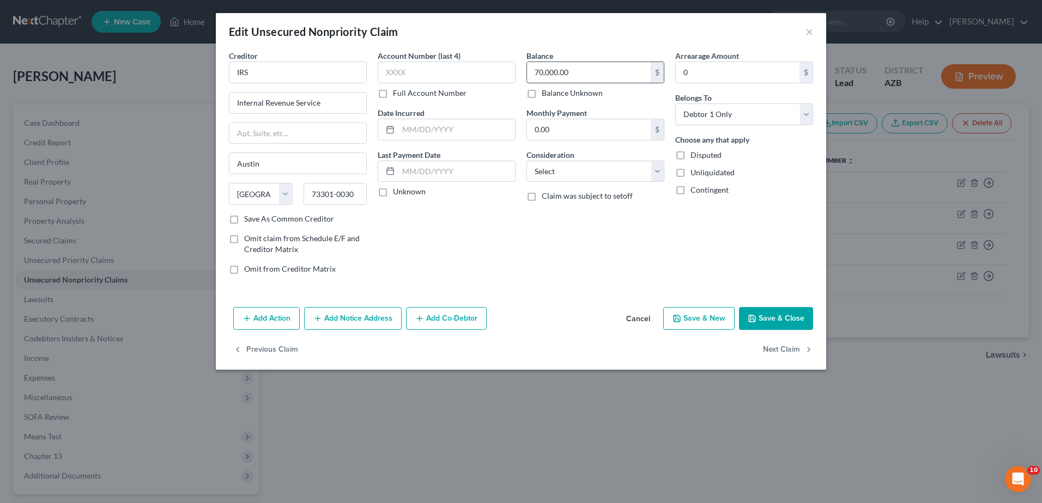
click at [536, 71] on input "70,000.00" at bounding box center [589, 72] width 124 height 21
type input "80,000"
click at [690, 185] on label "Contingent" at bounding box center [709, 190] width 38 height 11
click at [695, 185] on input "Contingent" at bounding box center [698, 188] width 7 height 7
checkbox input "true"
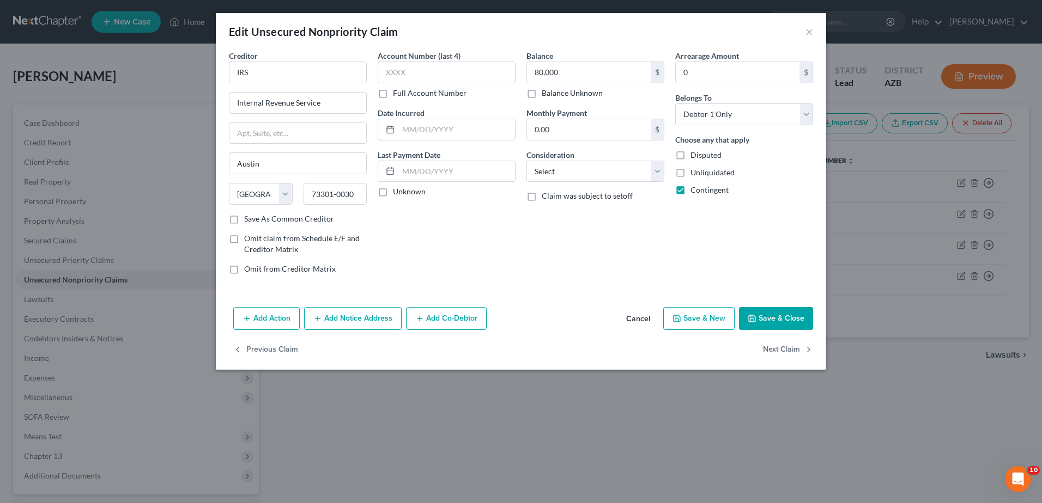
click at [244, 217] on label "Save As Common Creditor" at bounding box center [289, 219] width 90 height 11
click at [248, 217] on input "Save As Common Creditor" at bounding box center [251, 217] width 7 height 7
checkbox input "true"
click at [659, 168] on select "Select Cable / Satellite Services Collection Agency Credit Card Debt Debt Couns…" at bounding box center [595, 172] width 138 height 22
drag, startPoint x: 258, startPoint y: 70, endPoint x: 230, endPoint y: 75, distance: 27.7
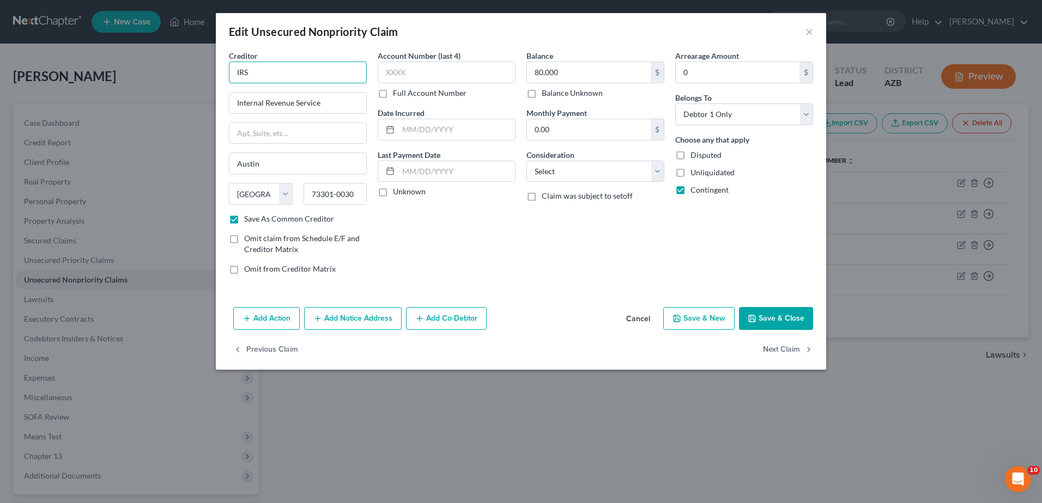
click at [230, 75] on input "IRS" at bounding box center [298, 73] width 138 height 22
type input "Department of the Treasury"
click at [782, 312] on button "Save & Close" at bounding box center [776, 318] width 74 height 23
checkbox input "false"
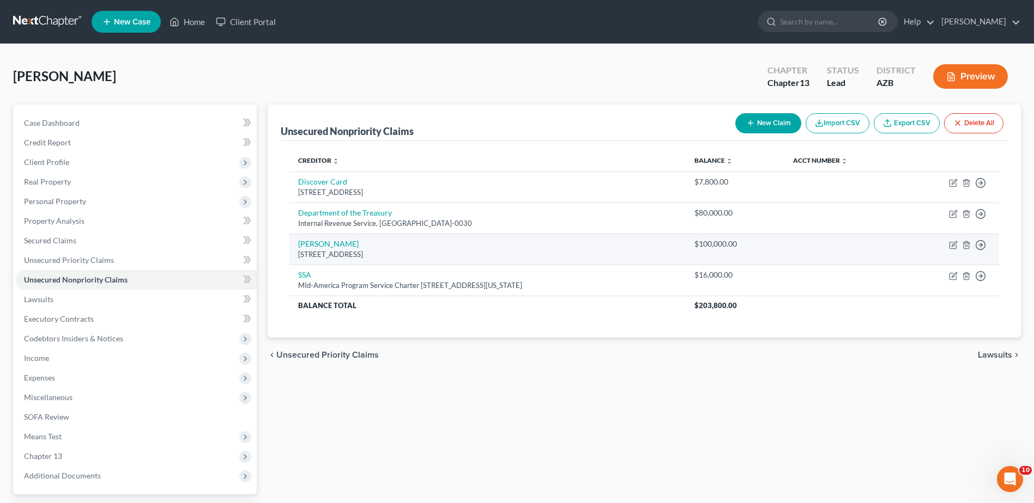
click at [342, 250] on div "[STREET_ADDRESS]" at bounding box center [487, 255] width 379 height 10
click at [312, 243] on link "[PERSON_NAME]" at bounding box center [328, 243] width 60 height 9
select select "3"
select select "0"
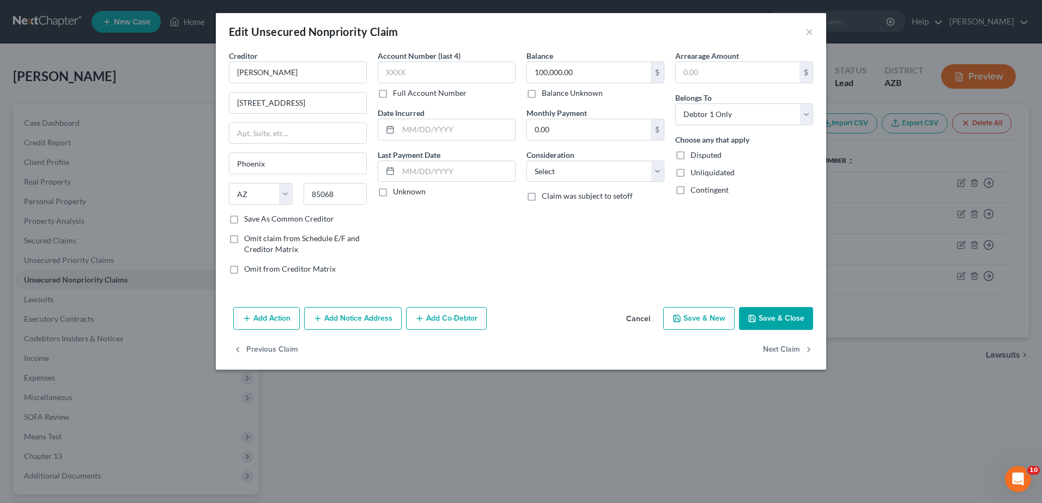
click at [645, 314] on button "Cancel" at bounding box center [637, 319] width 41 height 22
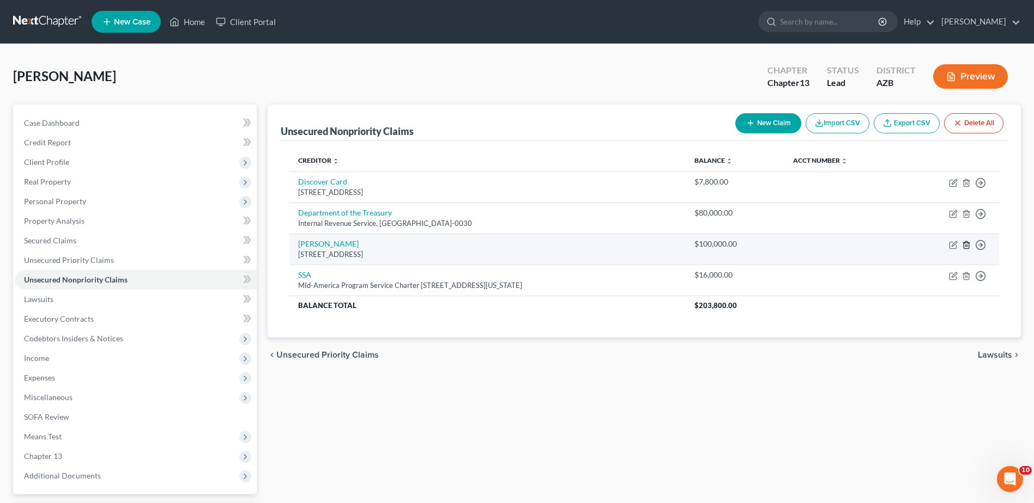
click at [964, 241] on icon "button" at bounding box center [966, 245] width 9 height 9
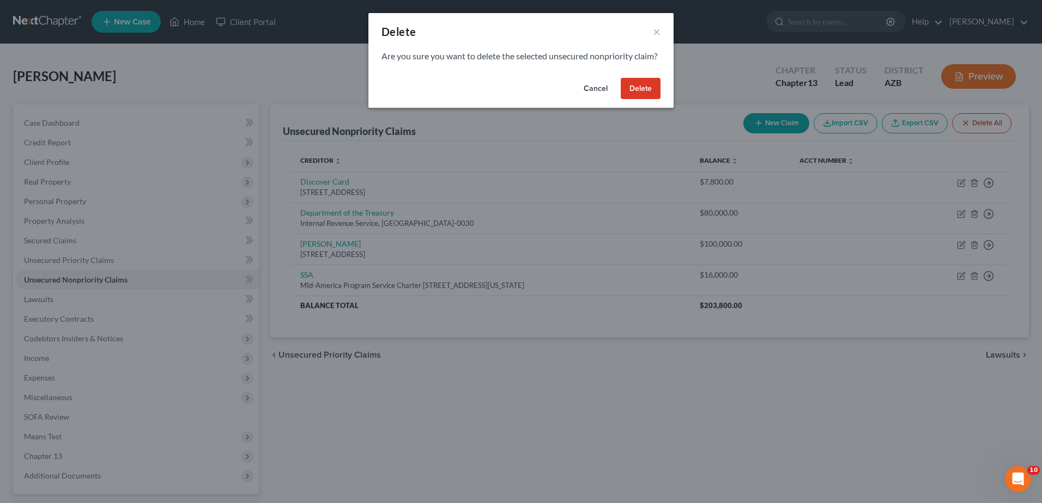
click at [640, 96] on button "Delete" at bounding box center [641, 89] width 40 height 22
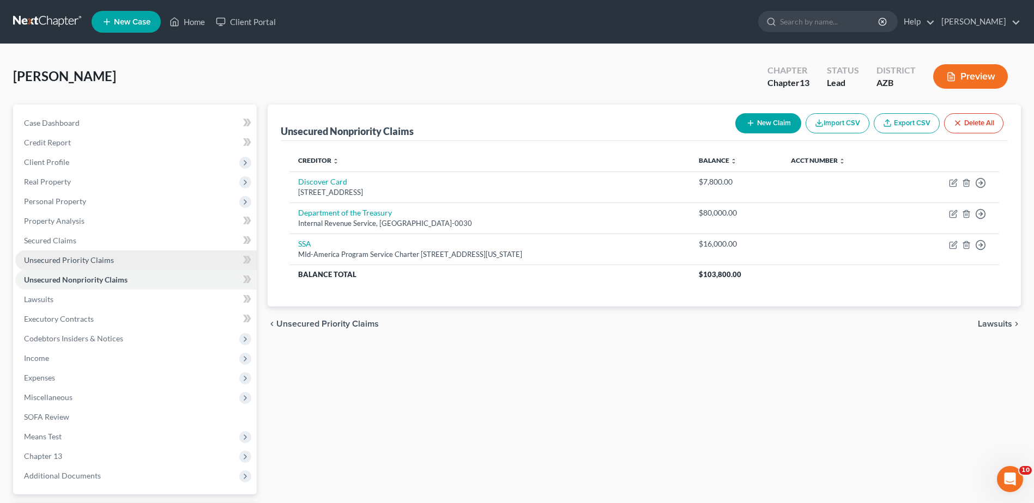
click at [92, 257] on span "Unsecured Priority Claims" at bounding box center [69, 260] width 90 height 9
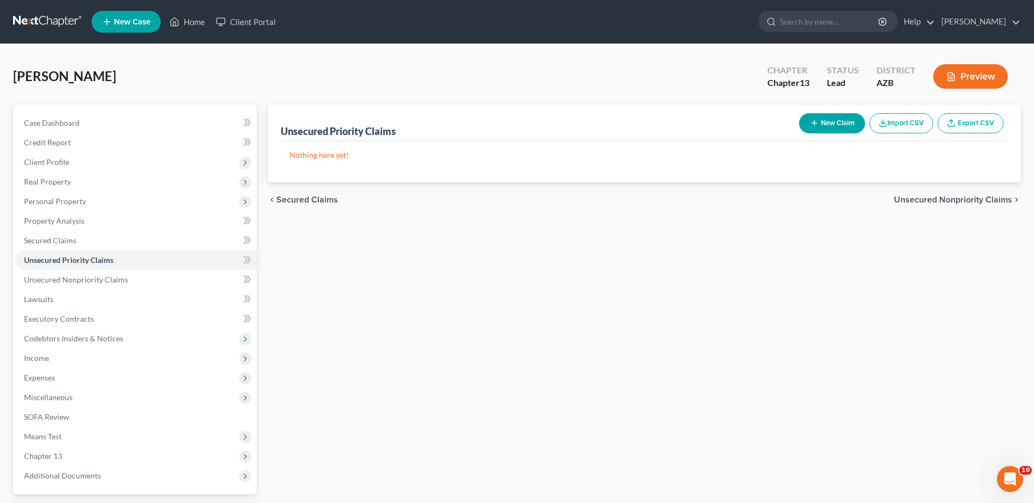
click at [841, 119] on button "New Claim" at bounding box center [832, 123] width 66 height 20
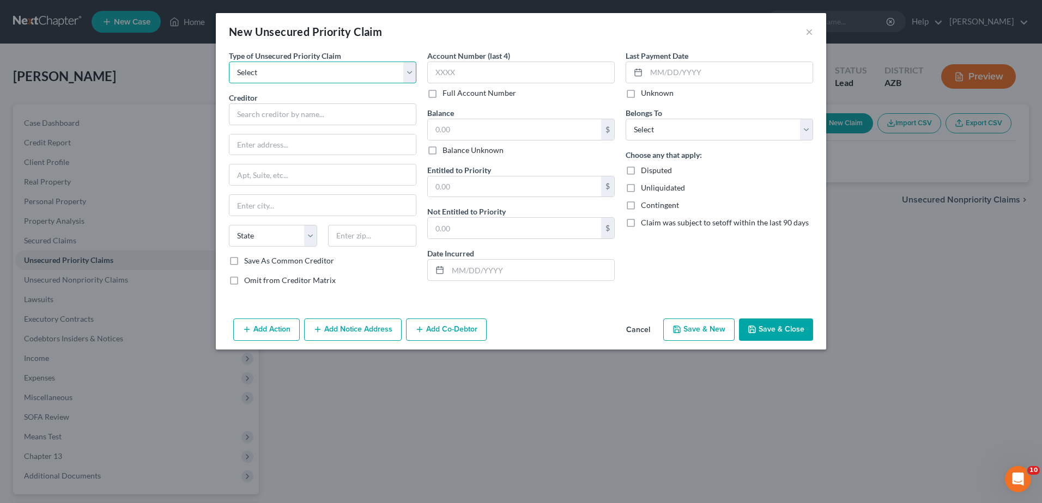
click at [238, 69] on select "Select Taxes & Other Government Units Domestic Support Obligations Extensions o…" at bounding box center [322, 73] width 187 height 22
select select "1"
click at [229, 62] on select "Select Taxes & Other Government Units Domestic Support Obligations Extensions o…" at bounding box center [322, 73] width 187 height 22
click at [235, 113] on input "text" at bounding box center [322, 115] width 187 height 22
click at [236, 112] on input "text" at bounding box center [322, 115] width 187 height 22
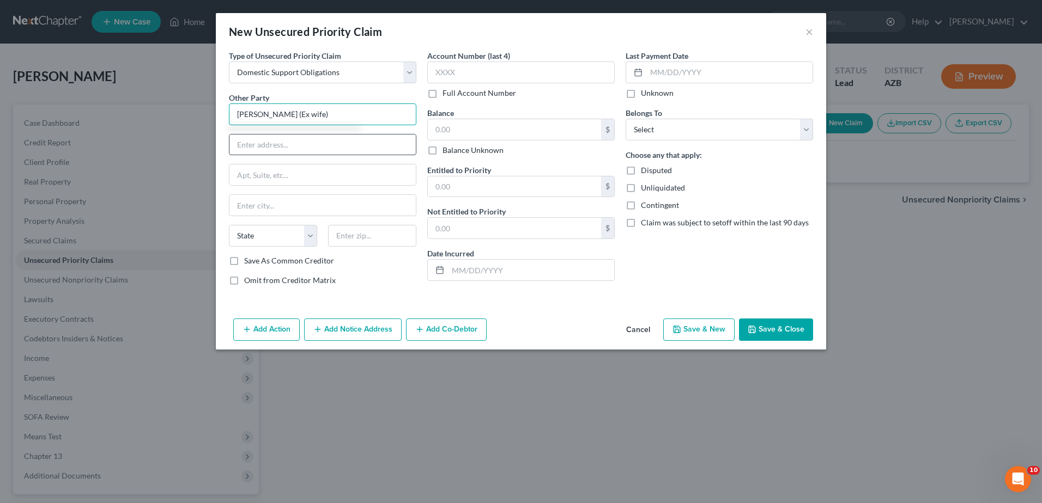
type input "[PERSON_NAME] (Ex wife)"
click at [236, 144] on input "text" at bounding box center [322, 145] width 186 height 21
type input "[STREET_ADDRESS]"
click at [257, 205] on input "text" at bounding box center [322, 205] width 186 height 21
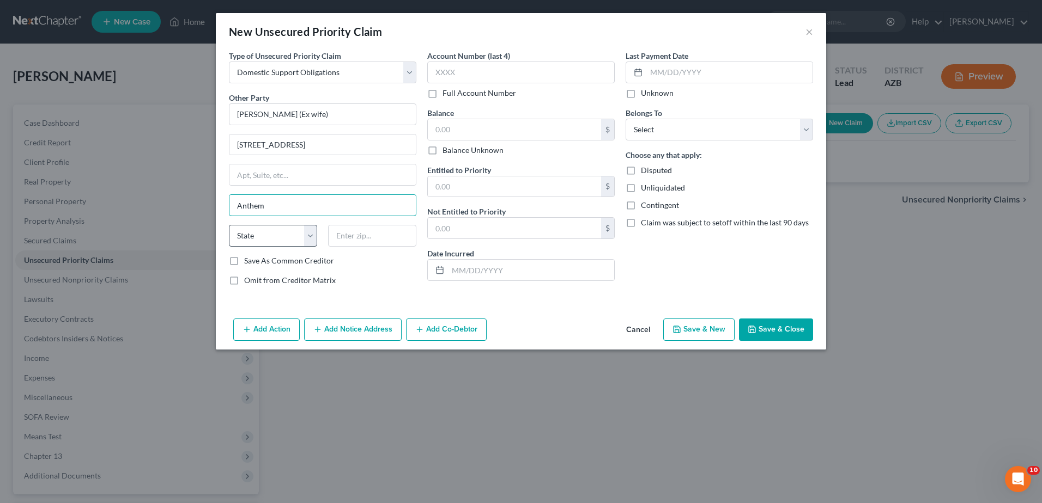
type input "Anthem"
click at [312, 235] on select "State [US_STATE] AK AR AZ CA CO CT DE DC [GEOGRAPHIC_DATA] [GEOGRAPHIC_DATA] GU…" at bounding box center [273, 236] width 88 height 22
select select "3"
click at [229, 225] on select "State [US_STATE] AK AR AZ CA CO CT DE DC [GEOGRAPHIC_DATA] [GEOGRAPHIC_DATA] GU…" at bounding box center [273, 236] width 88 height 22
click at [367, 238] on input "text" at bounding box center [372, 236] width 88 height 22
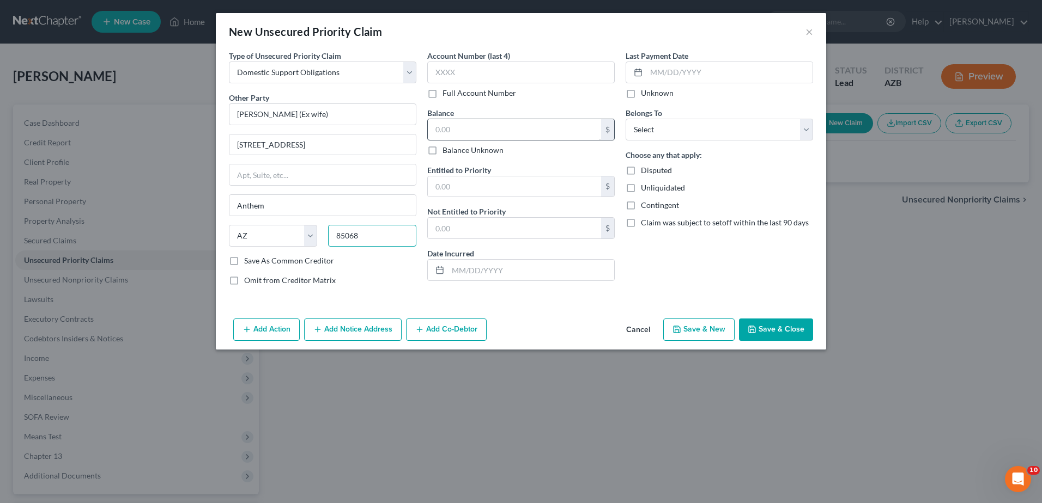
type input "85068"
click at [436, 128] on input "text" at bounding box center [514, 129] width 173 height 21
type input "Phoenix"
type input "128,000.00"
click at [438, 186] on input "text" at bounding box center [514, 187] width 173 height 21
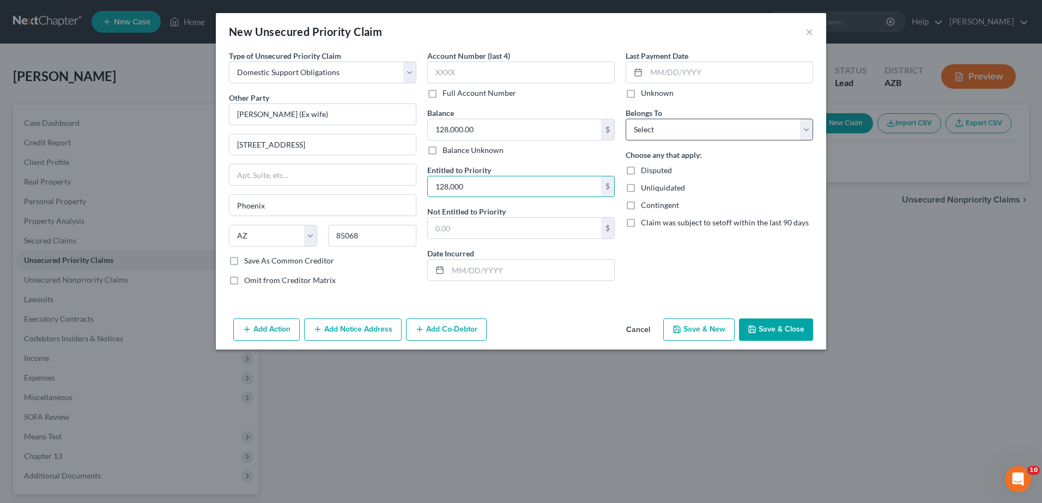
type input "128,000"
click at [804, 128] on select "Select Debtor 1 Only Debtor 2 Only Debtor 1 And Debtor 2 Only At Least One Of T…" at bounding box center [719, 130] width 187 height 22
select select "0"
click at [626, 119] on select "Select Debtor 1 Only Debtor 2 Only Debtor 1 And Debtor 2 Only At Least One Of T…" at bounding box center [719, 130] width 187 height 22
click at [778, 324] on button "Save & Close" at bounding box center [776, 330] width 74 height 23
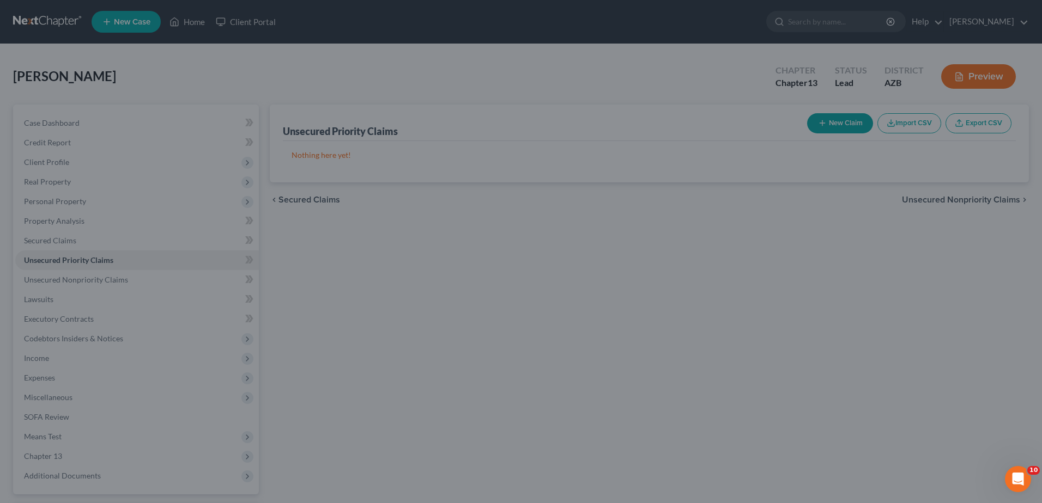
type input "128,000.00"
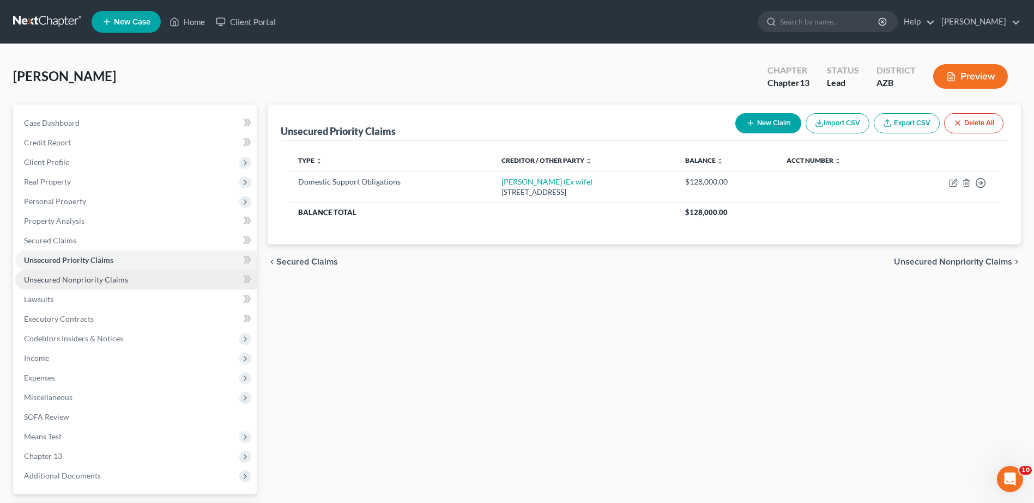
click at [80, 275] on span "Unsecured Nonpriority Claims" at bounding box center [76, 279] width 104 height 9
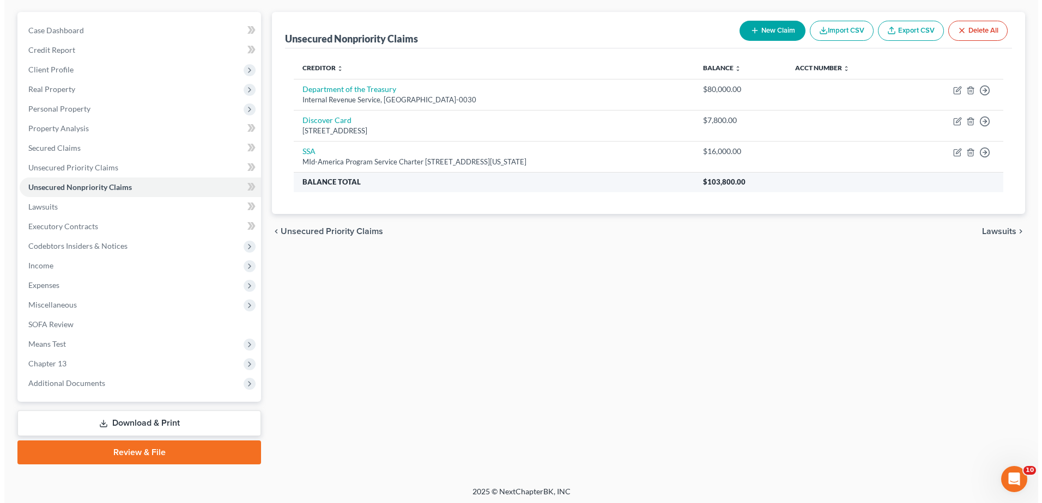
scroll to position [95, 0]
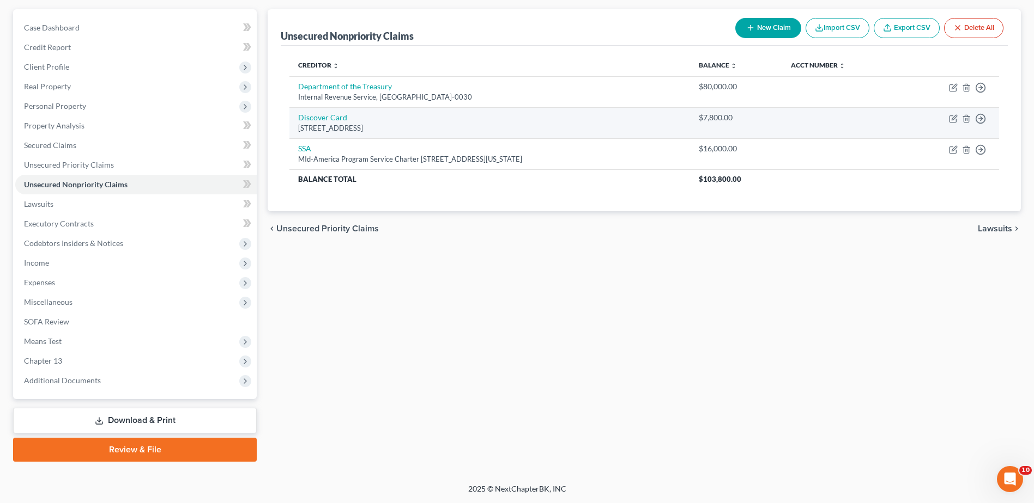
click at [742, 121] on div "$7,800.00" at bounding box center [736, 117] width 75 height 11
click at [329, 117] on link "Discover Card" at bounding box center [322, 117] width 49 height 9
select select "14"
select select "0"
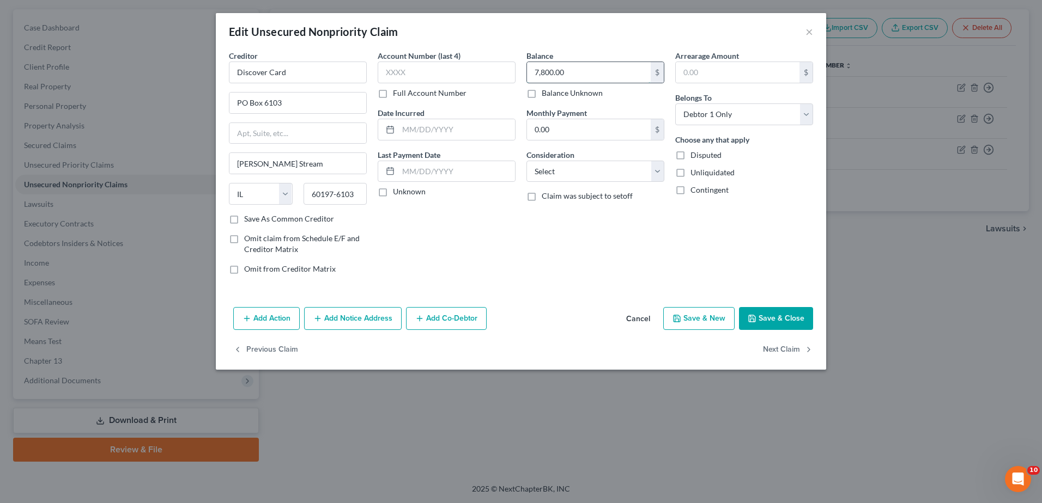
click at [541, 74] on input "7,800.00" at bounding box center [589, 72] width 124 height 21
type input "3"
type input "7,300"
click at [653, 168] on select "Select Cable / Satellite Services Collection Agency Credit Card Debt Debt Couns…" at bounding box center [595, 172] width 138 height 22
select select "2"
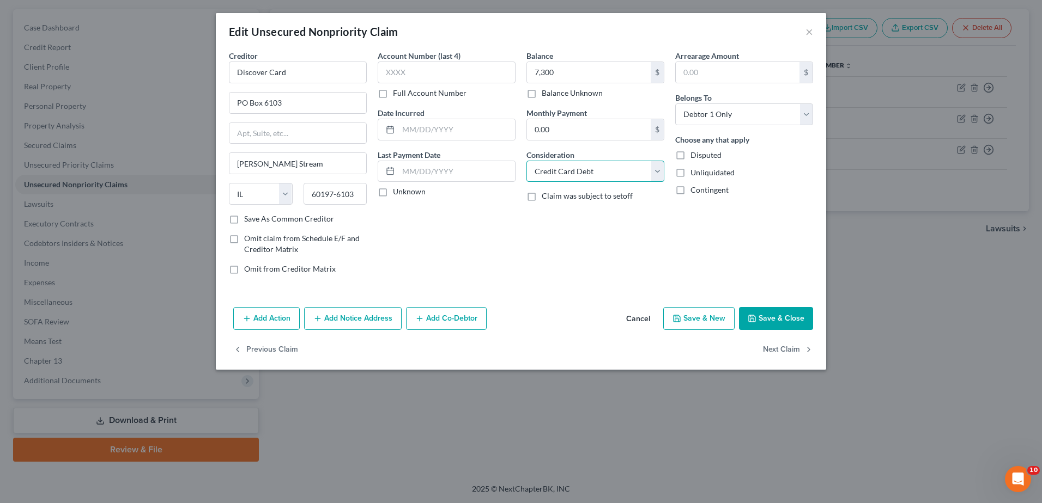
click at [526, 161] on select "Select Cable / Satellite Services Collection Agency Credit Card Debt Debt Couns…" at bounding box center [595, 172] width 138 height 22
click at [690, 171] on label "Unliquidated" at bounding box center [712, 172] width 44 height 11
click at [695, 171] on input "Unliquidated" at bounding box center [698, 170] width 7 height 7
checkbox input "true"
click at [684, 73] on input "text" at bounding box center [738, 72] width 124 height 21
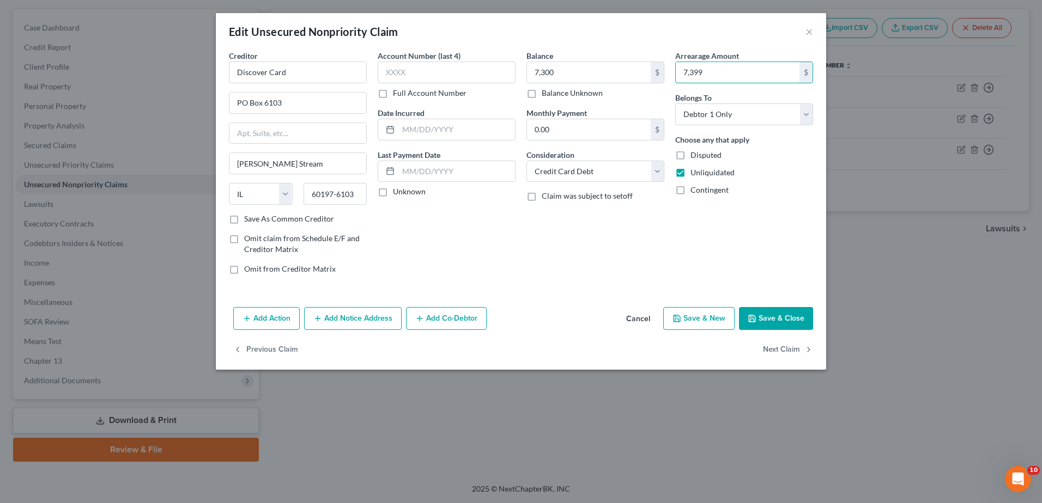
type input "7,399"
click at [776, 314] on button "Save & Close" at bounding box center [776, 318] width 74 height 23
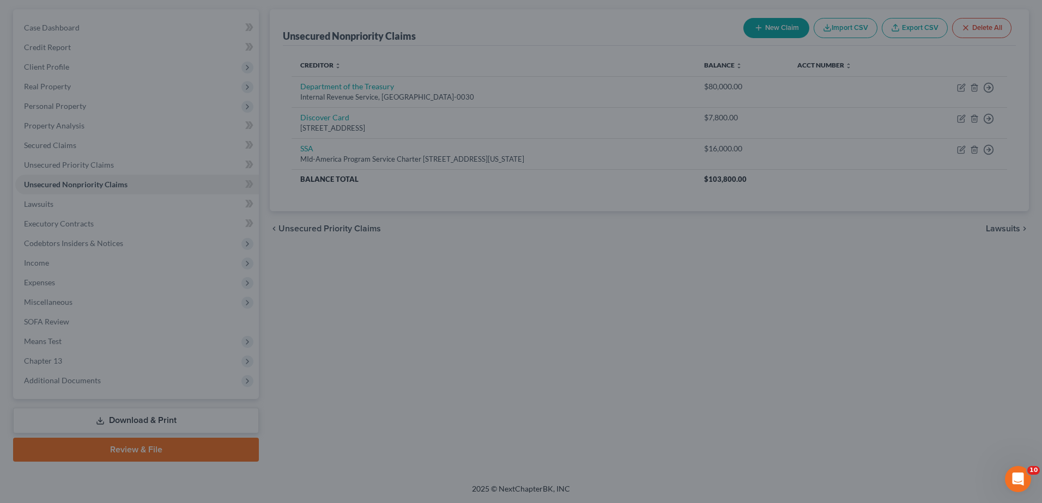
type input "7,300.00"
type input "7,399.00"
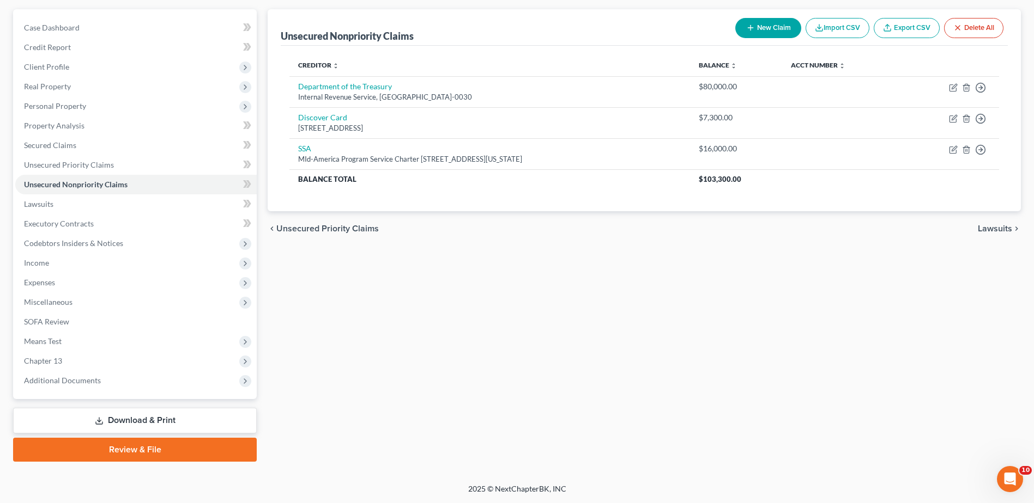
click at [765, 18] on button "New Claim" at bounding box center [768, 28] width 66 height 20
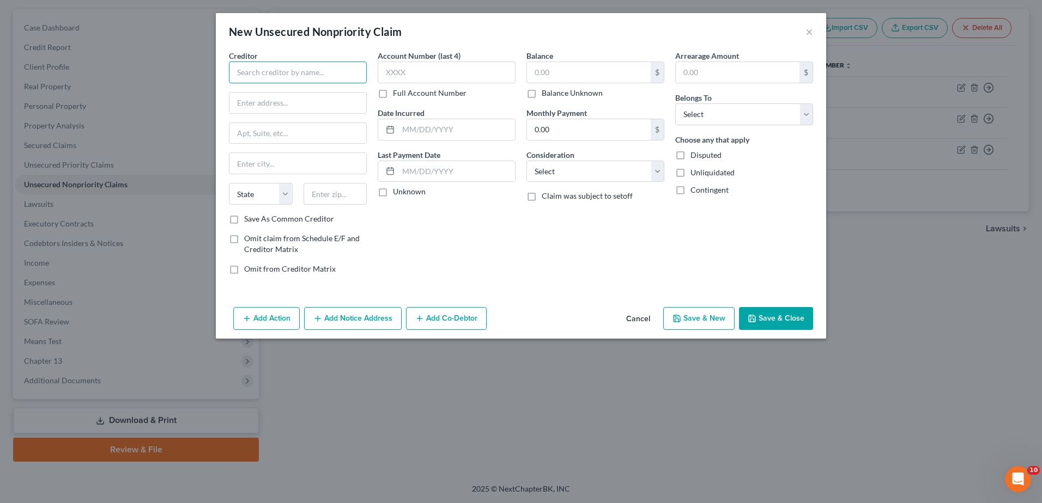
click at [334, 73] on input "text" at bounding box center [298, 73] width 138 height 22
type input "Verizon Wireless Bankruptcy Administration"
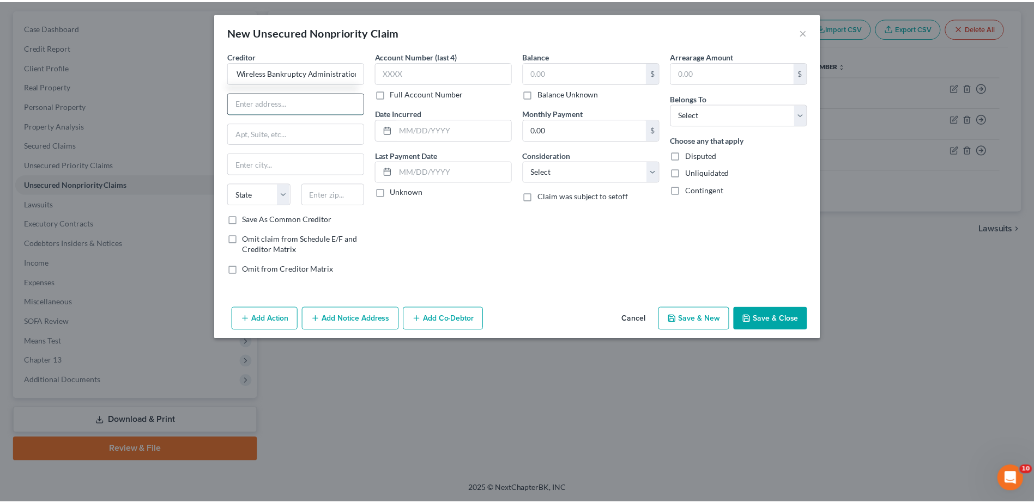
scroll to position [0, 0]
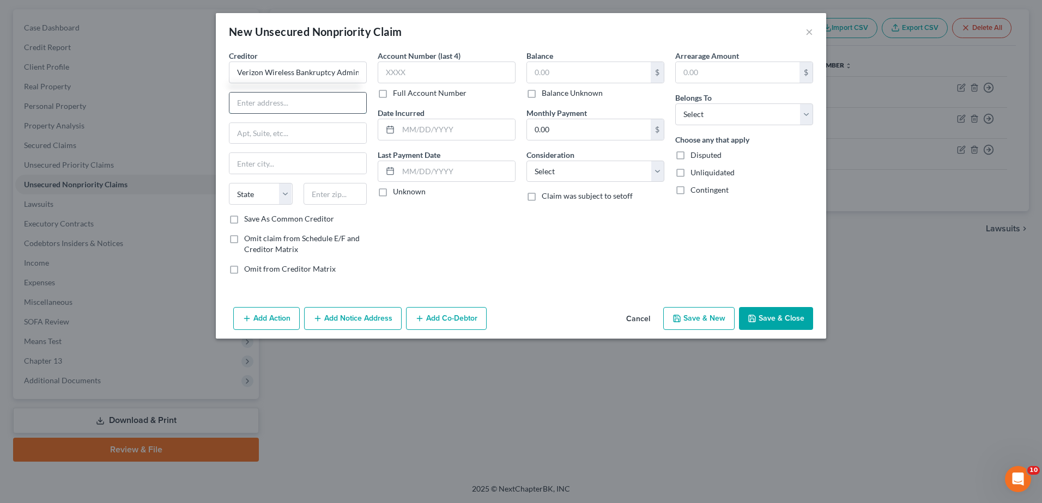
click at [257, 102] on input "text" at bounding box center [297, 103] width 137 height 21
type input "[STREET_ADDRESS]"
click at [288, 136] on input "text" at bounding box center [297, 133] width 137 height 21
click at [297, 133] on input "text" at bounding box center [297, 133] width 137 height 21
type input "Suite 550"
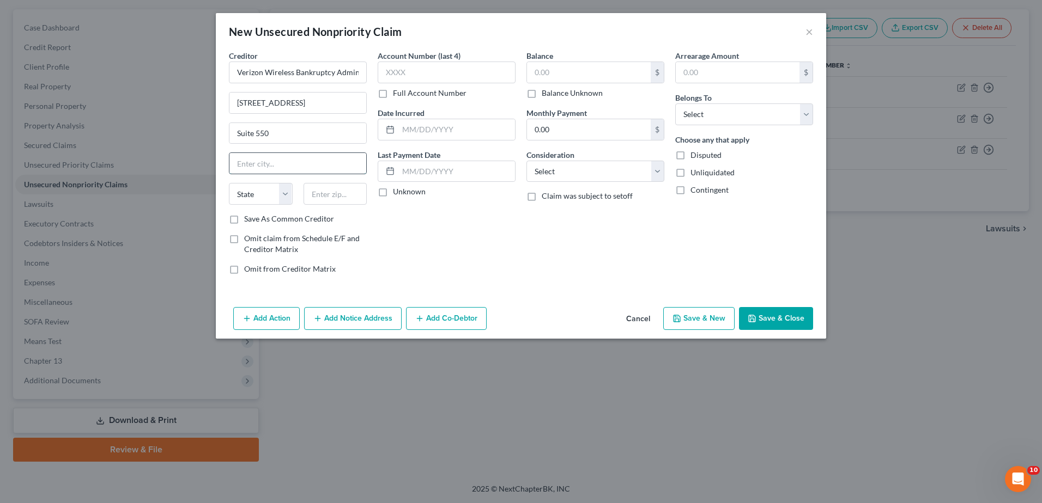
click at [272, 163] on input "text" at bounding box center [297, 163] width 137 height 21
type input "Welson Spring"
click at [283, 188] on select "State [US_STATE] AK AR AZ CA CO CT DE DC [GEOGRAPHIC_DATA] [GEOGRAPHIC_DATA] GU…" at bounding box center [261, 194] width 64 height 22
select select "26"
click at [229, 183] on select "State [US_STATE] AK AR AZ CA CO CT DE DC [GEOGRAPHIC_DATA] [GEOGRAPHIC_DATA] GU…" at bounding box center [261, 194] width 64 height 22
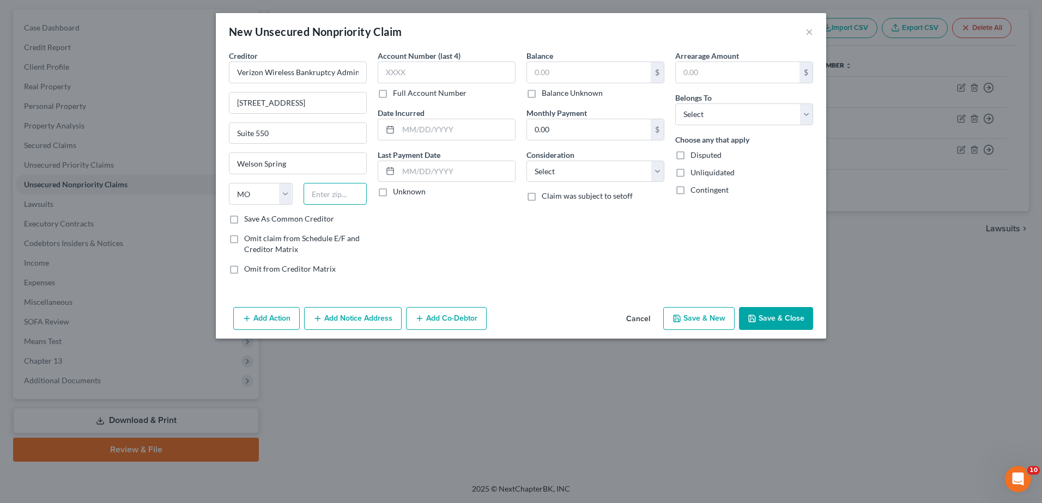
click at [316, 198] on input "text" at bounding box center [336, 194] width 64 height 22
type input "63304"
click at [244, 216] on label "Save As Common Creditor" at bounding box center [289, 219] width 90 height 11
click at [248, 216] on input "Save As Common Creditor" at bounding box center [251, 217] width 7 height 7
checkbox input "true"
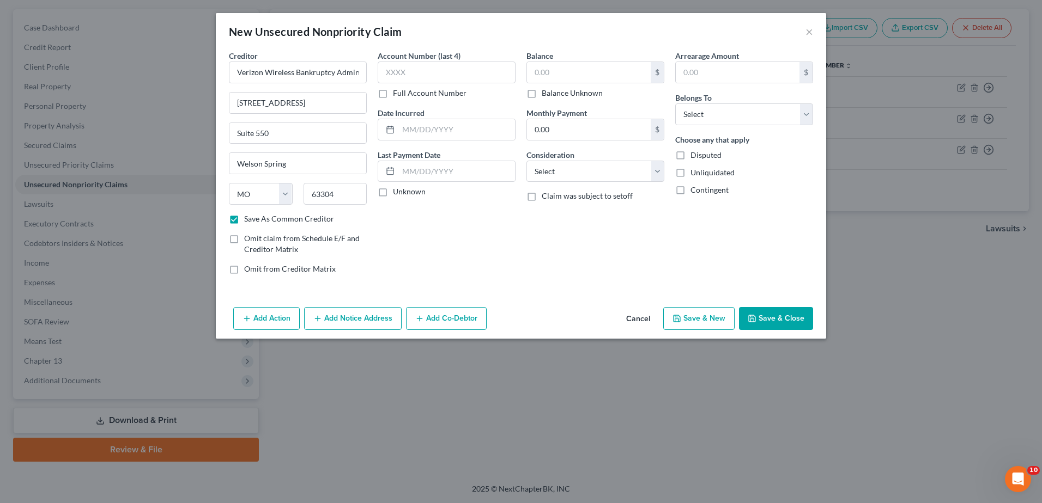
type input "Saint [PERSON_NAME]"
click at [535, 72] on input "text" at bounding box center [589, 72] width 124 height 21
type input "3,000"
click at [536, 127] on input "0.00" at bounding box center [589, 129] width 124 height 21
type input "125"
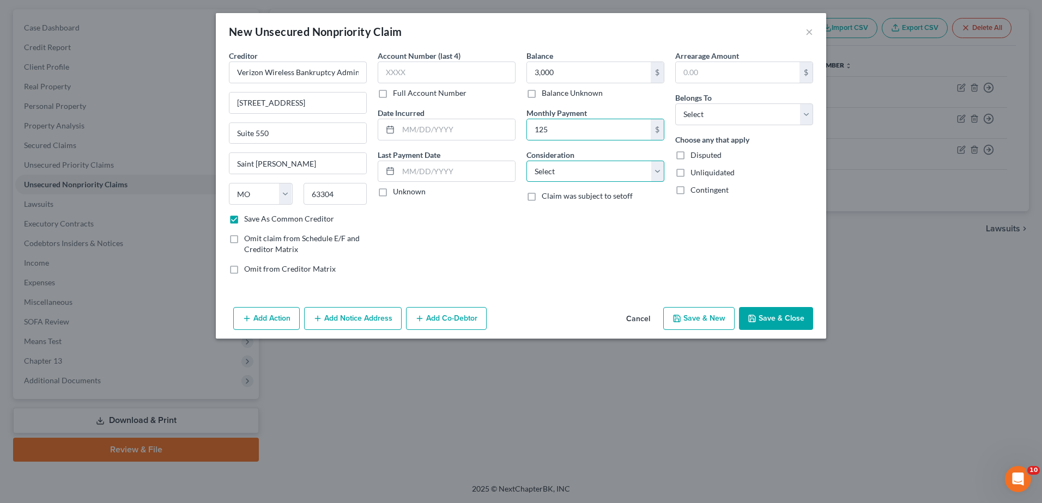
click at [659, 168] on select "Select Cable / Satellite Services Collection Agency Credit Card Debt Debt Couns…" at bounding box center [595, 172] width 138 height 22
click at [526, 161] on select "Select Cable / Satellite Services Collection Agency Credit Card Debt Debt Couns…" at bounding box center [595, 172] width 138 height 22
click at [658, 170] on select "Select Cable / Satellite Services Collection Agency Credit Card Debt Debt Couns…" at bounding box center [595, 172] width 138 height 22
select select "19"
click at [526, 161] on select "Select Cable / Satellite Services Collection Agency Credit Card Debt Debt Couns…" at bounding box center [595, 172] width 138 height 22
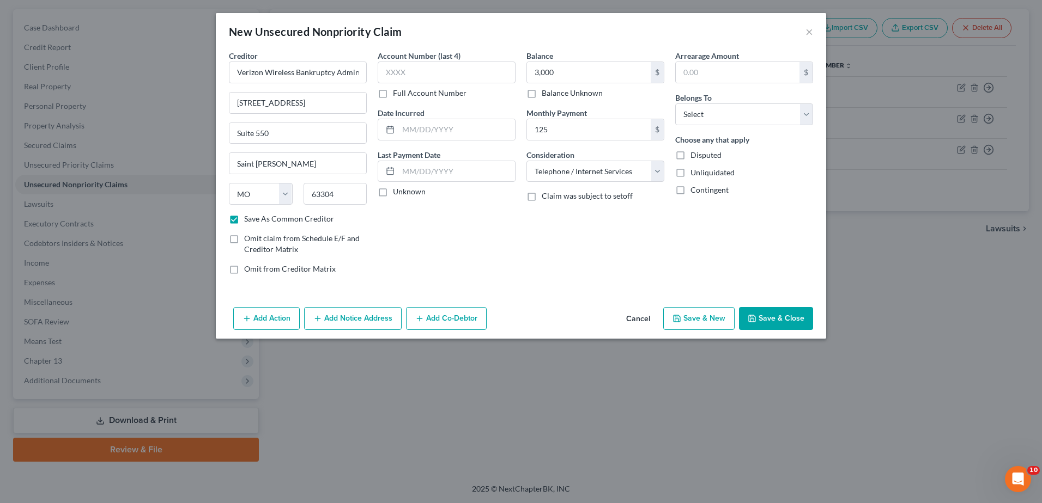
click at [690, 171] on label "Unliquidated" at bounding box center [712, 172] width 44 height 11
click at [695, 171] on input "Unliquidated" at bounding box center [698, 170] width 7 height 7
checkbox input "true"
click at [769, 315] on button "Save & Close" at bounding box center [776, 318] width 74 height 23
click at [776, 314] on button "Save & Close" at bounding box center [776, 318] width 74 height 23
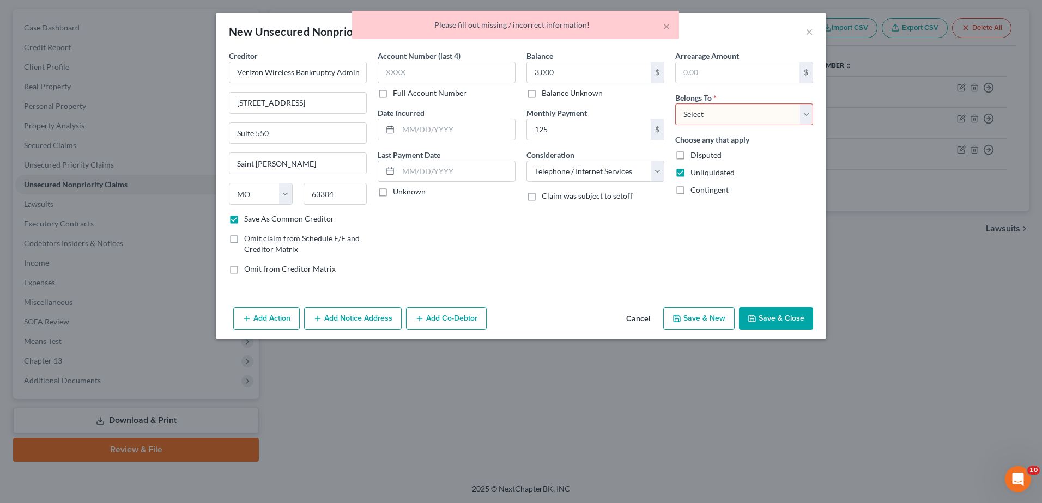
click at [805, 114] on select "Select Debtor 1 Only Debtor 2 Only Debtor 1 And Debtor 2 Only At Least One Of T…" at bounding box center [744, 115] width 138 height 22
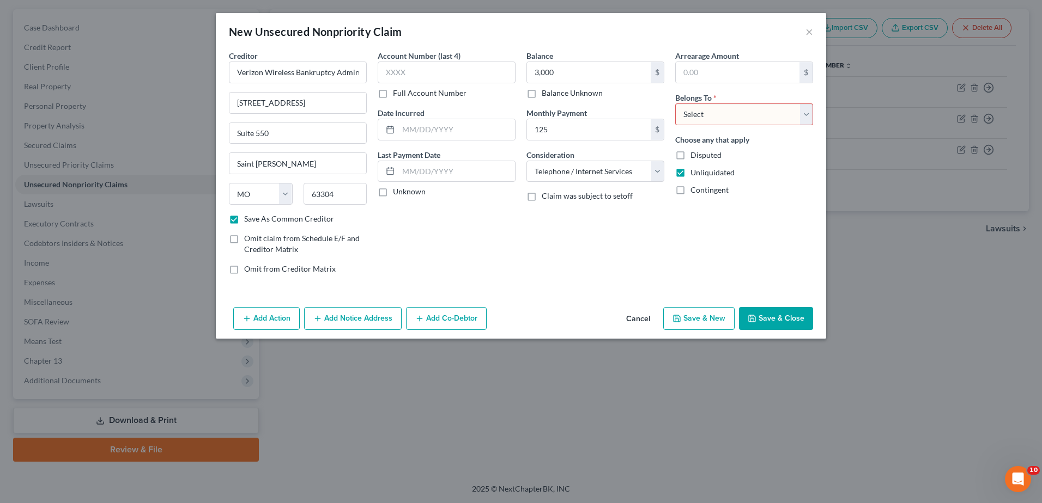
select select "0"
click at [675, 104] on select "Select Debtor 1 Only Debtor 2 Only Debtor 1 And Debtor 2 Only At Least One Of T…" at bounding box center [744, 115] width 138 height 22
click at [683, 70] on input "text" at bounding box center [738, 72] width 124 height 21
type input "3,000"
click at [782, 314] on button "Save & Close" at bounding box center [776, 318] width 74 height 23
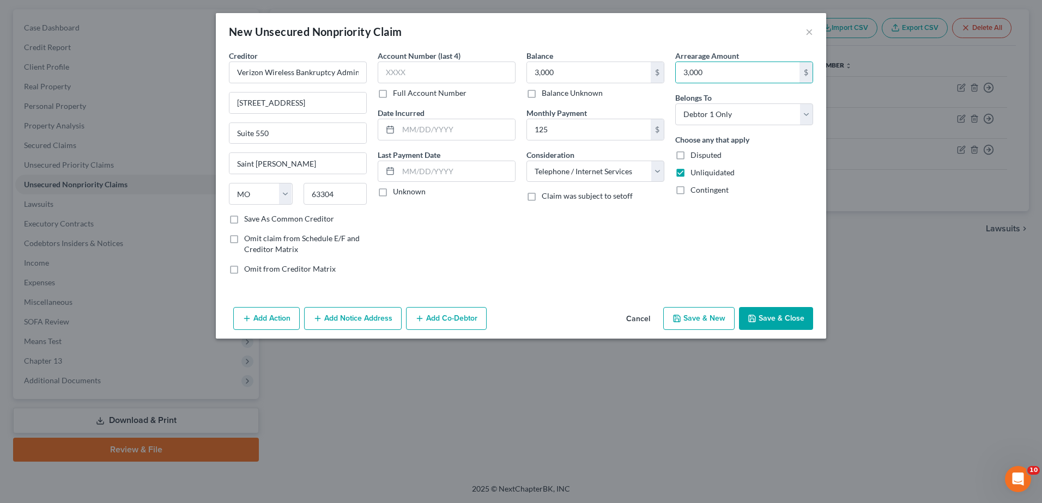
checkbox input "false"
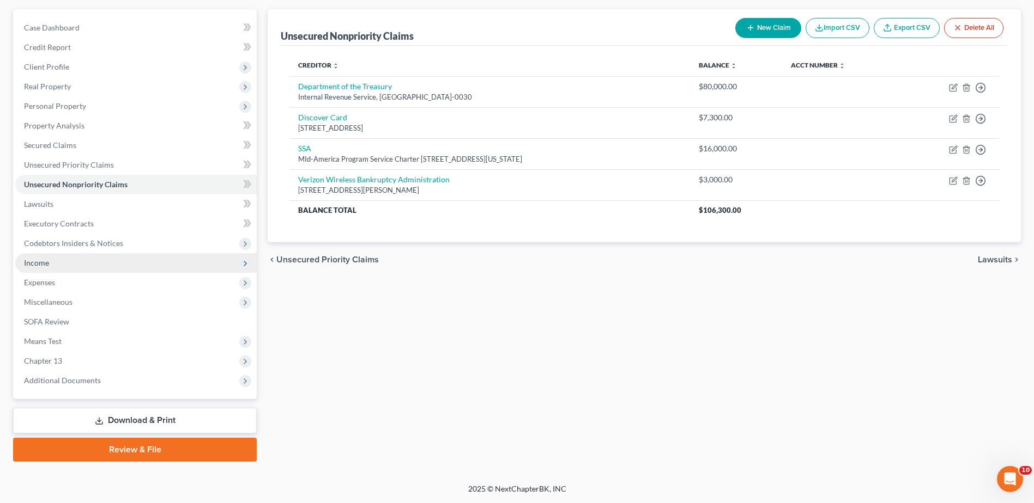
click at [42, 256] on span "Income" at bounding box center [135, 263] width 241 height 20
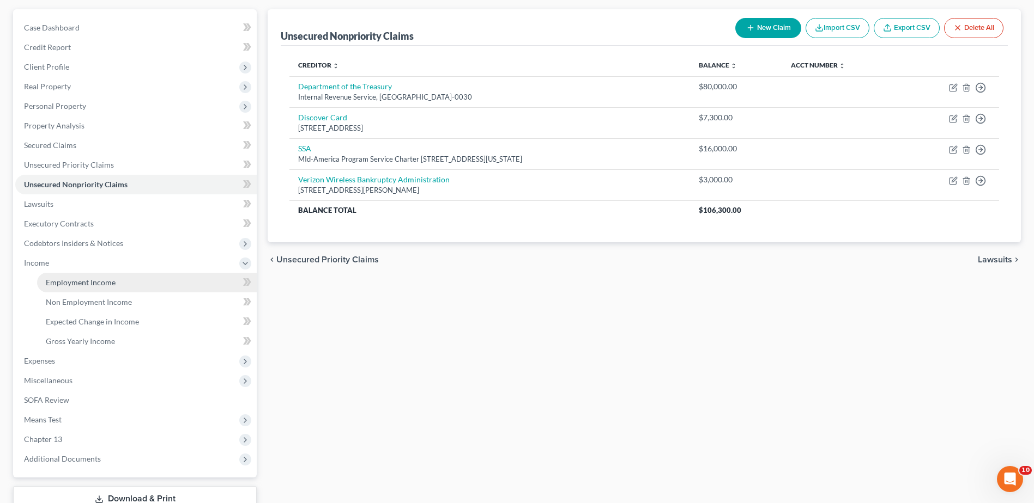
click at [79, 283] on span "Employment Income" at bounding box center [81, 282] width 70 height 9
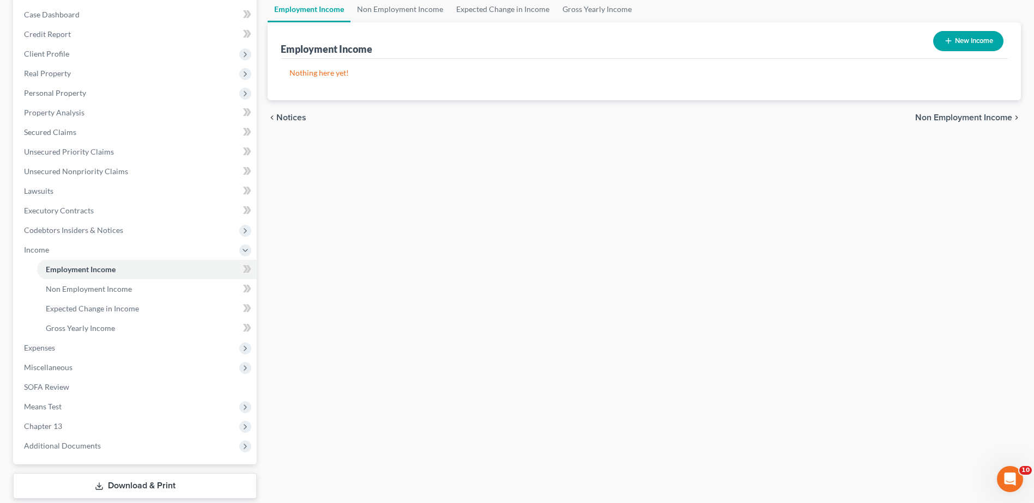
scroll to position [109, 0]
